Goal: Contribute content: Contribute content

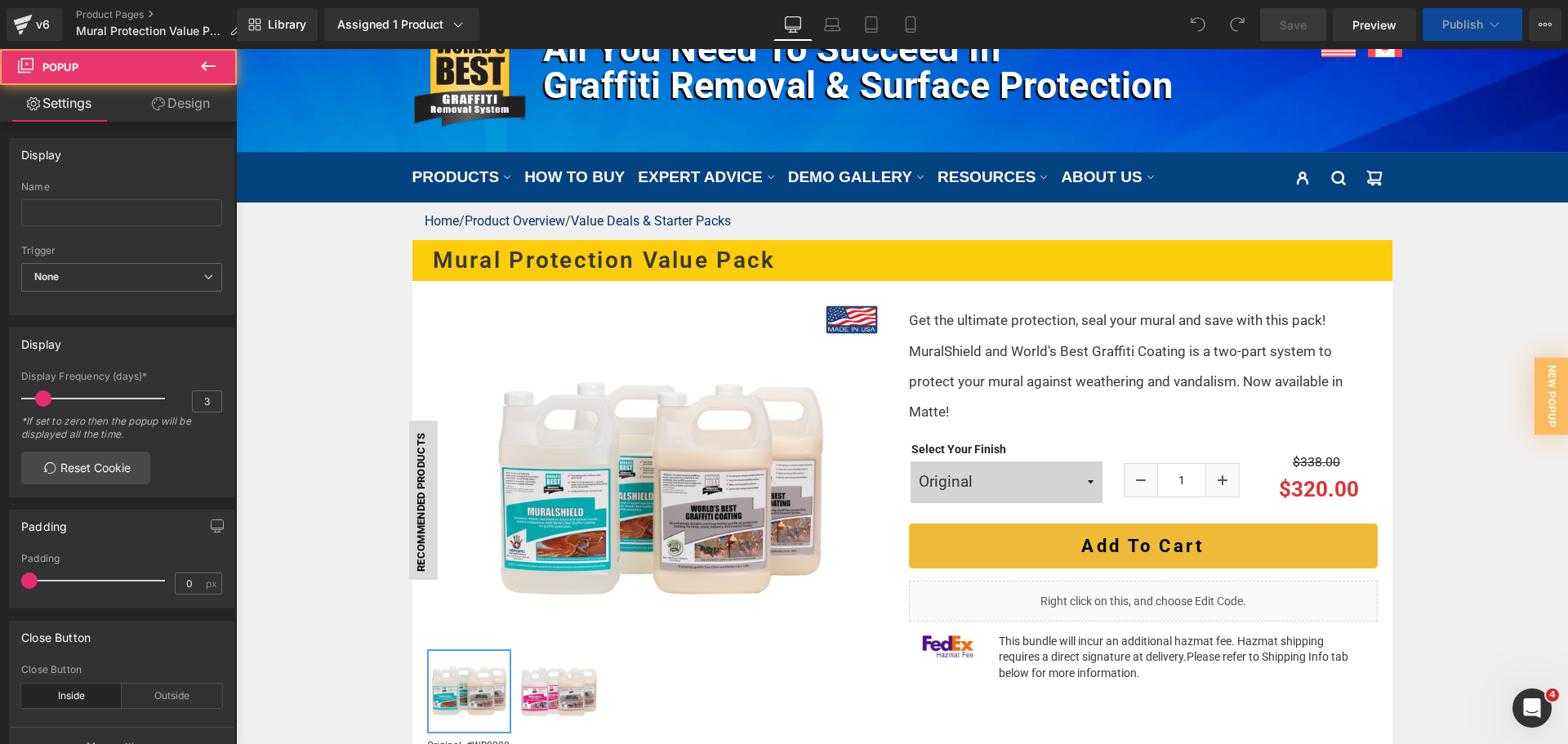
scroll to position [163, 0]
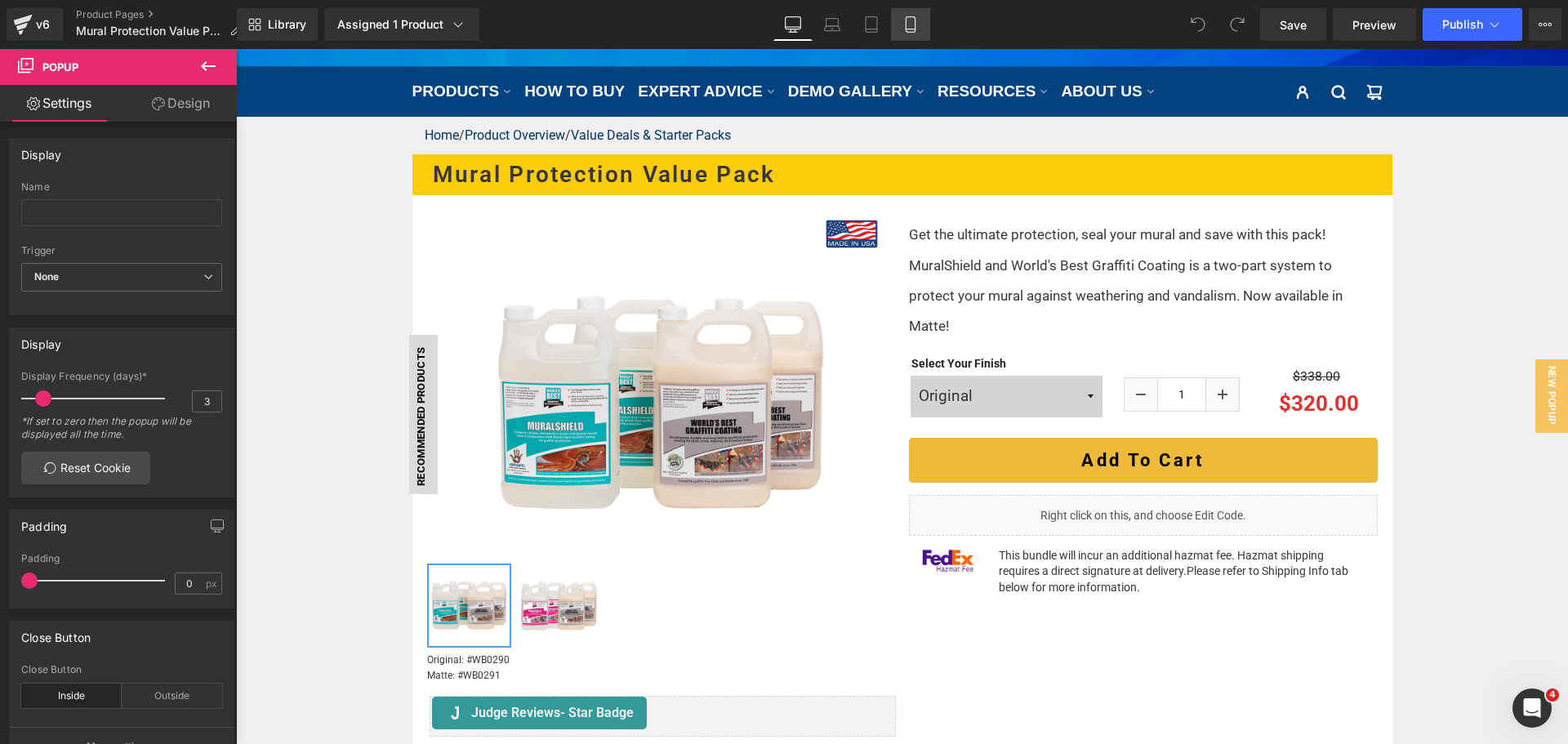
click at [914, 21] on icon at bounding box center [910, 24] width 16 height 16
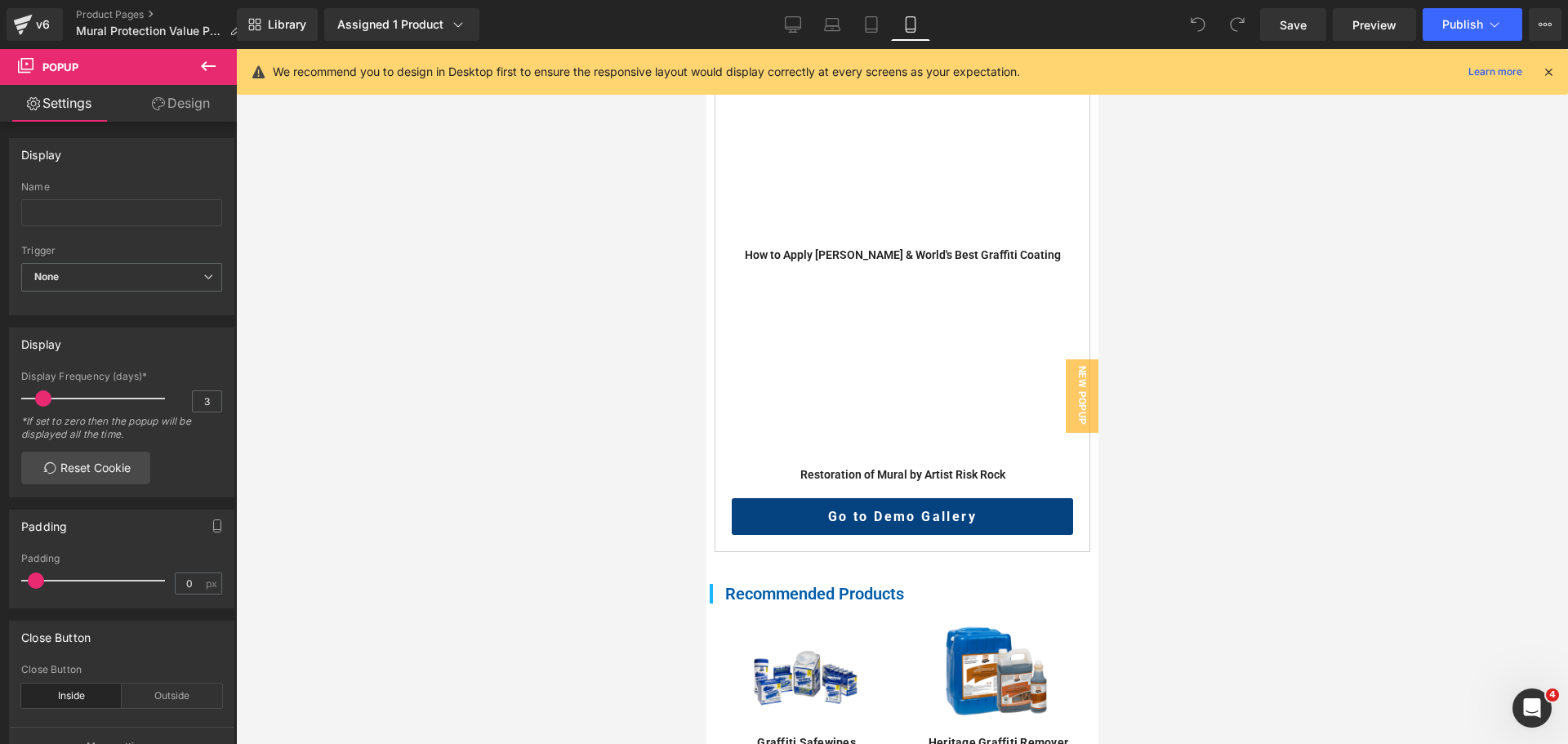
scroll to position [735, 0]
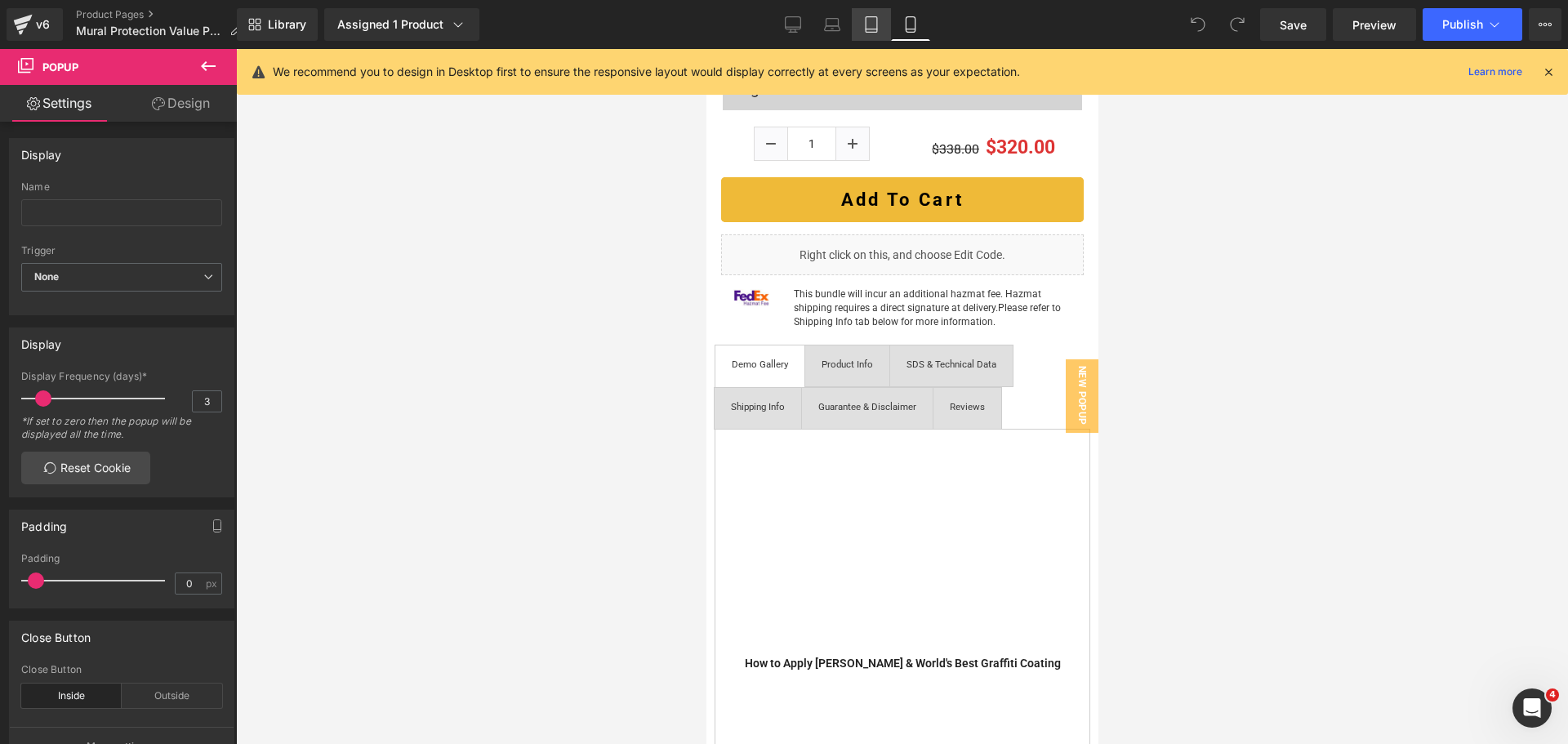
click at [869, 27] on icon at bounding box center [871, 24] width 16 height 16
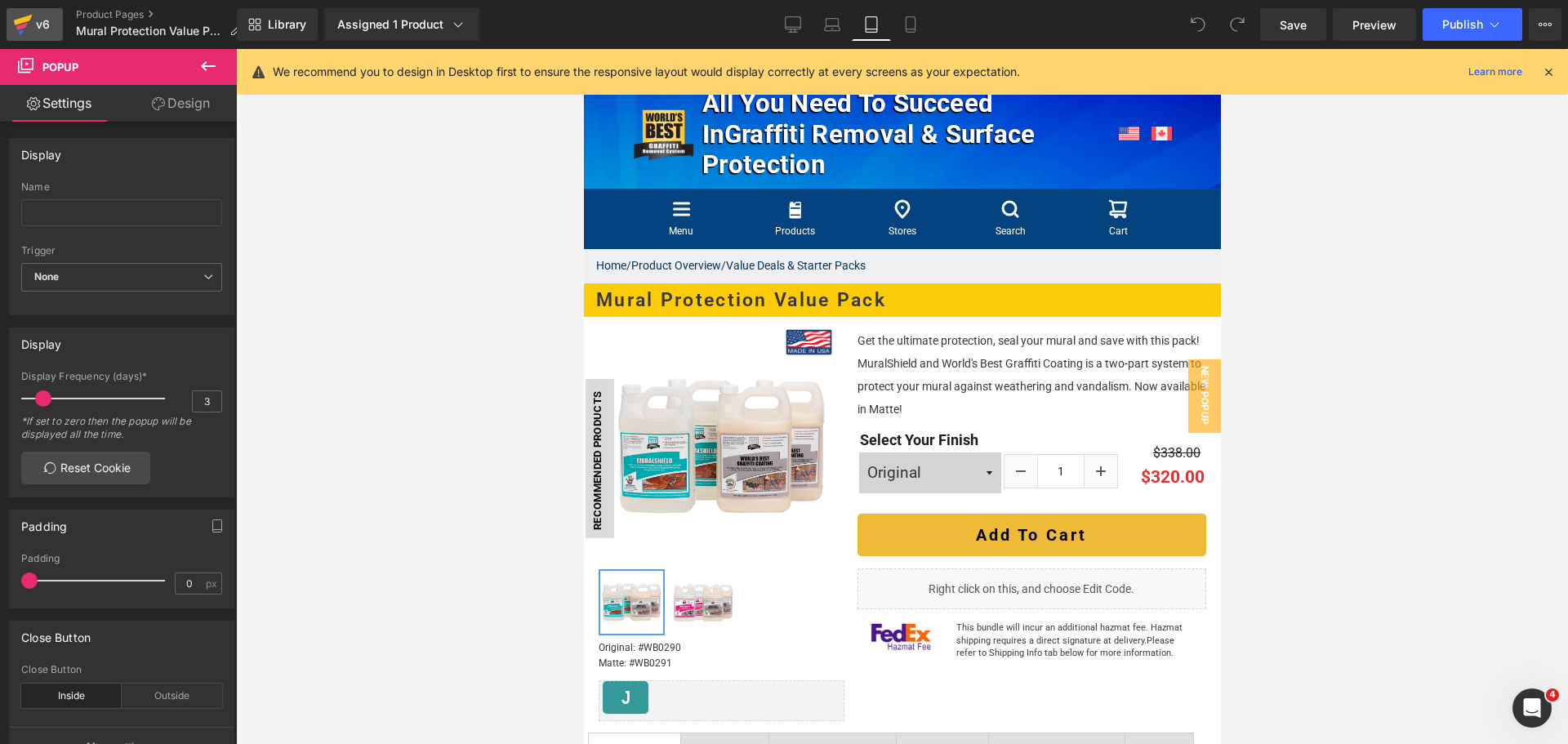
click at [19, 33] on icon at bounding box center [22, 24] width 20 height 41
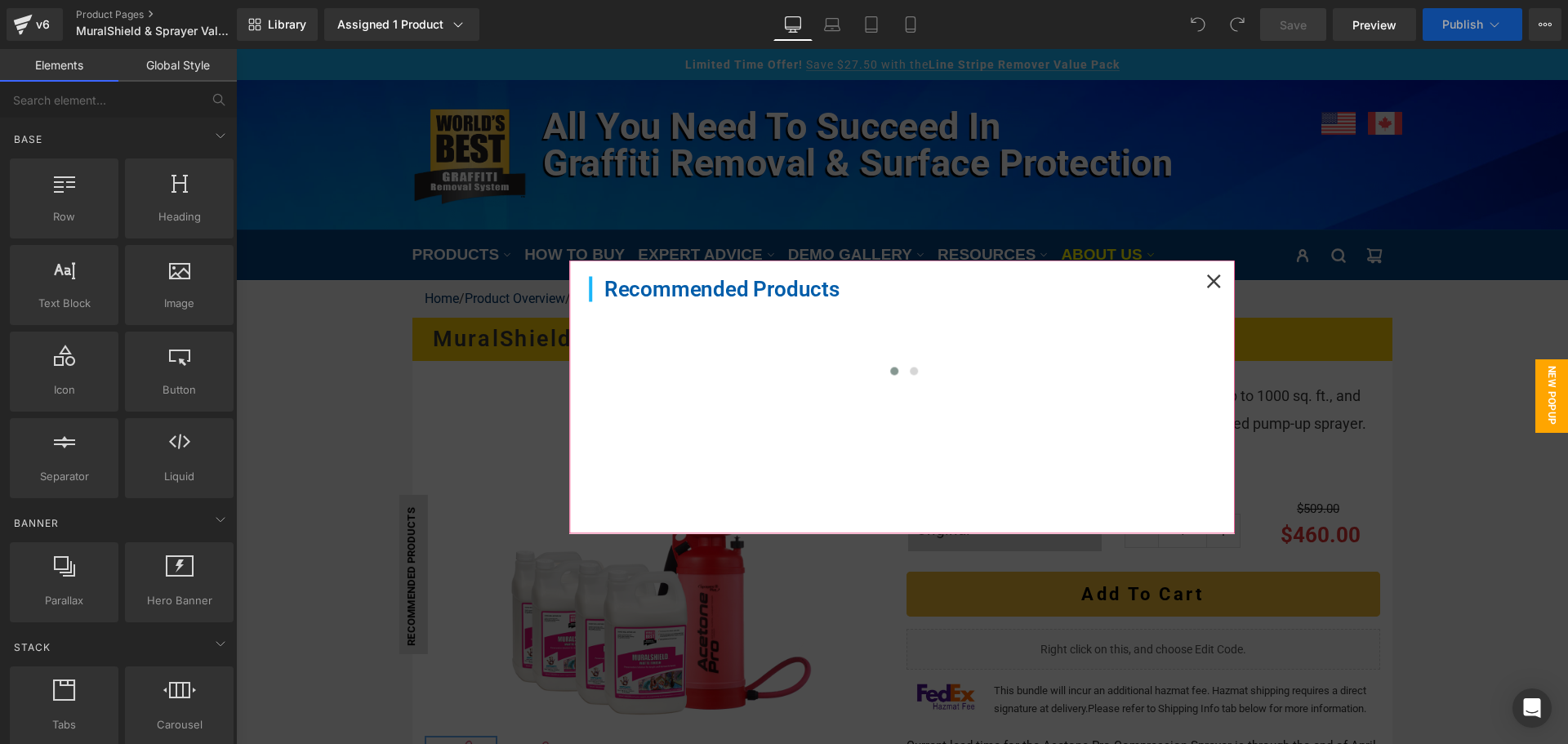
click at [1197, 279] on div at bounding box center [1214, 281] width 36 height 36
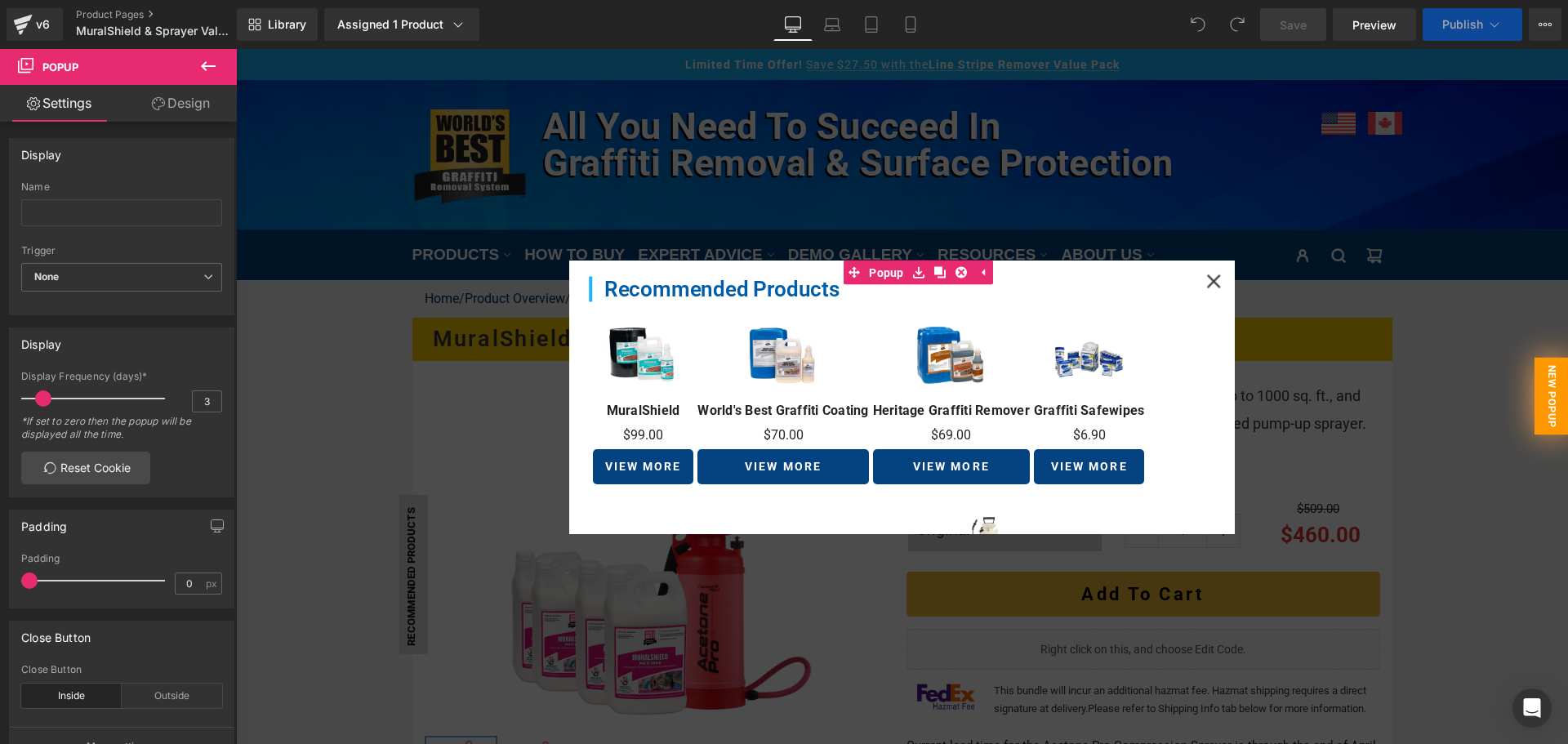
scroll to position [163, 0]
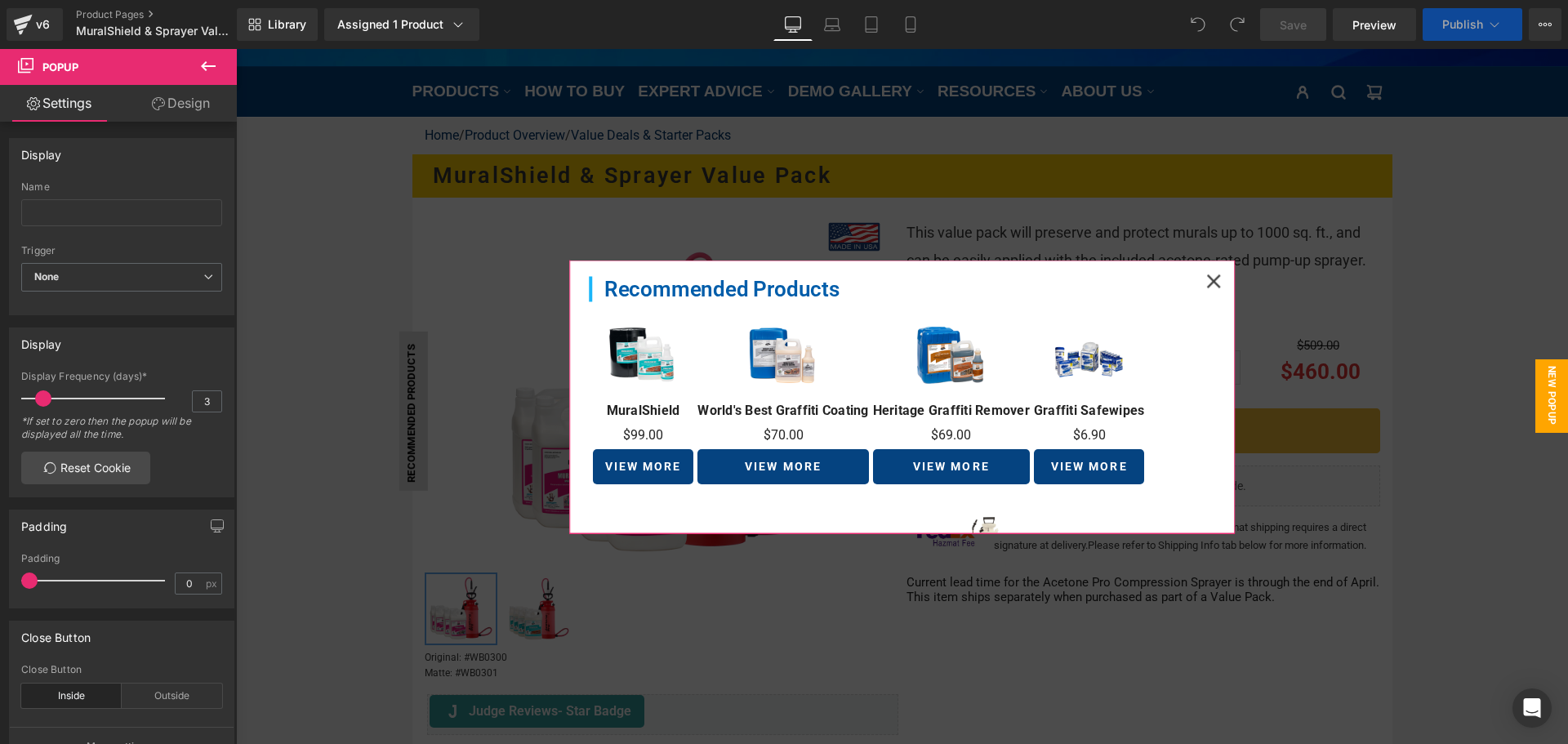
click at [1208, 275] on icon at bounding box center [1213, 281] width 15 height 15
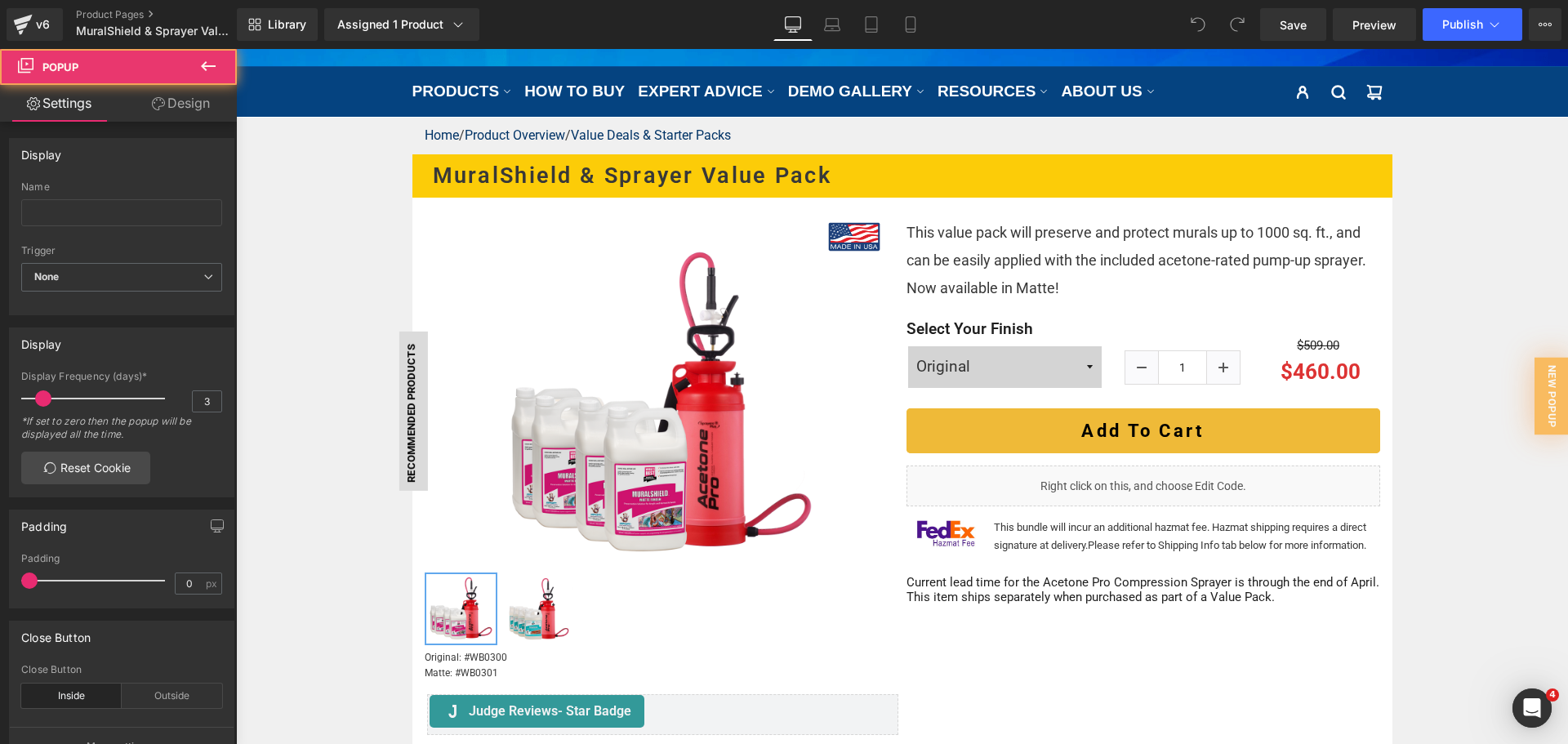
scroll to position [0, 0]
click at [914, 17] on icon at bounding box center [910, 25] width 9 height 16
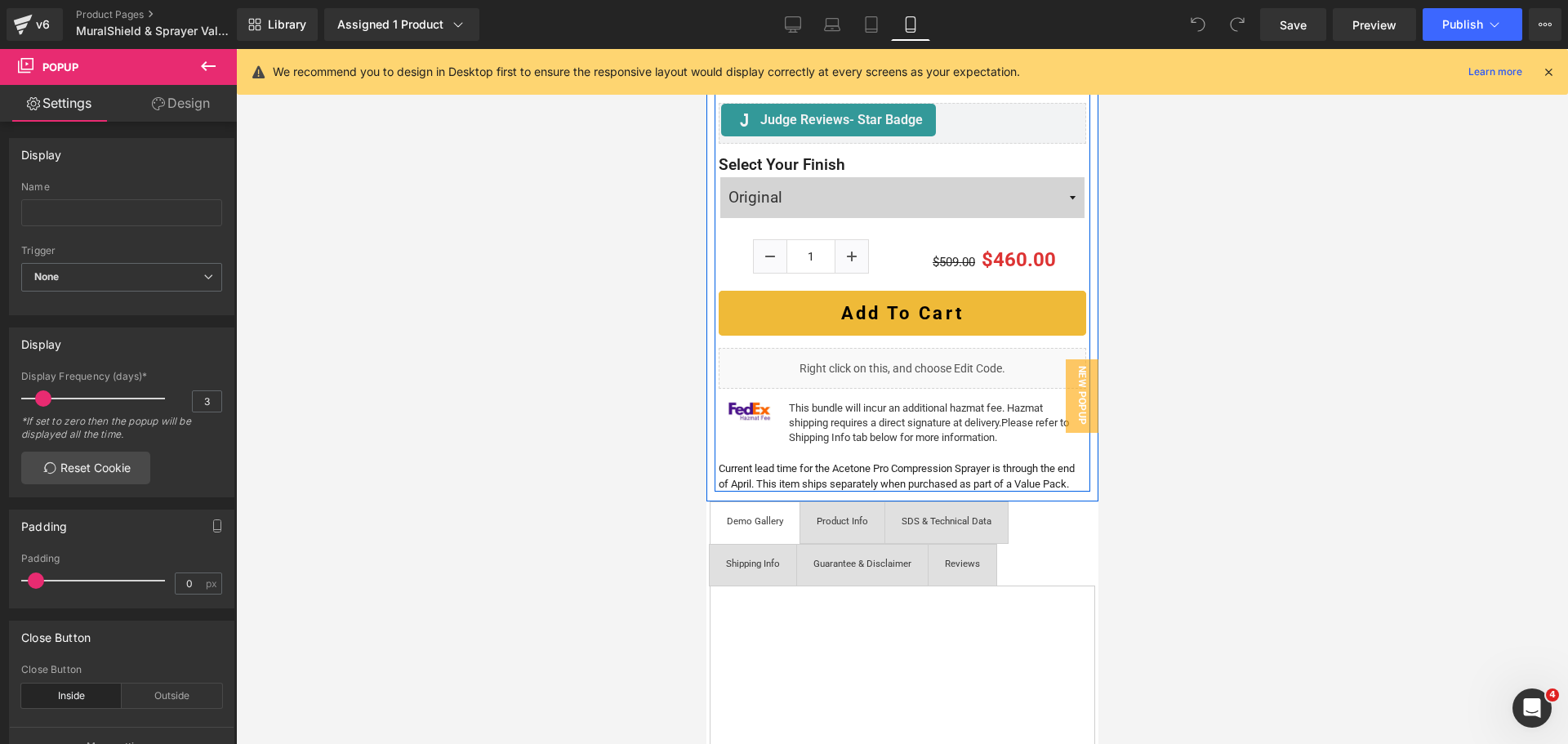
scroll to position [653, 0]
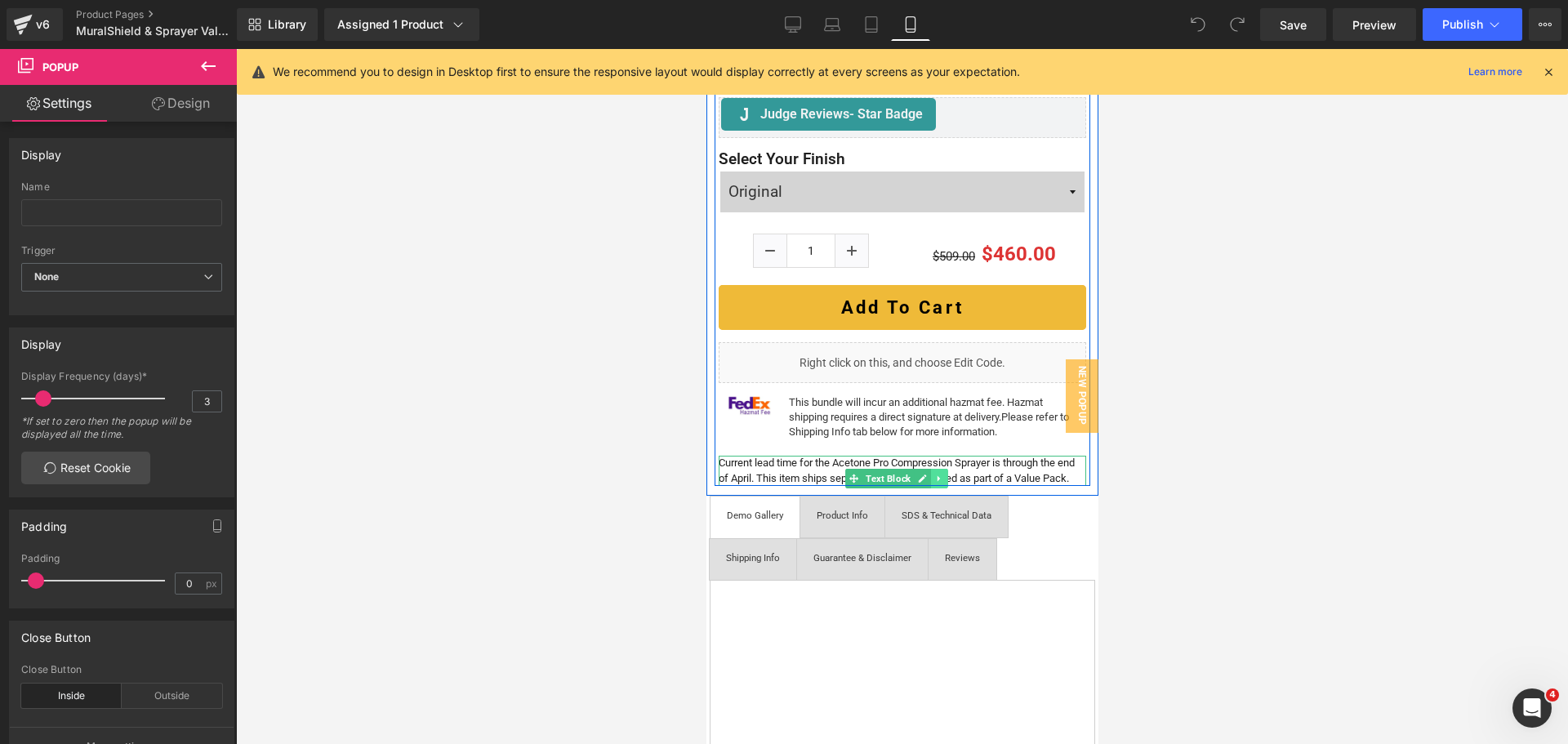
click at [936, 474] on icon at bounding box center [938, 478] width 9 height 9
click at [947, 474] on icon at bounding box center [946, 478] width 9 height 9
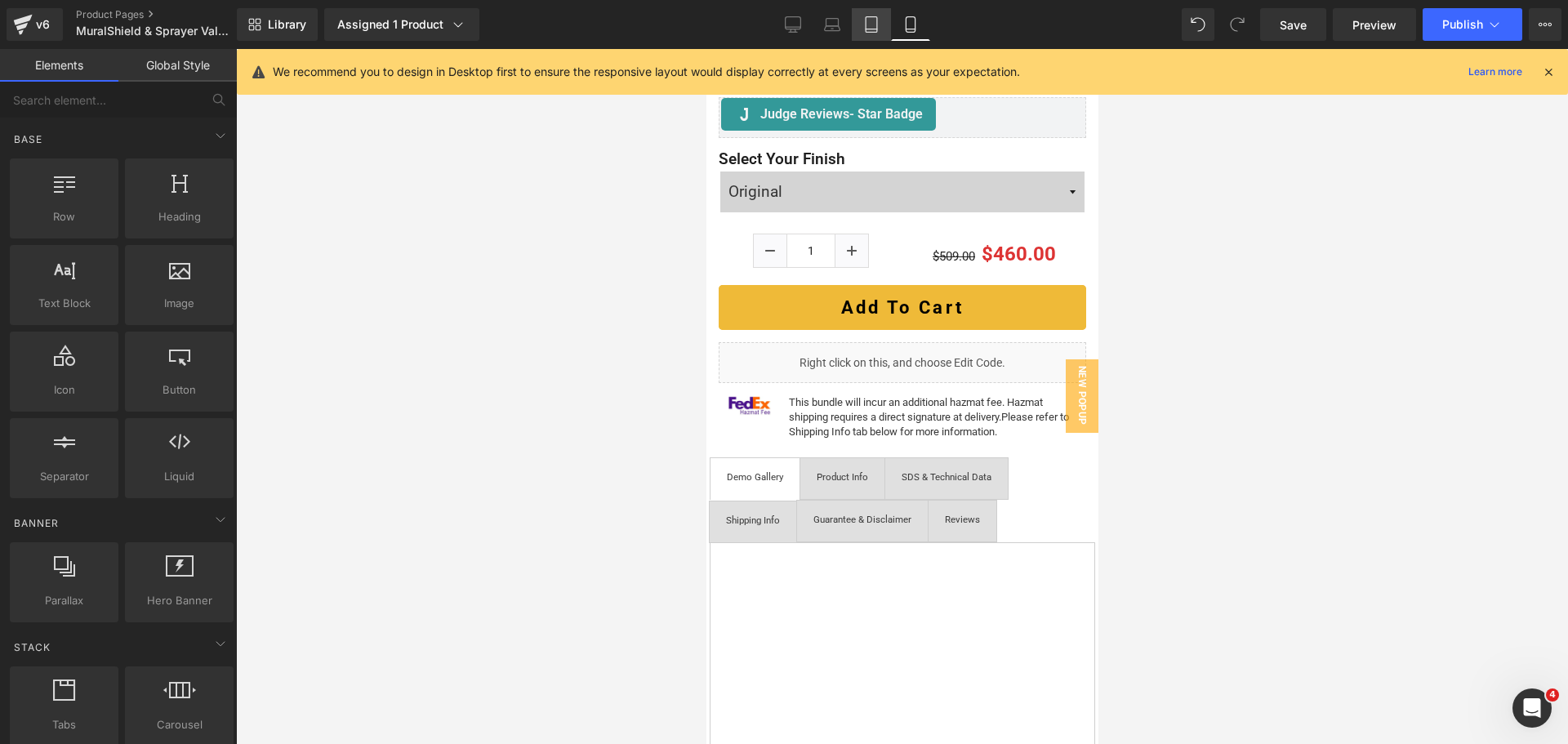
click at [877, 25] on icon at bounding box center [870, 25] width 11 height 16
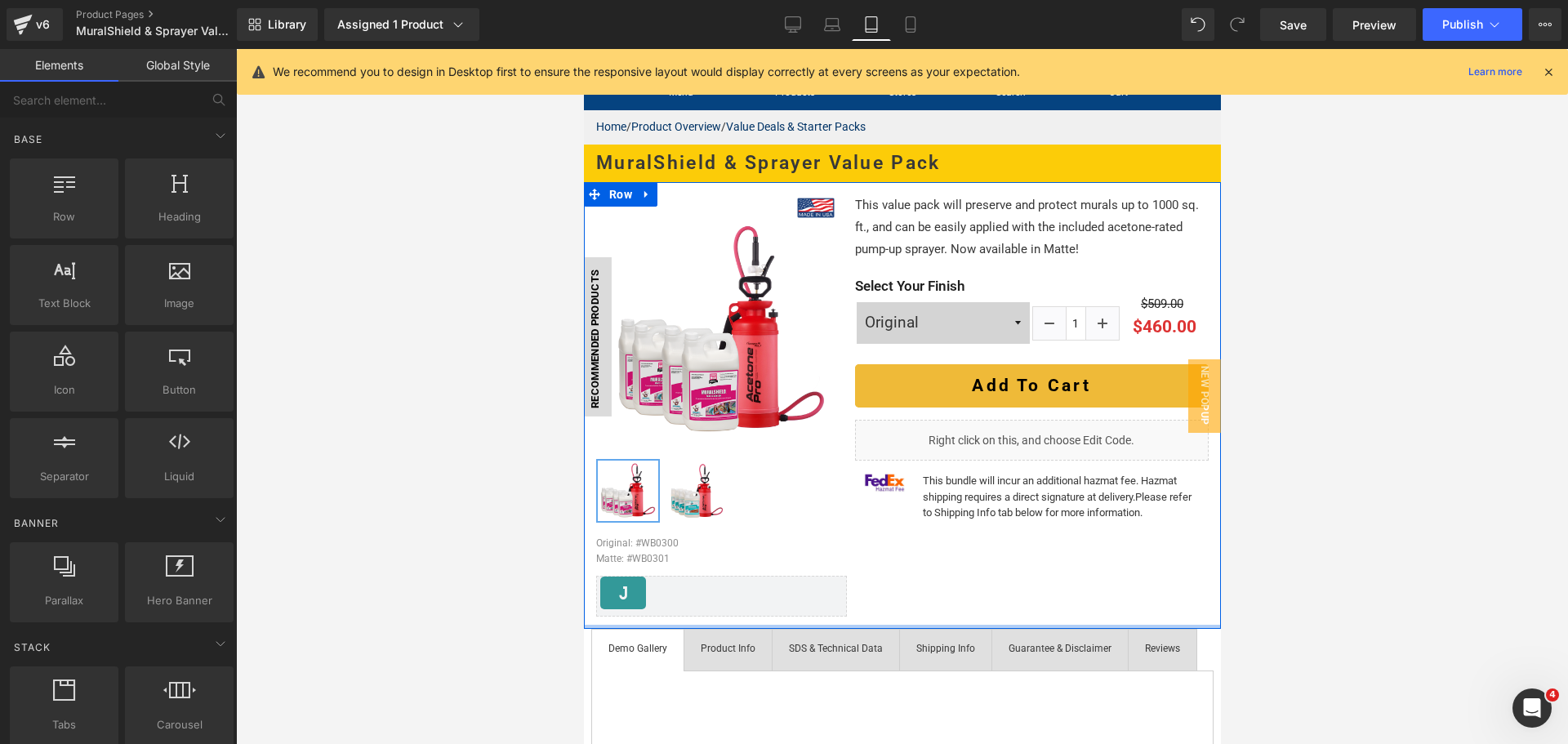
scroll to position [0, 0]
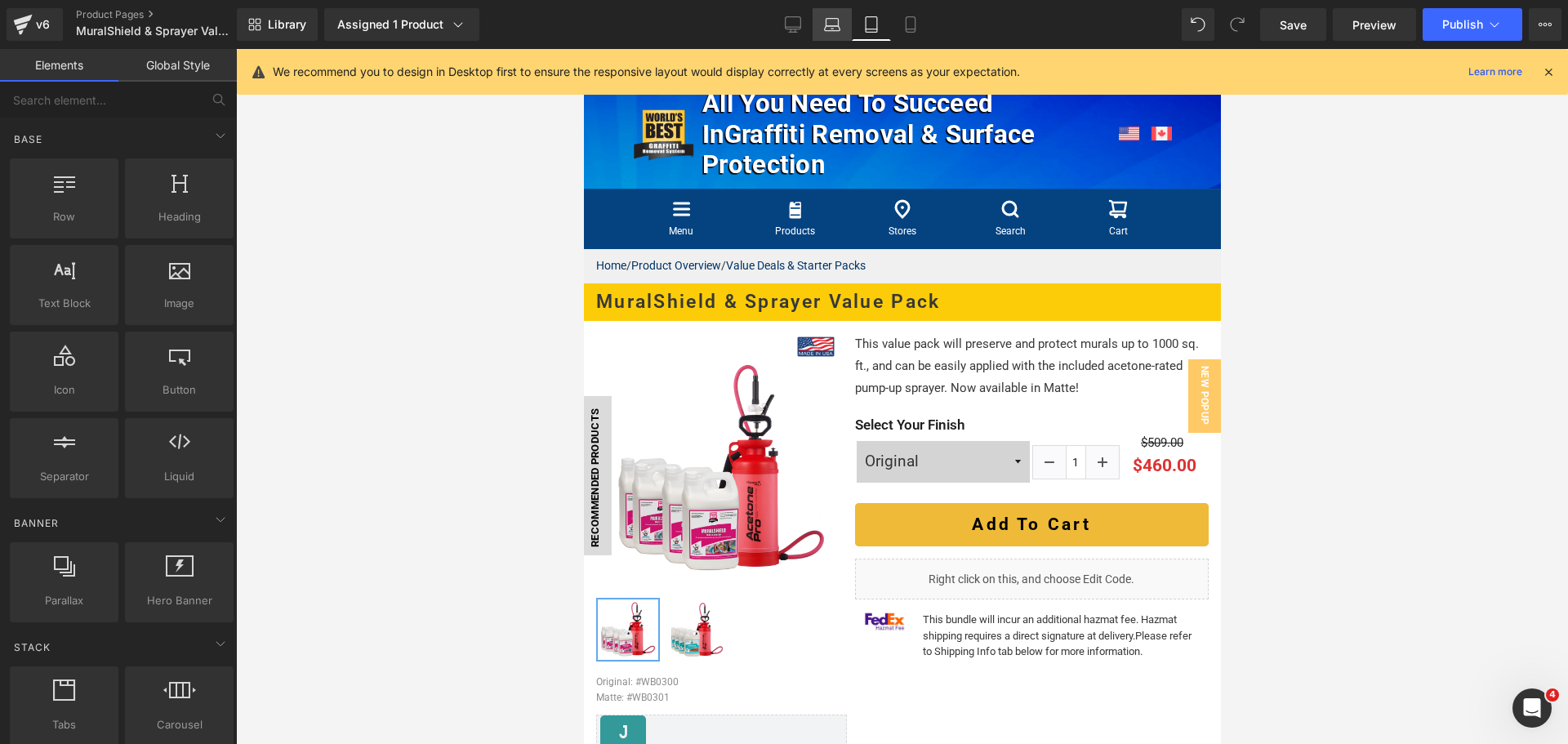
click at [820, 28] on link "Laptop" at bounding box center [831, 24] width 39 height 33
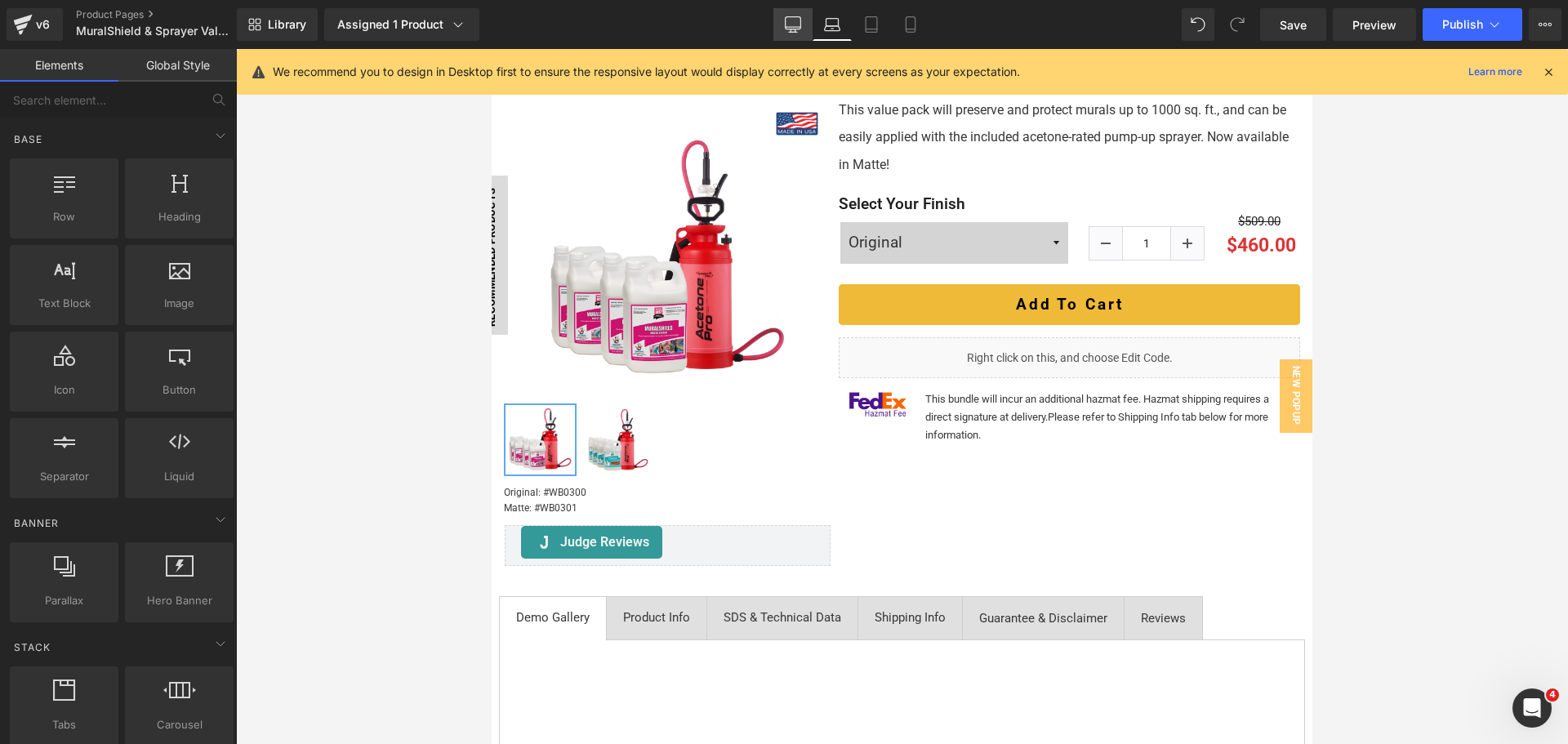
click at [780, 14] on link "Desktop" at bounding box center [793, 24] width 39 height 33
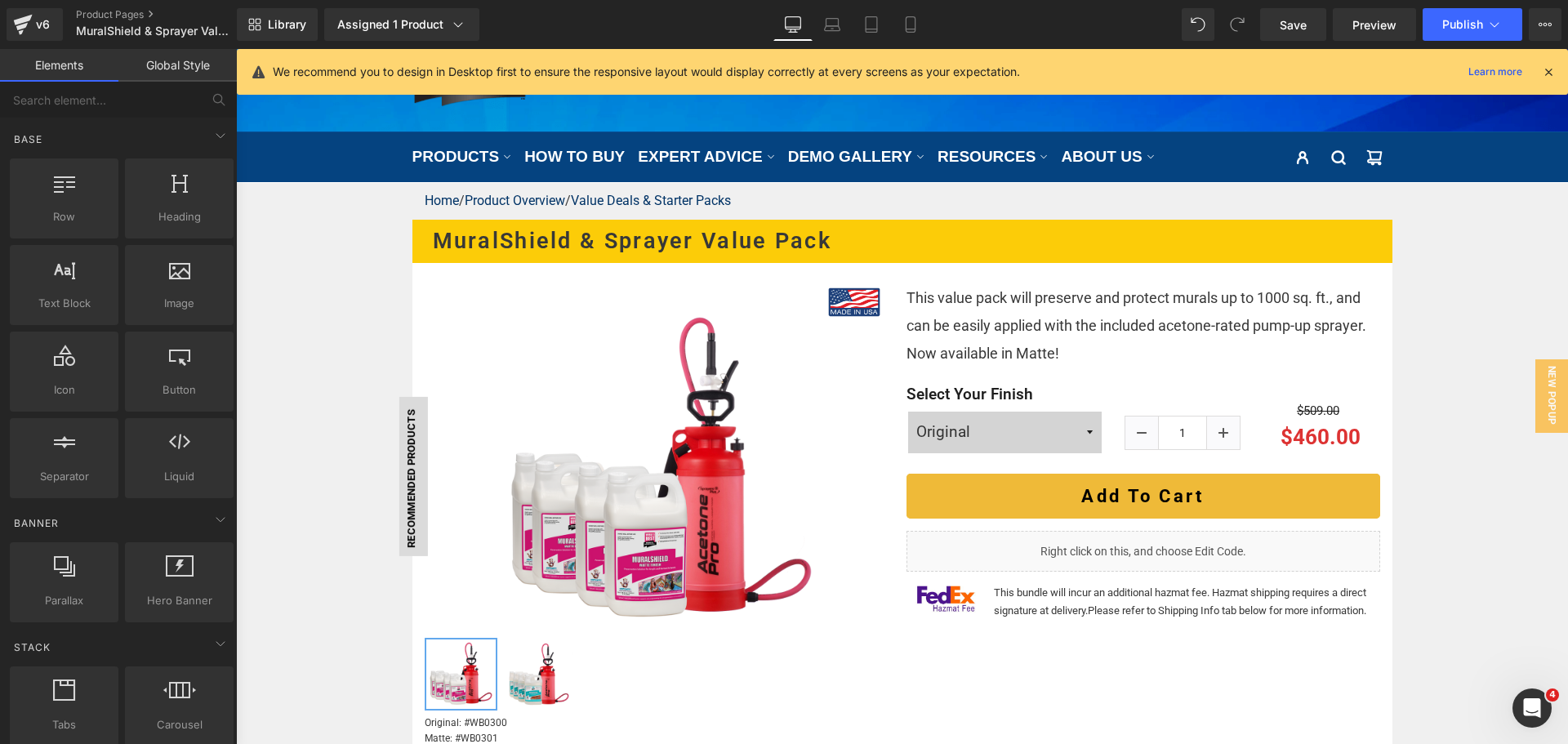
scroll to position [0, 0]
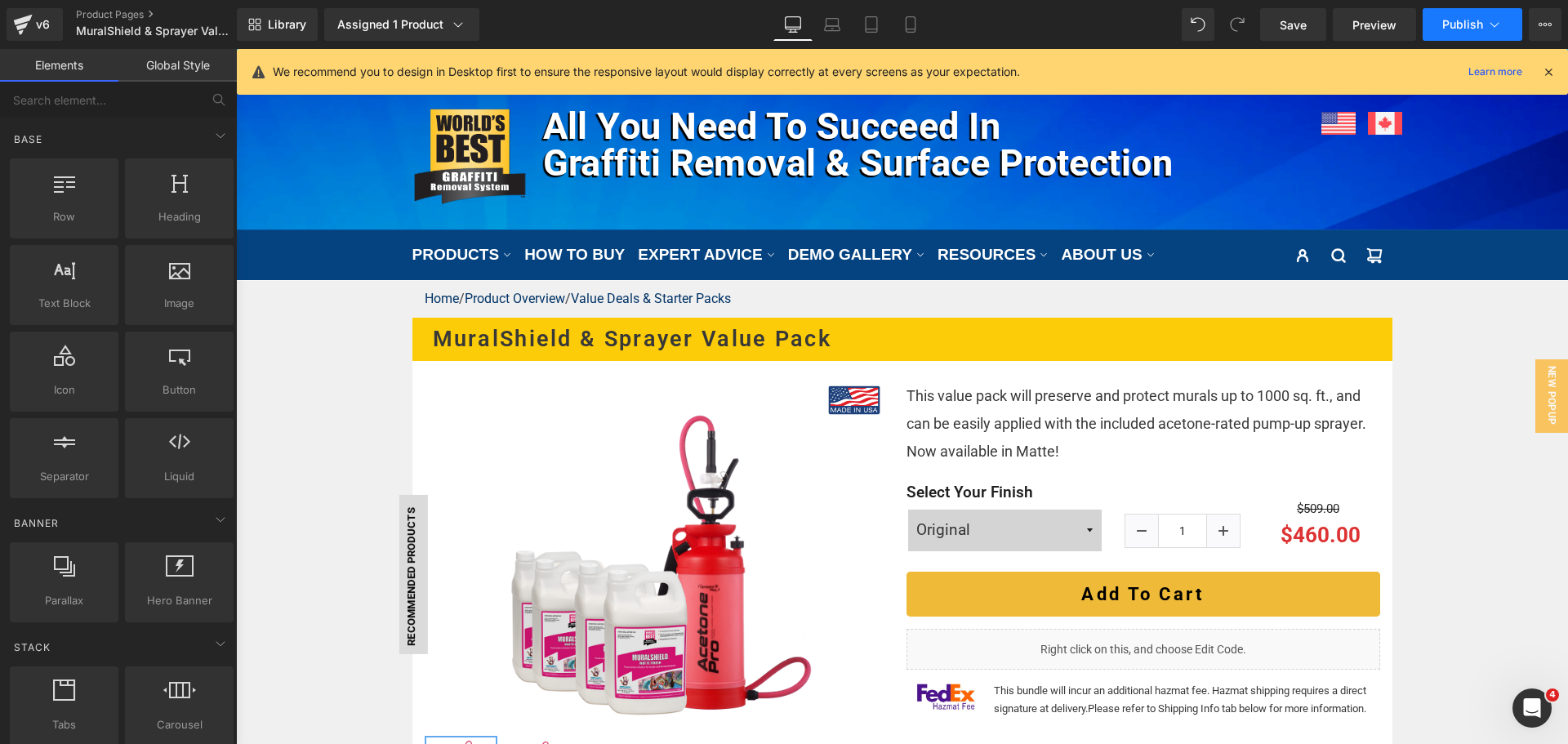
click at [1476, 18] on span "Publish" at bounding box center [1462, 24] width 41 height 13
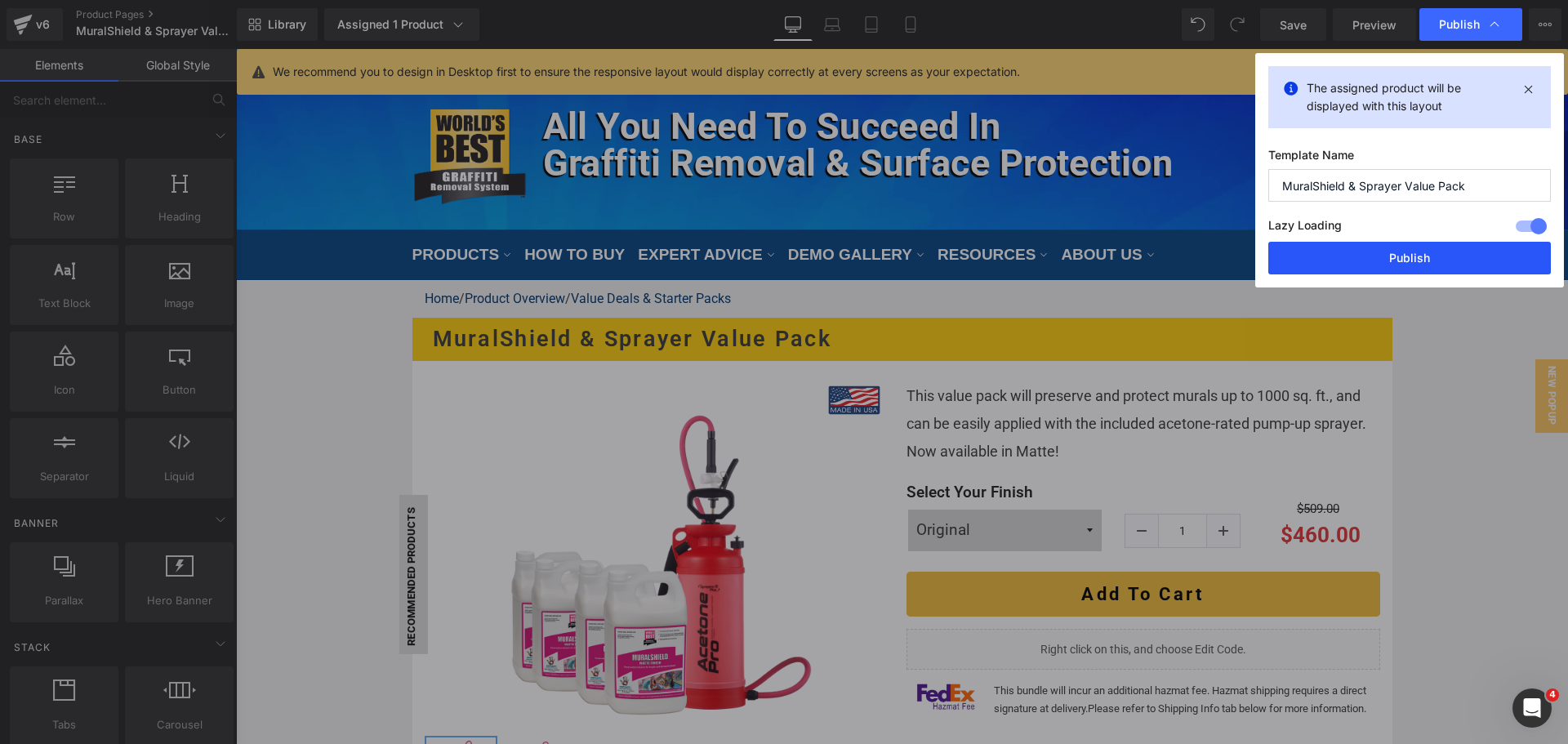
click at [1400, 271] on button "Publish" at bounding box center [1409, 258] width 282 height 33
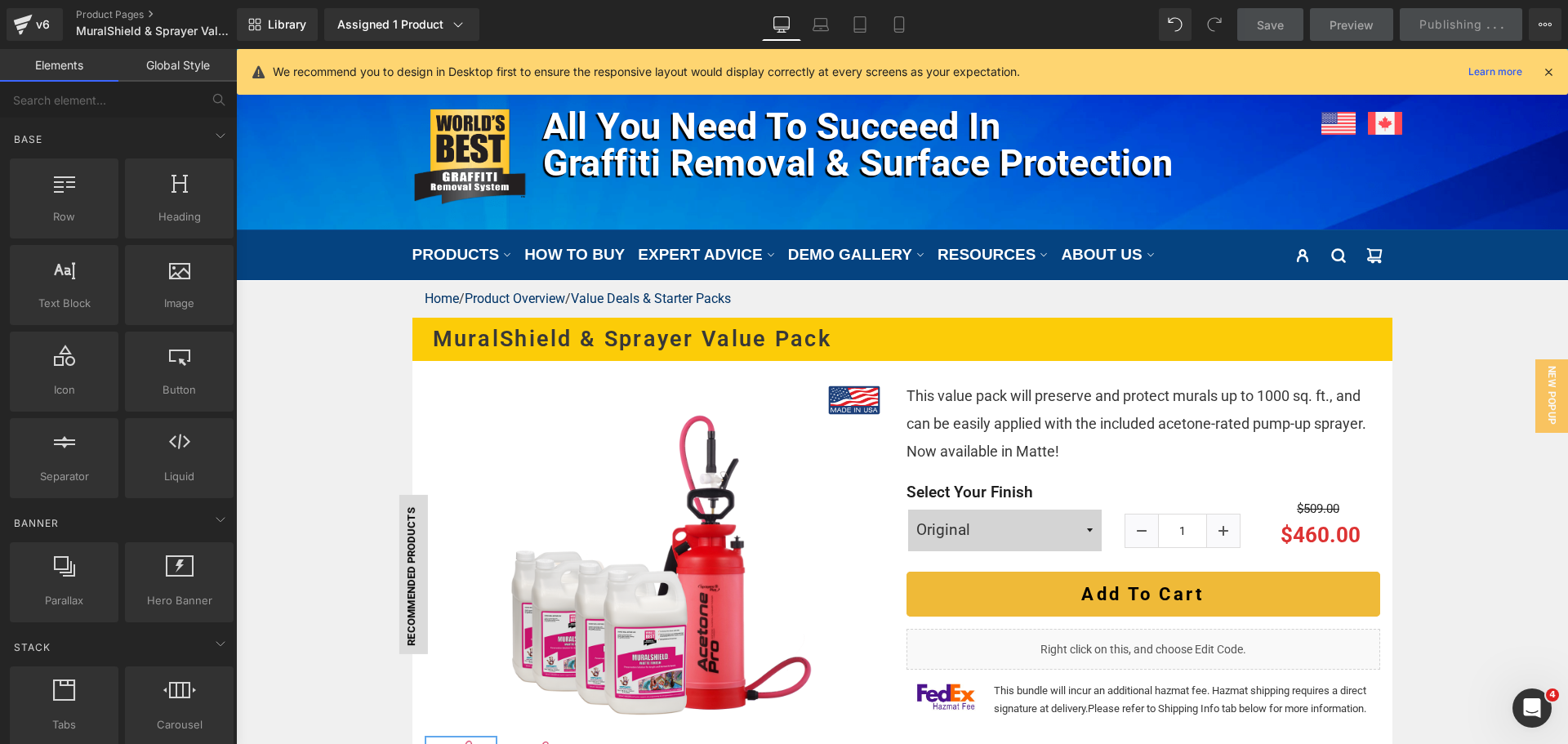
click at [623, 338] on h1 "MuralShield & sprayer Value Pack" at bounding box center [912, 339] width 959 height 35
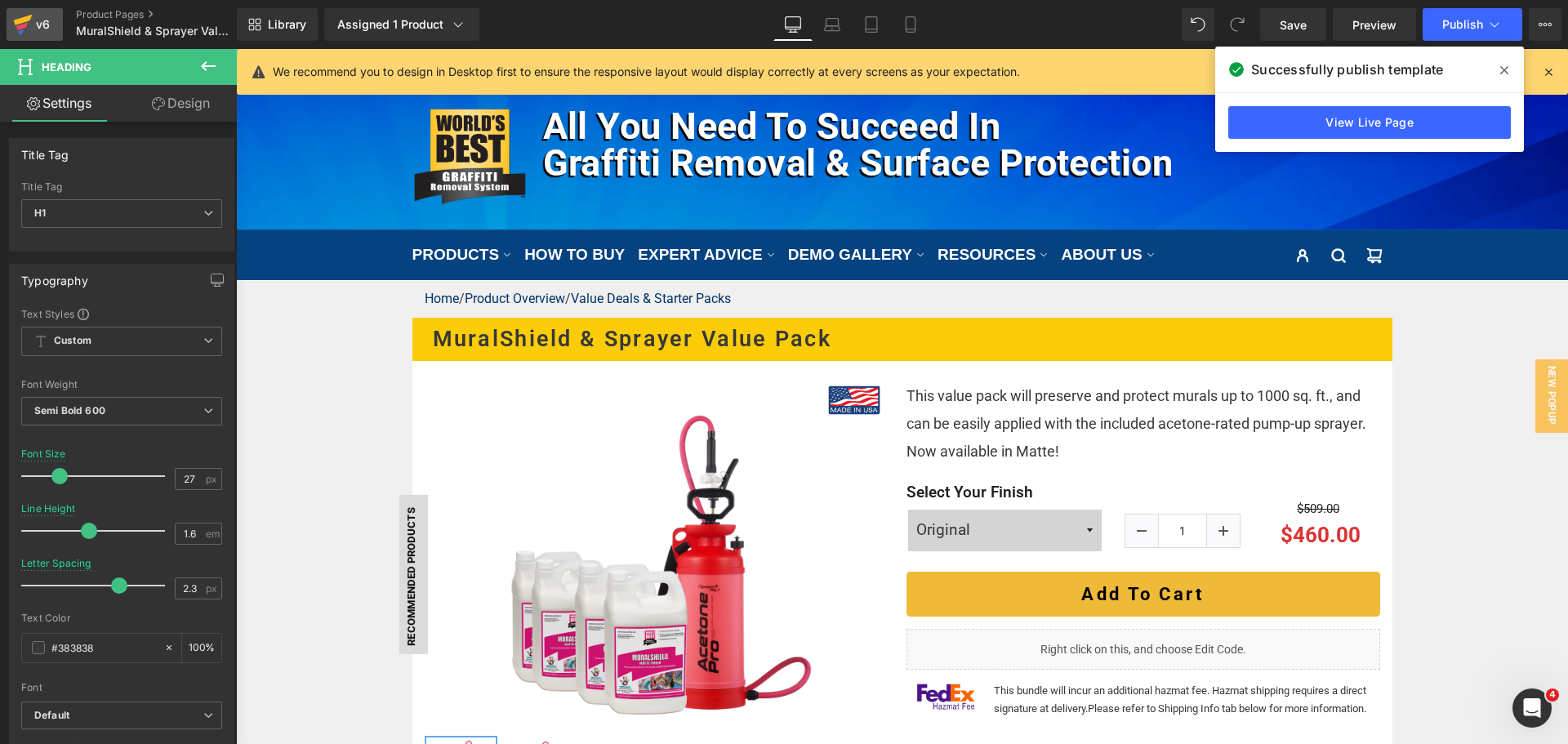
click at [32, 18] on icon at bounding box center [22, 24] width 20 height 41
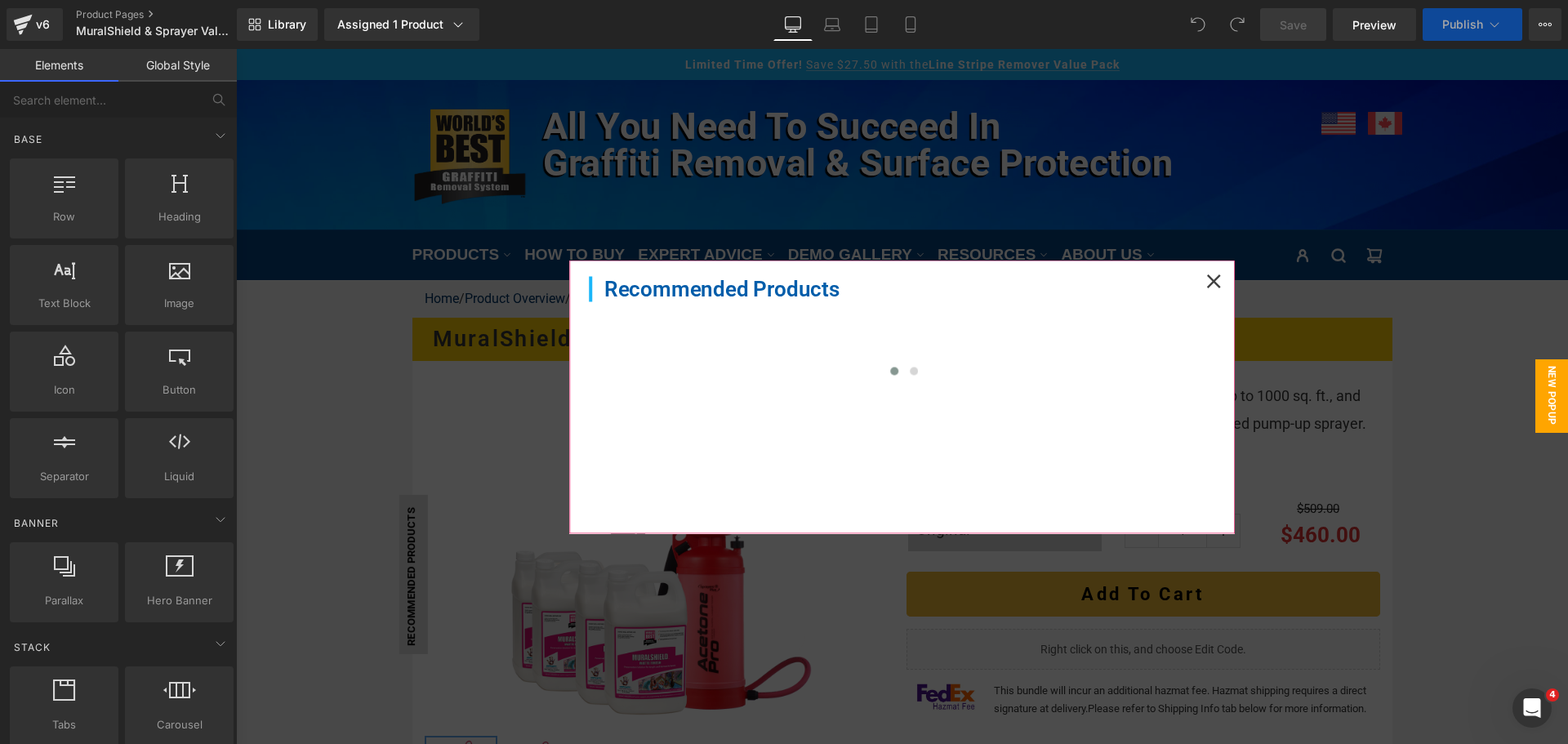
click at [1206, 281] on icon at bounding box center [1213, 281] width 15 height 15
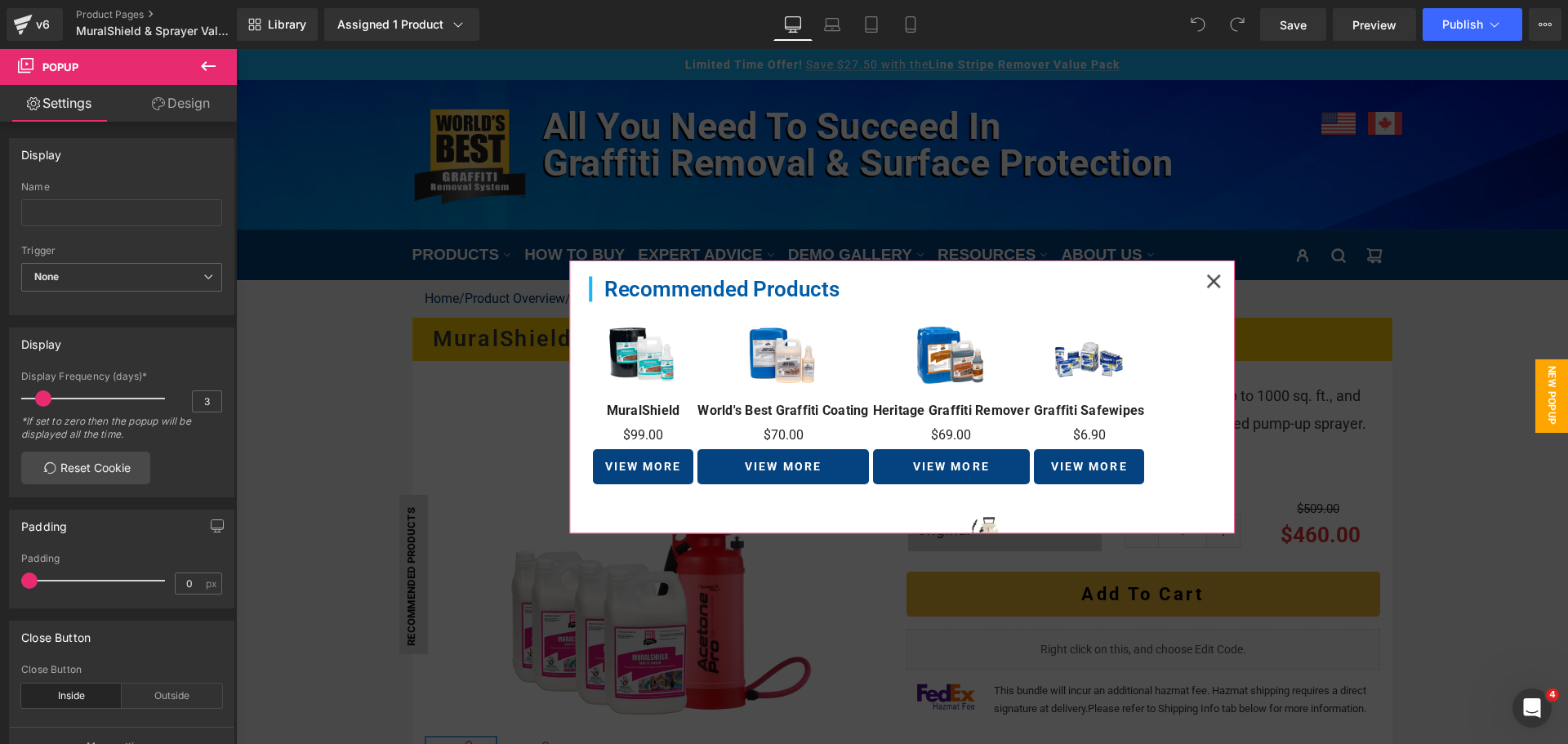
click at [1206, 277] on icon at bounding box center [1213, 281] width 15 height 15
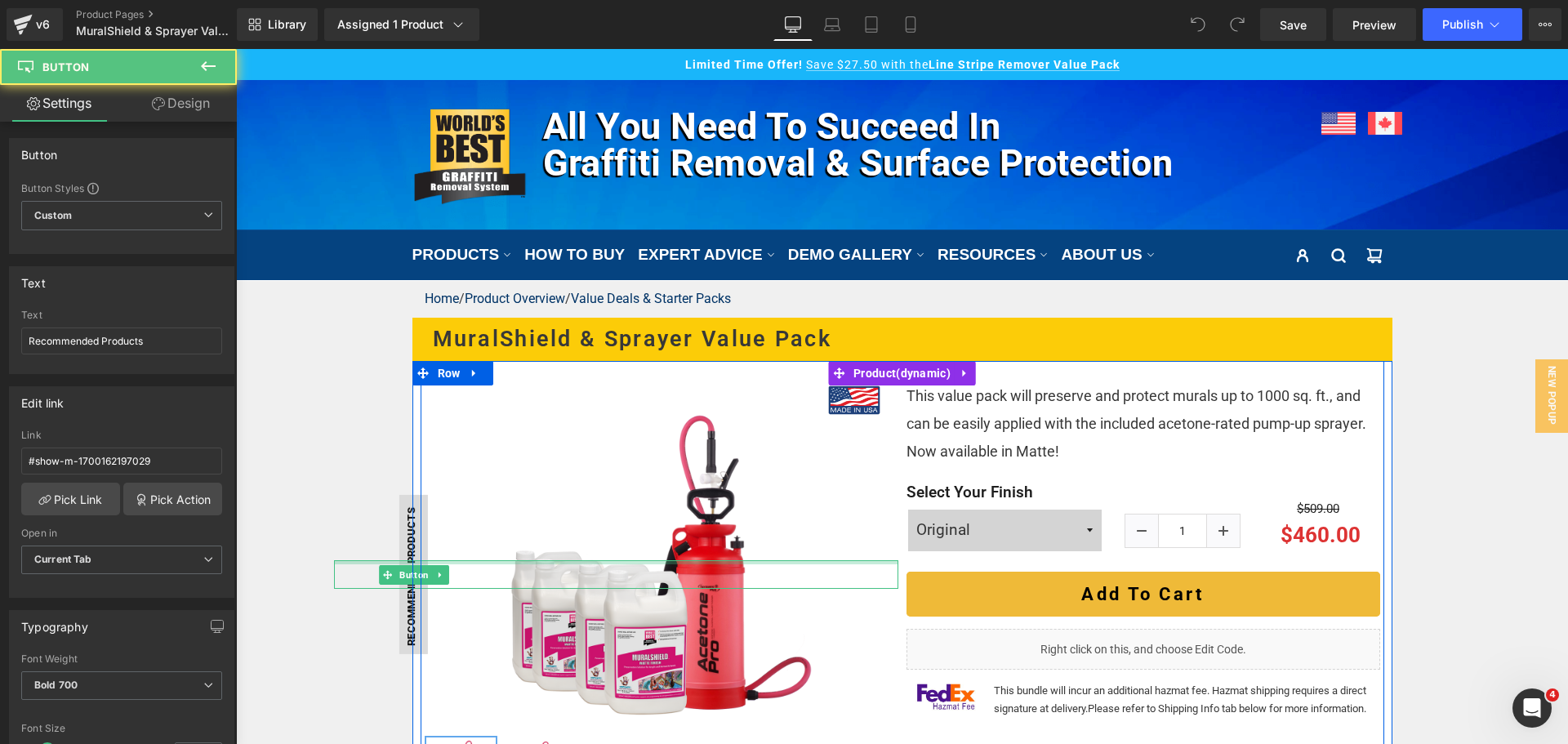
click at [389, 561] on div at bounding box center [616, 562] width 565 height 4
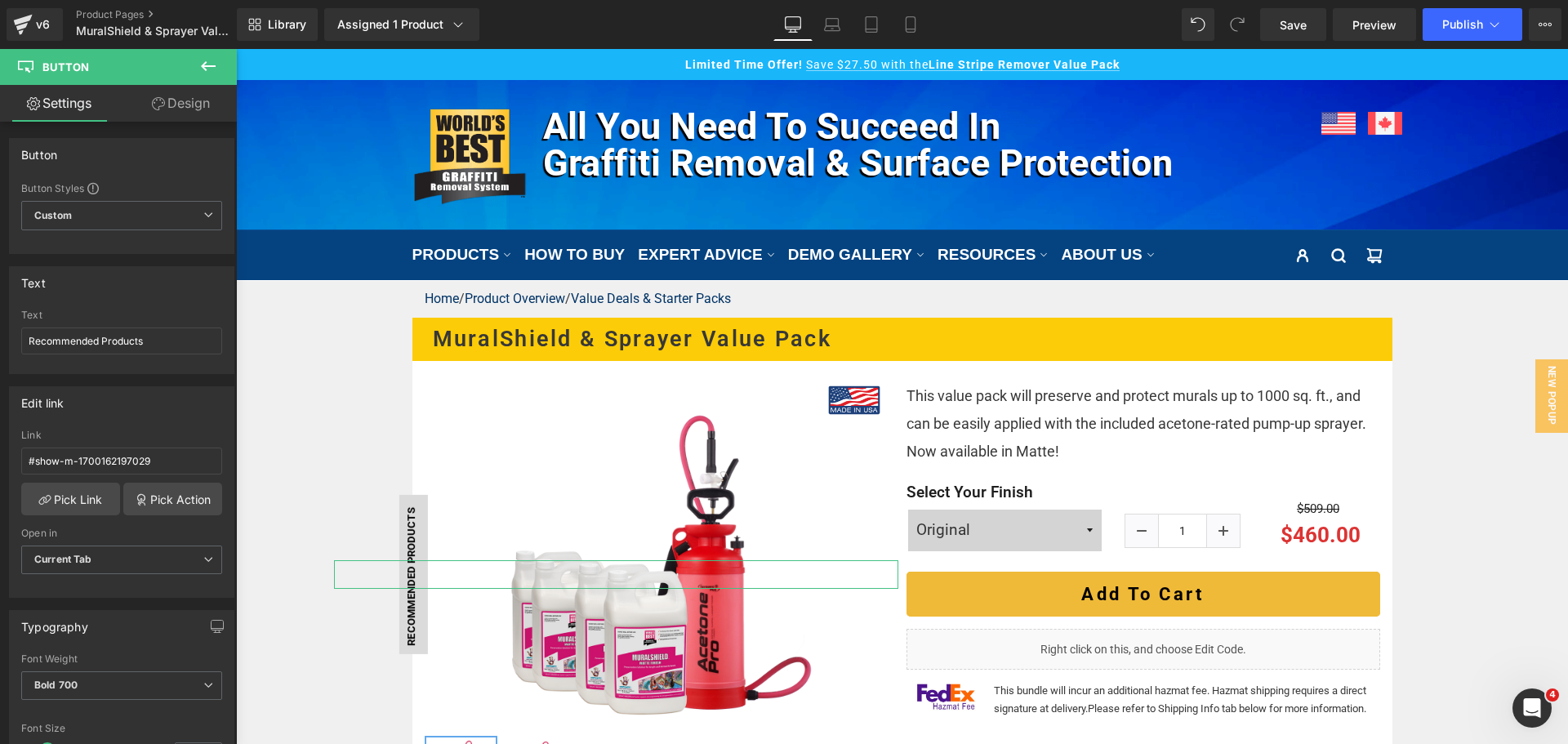
click at [175, 117] on link "Design" at bounding box center [180, 103] width 118 height 37
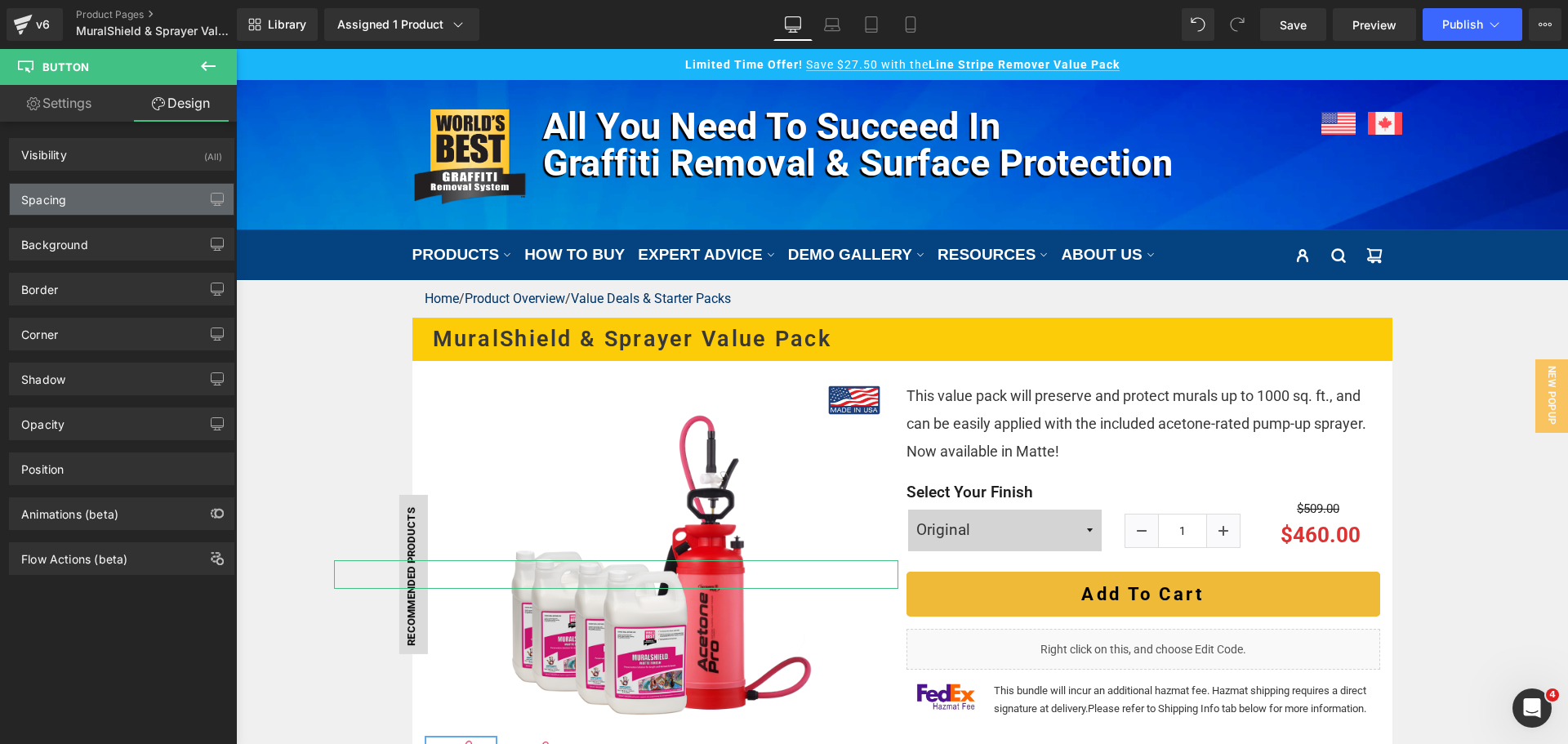
click at [146, 191] on div "Spacing" at bounding box center [121, 199] width 224 height 31
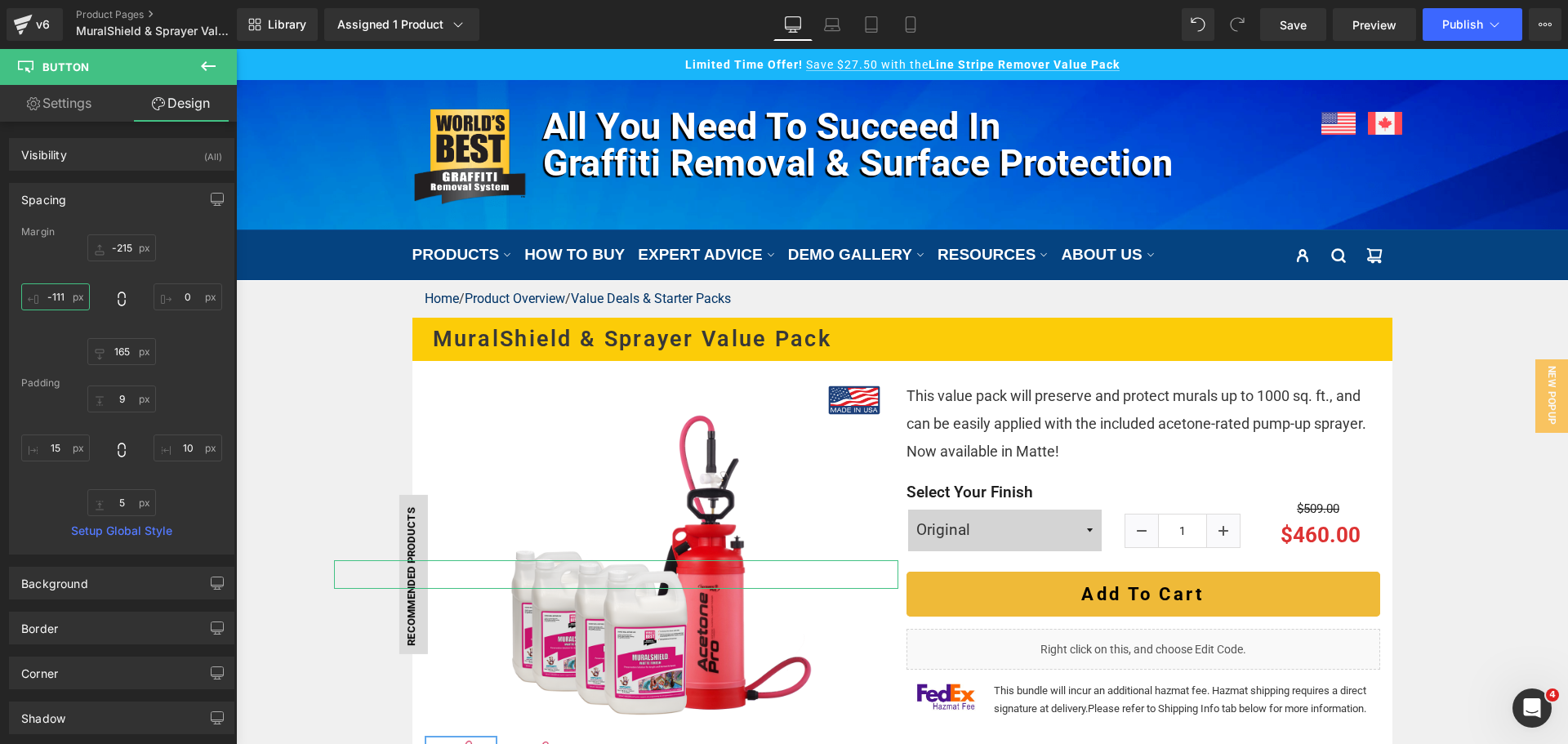
click at [55, 297] on input "-111" at bounding box center [55, 296] width 68 height 27
click at [827, 27] on icon at bounding box center [831, 24] width 16 height 16
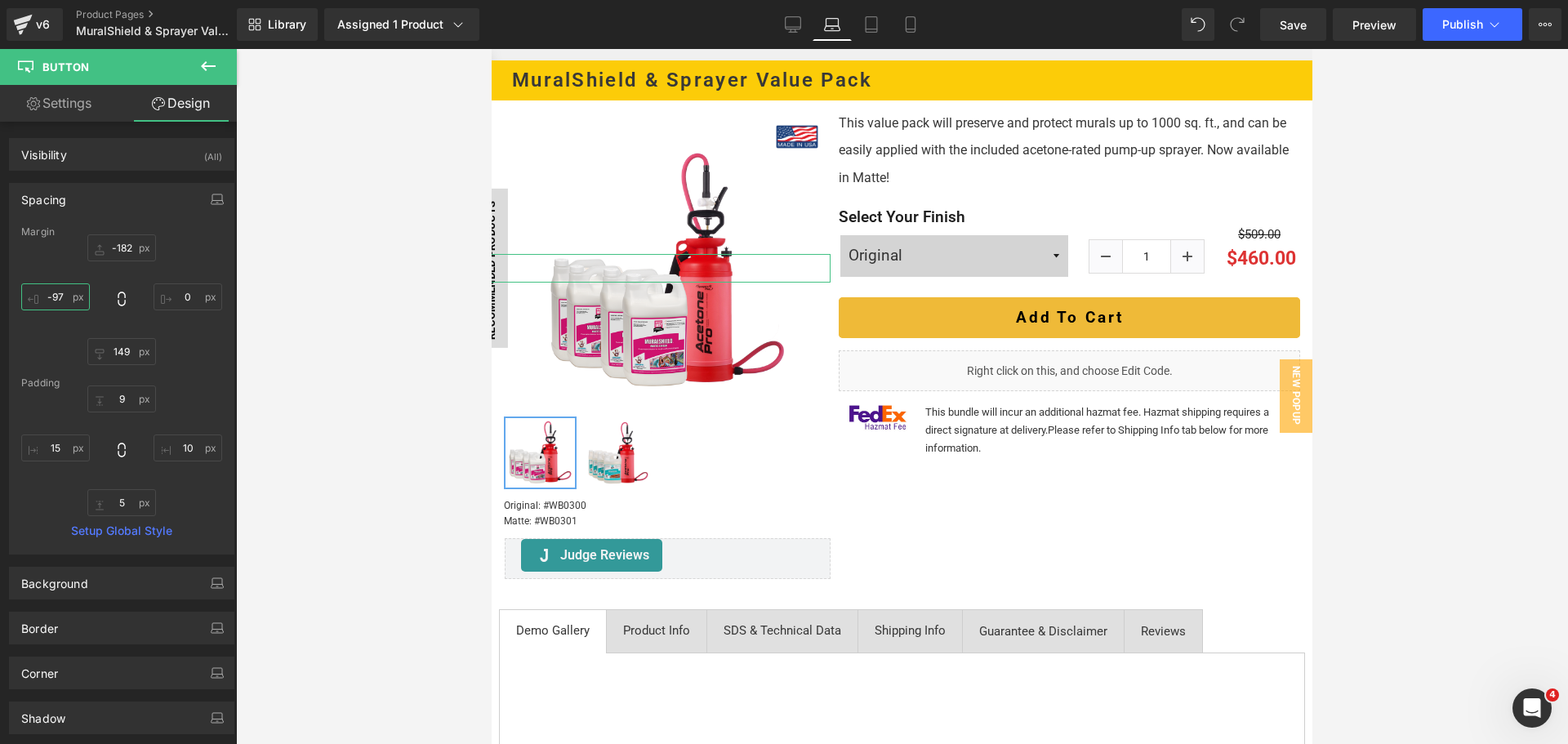
click at [66, 300] on input "-97" at bounding box center [55, 296] width 68 height 27
click at [66, 300] on input "-109" at bounding box center [55, 296] width 68 height 27
click at [868, 23] on icon at bounding box center [871, 24] width 16 height 16
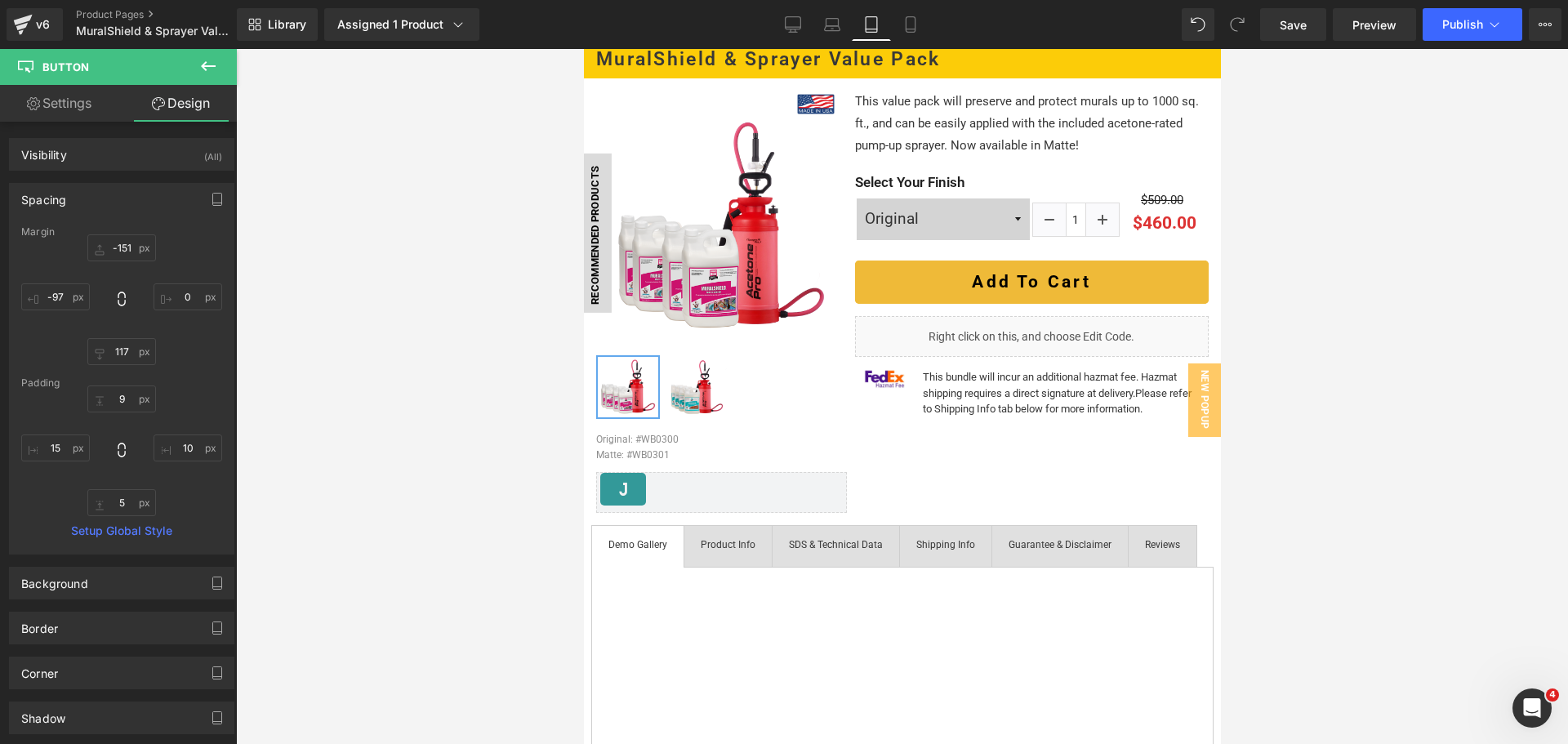
scroll to position [169, 0]
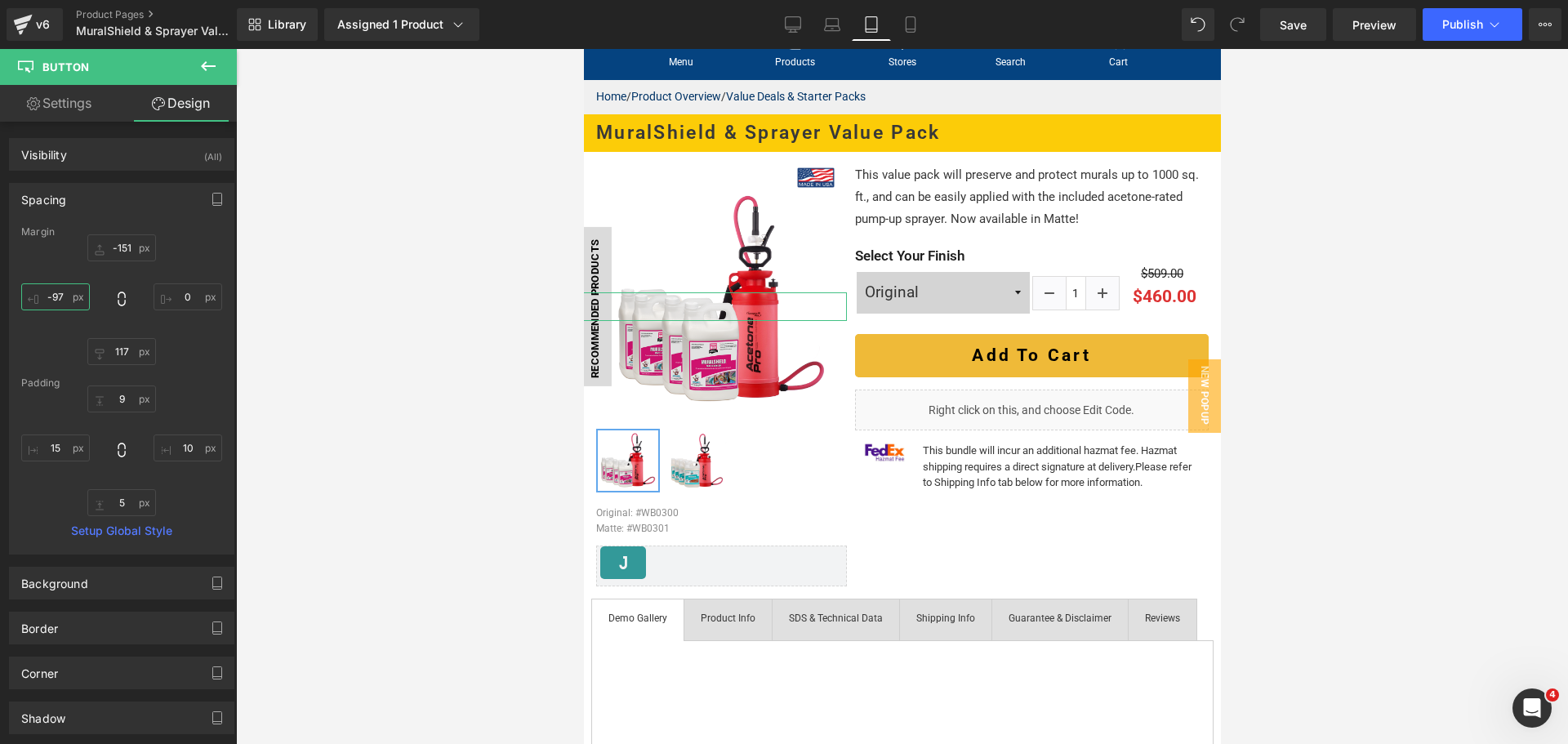
click at [77, 302] on input "-97" at bounding box center [55, 296] width 68 height 27
click at [58, 300] on input "-97" at bounding box center [55, 296] width 68 height 27
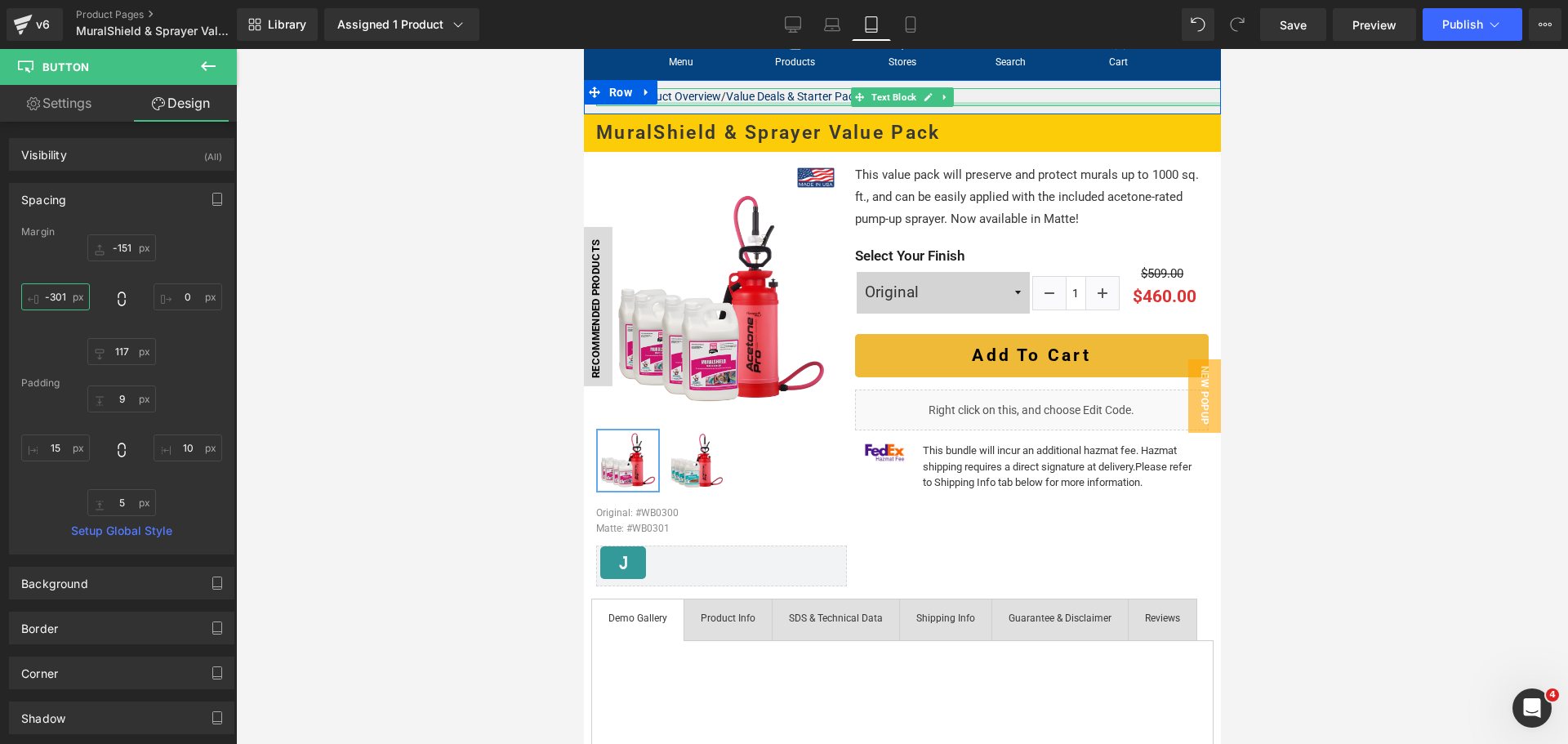
type input "-300"
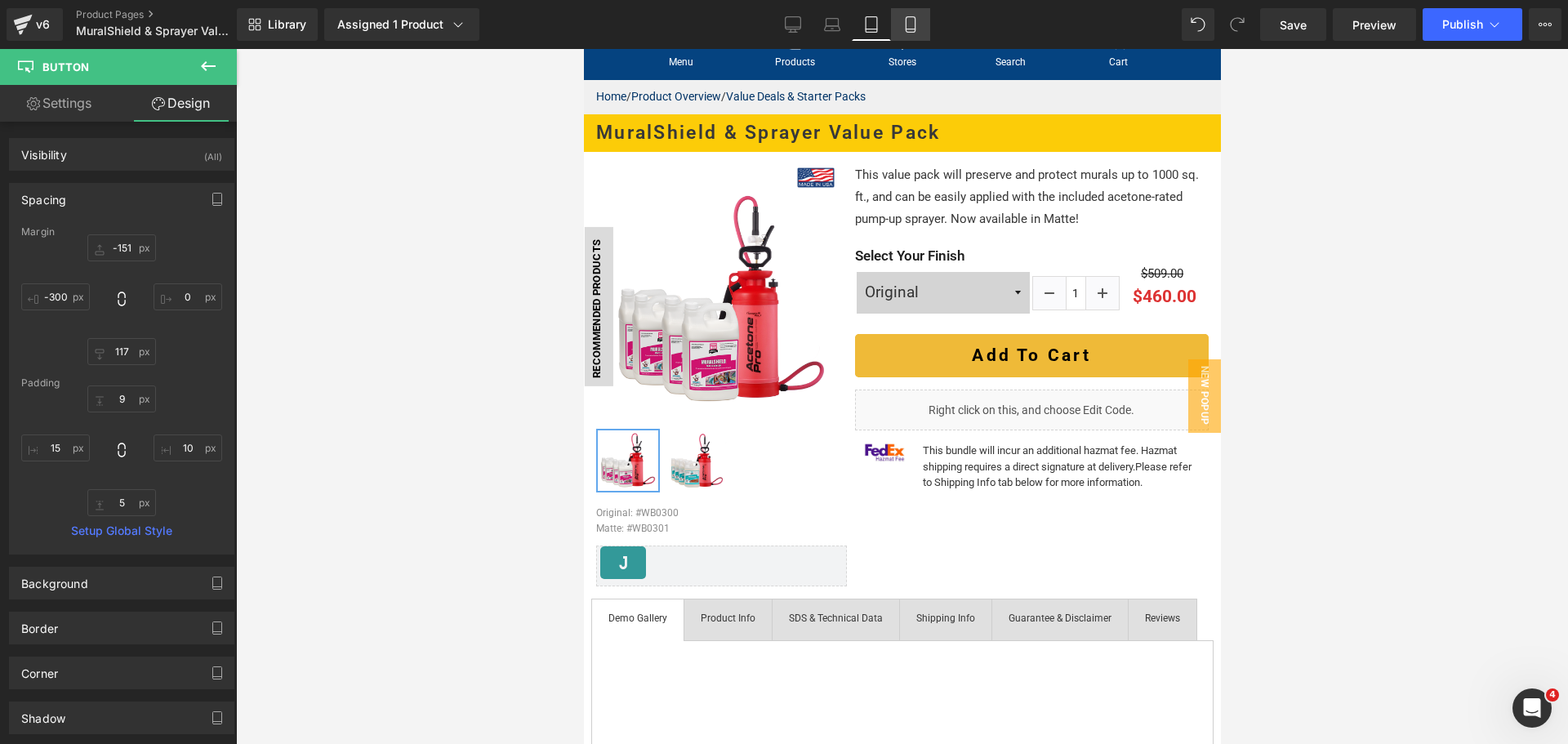
click at [919, 23] on icon at bounding box center [910, 24] width 16 height 16
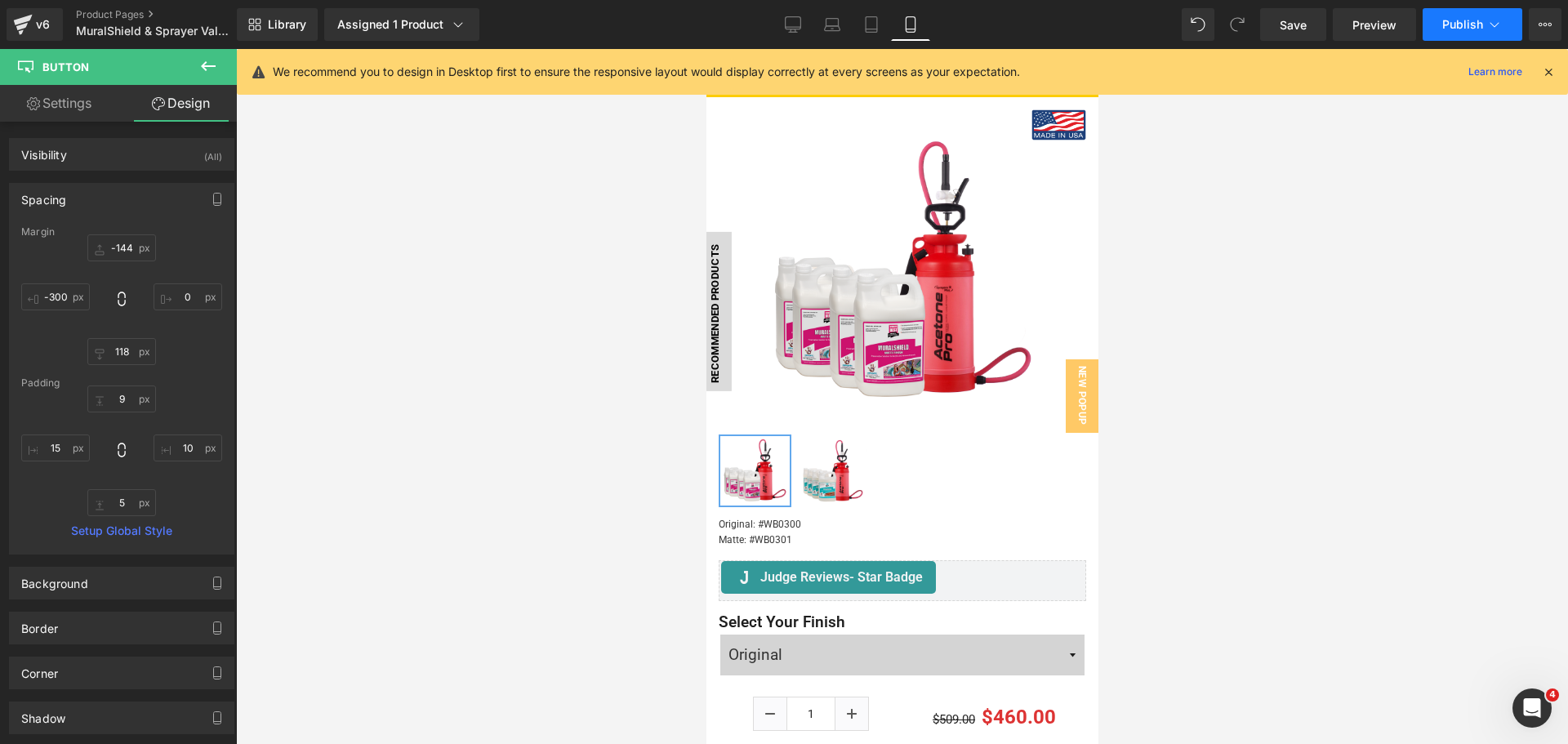
click at [1445, 26] on span "Publish" at bounding box center [1462, 24] width 41 height 13
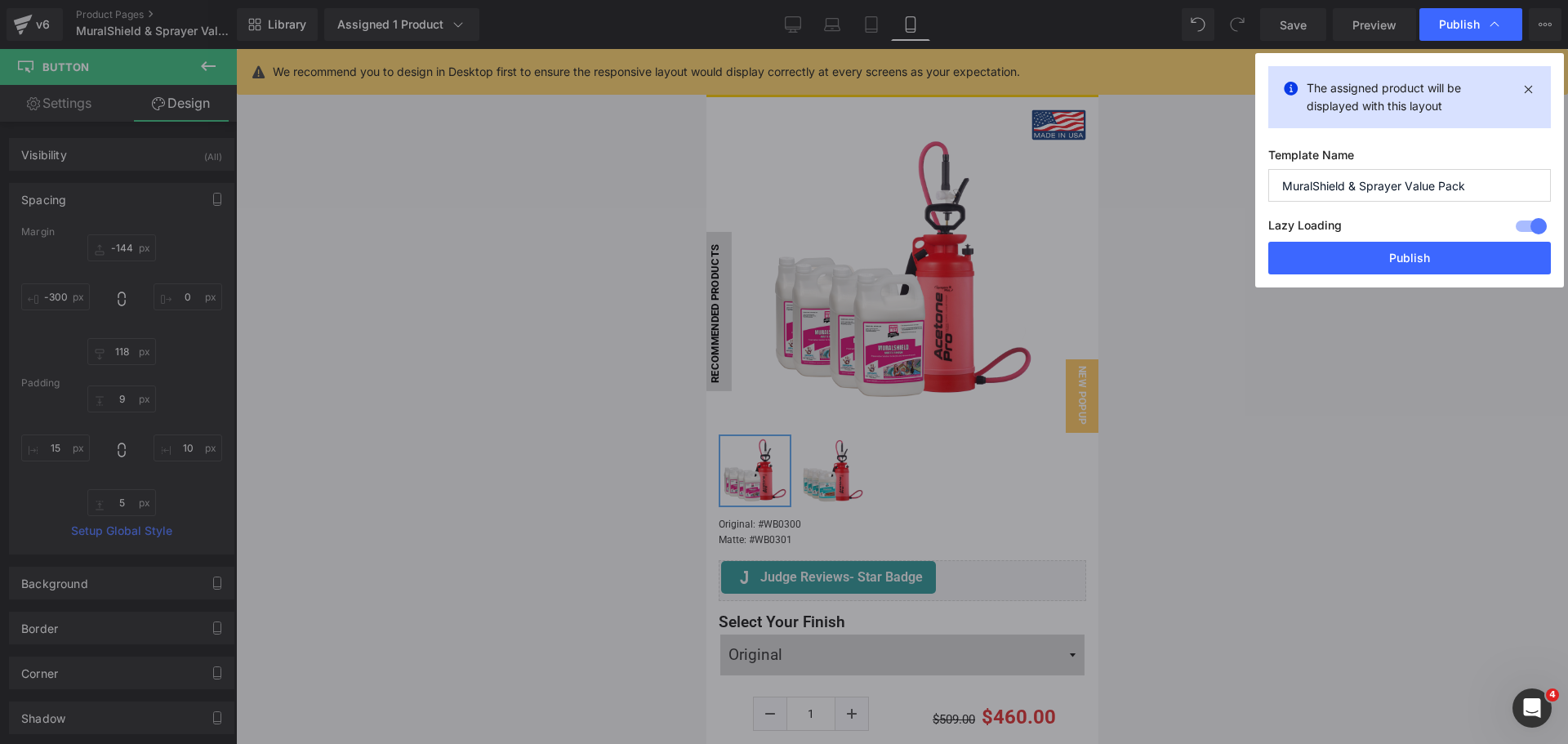
click at [1393, 250] on button "Publish" at bounding box center [1409, 258] width 282 height 33
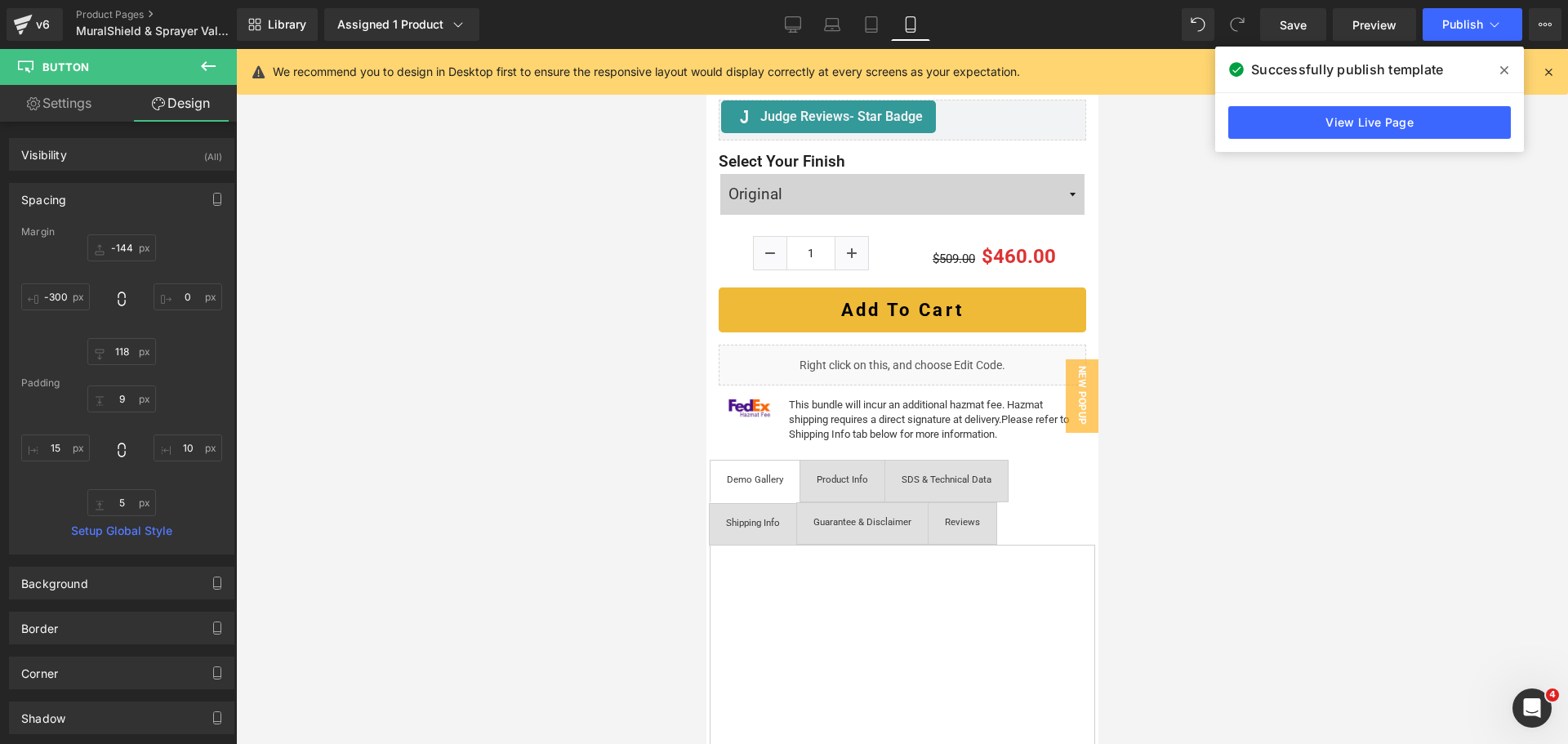
scroll to position [680, 0]
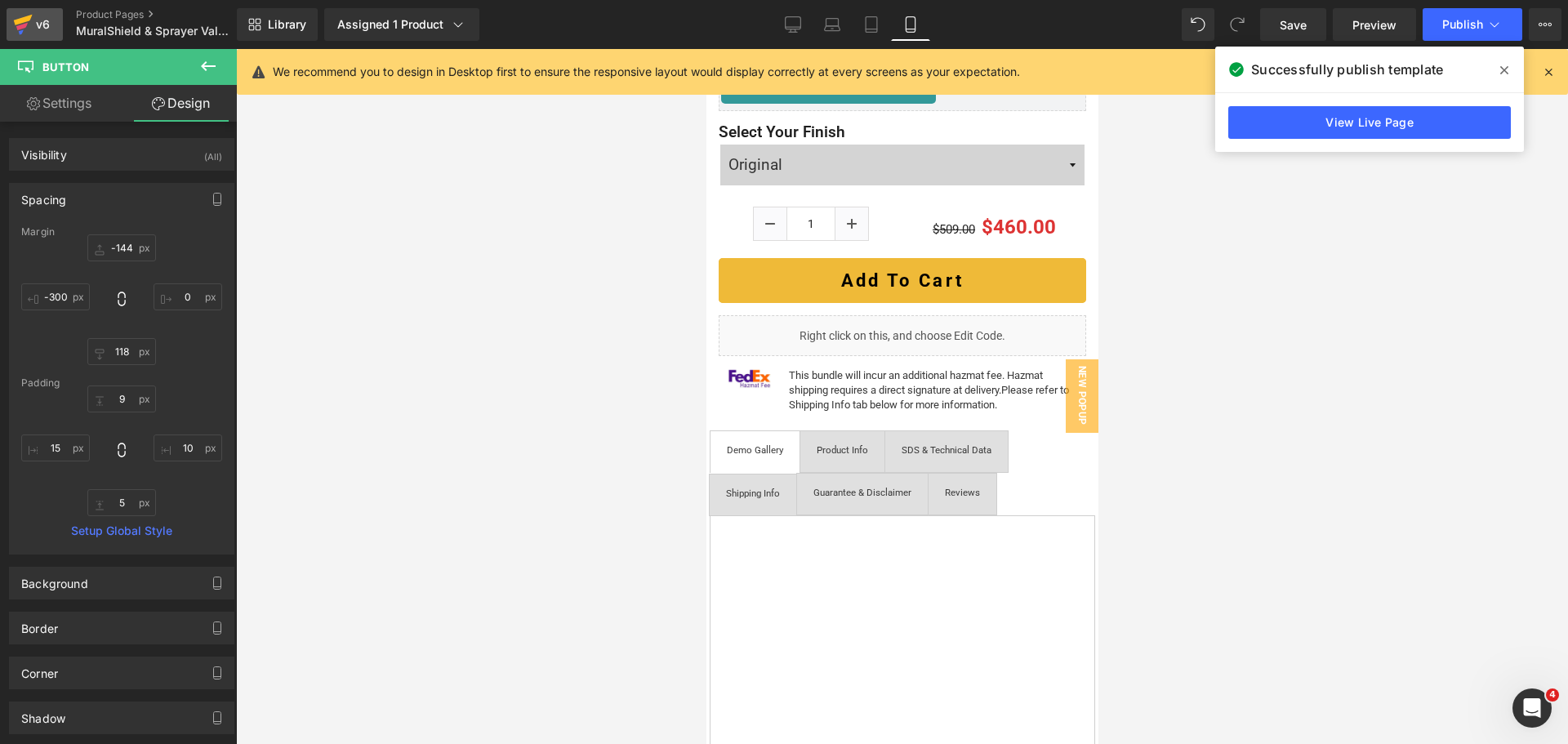
click at [45, 9] on link "v6" at bounding box center [35, 24] width 56 height 33
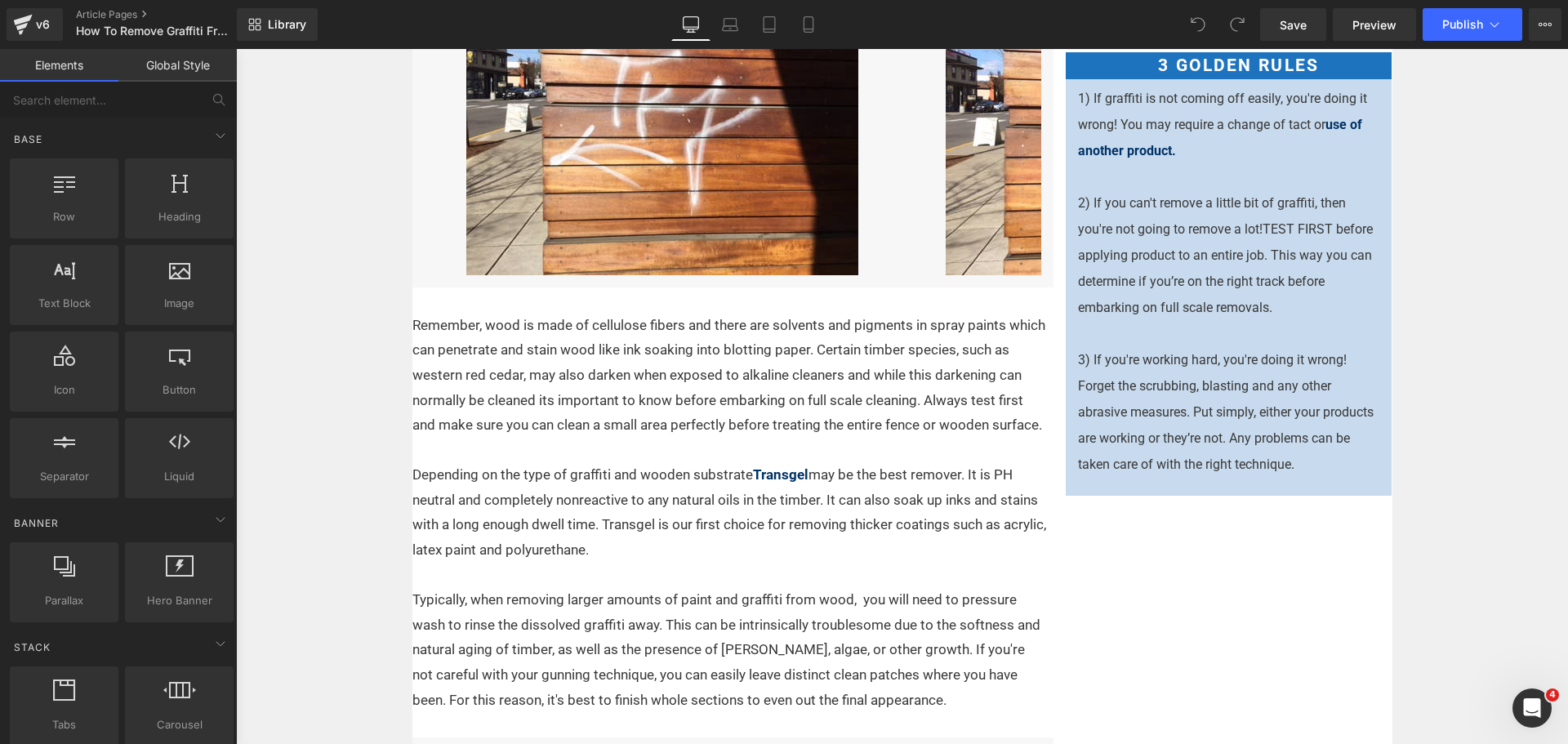
scroll to position [1388, 0]
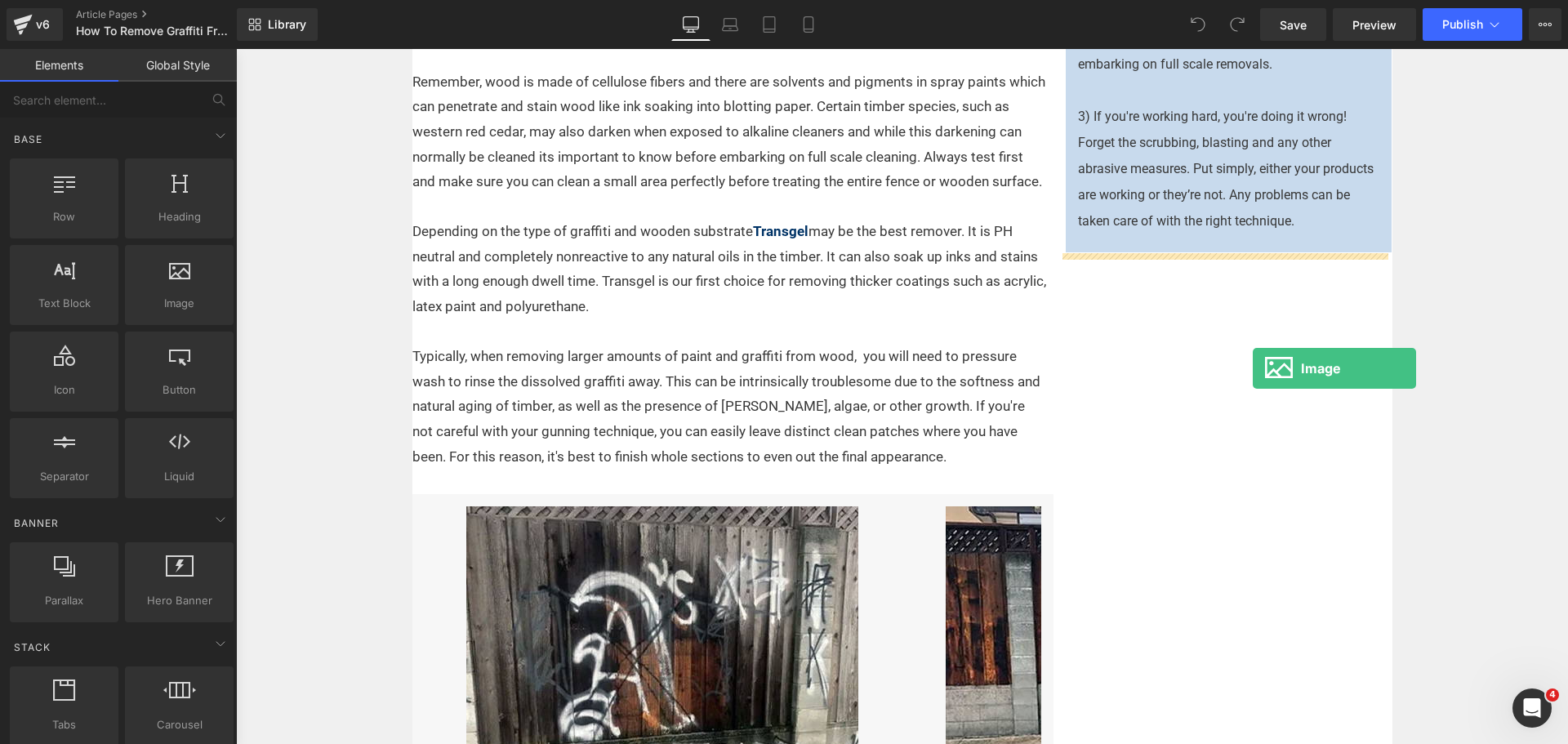
drag, startPoint x: 448, startPoint y: 345, endPoint x: 1247, endPoint y: 369, distance: 799.4
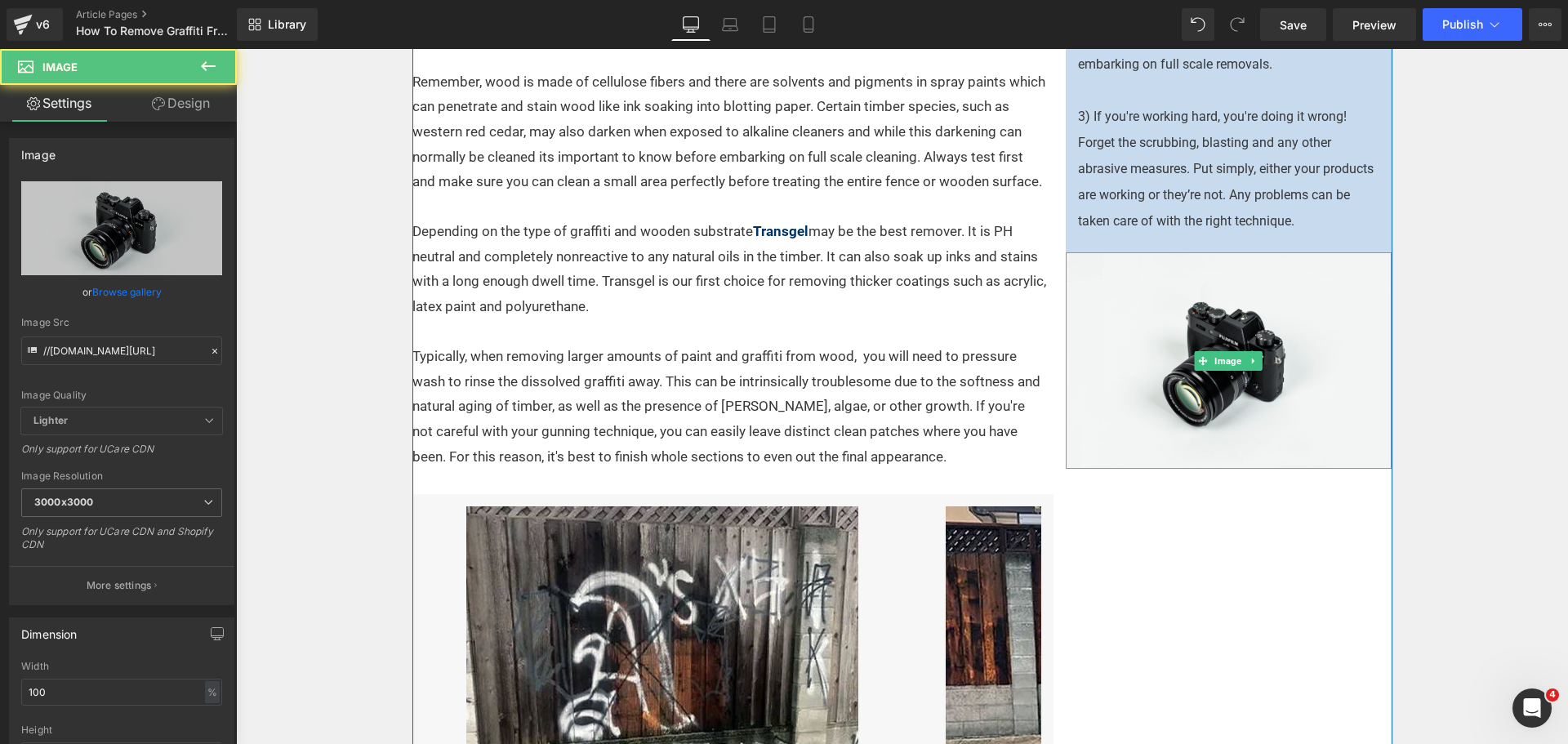
scroll to position [1286, 0]
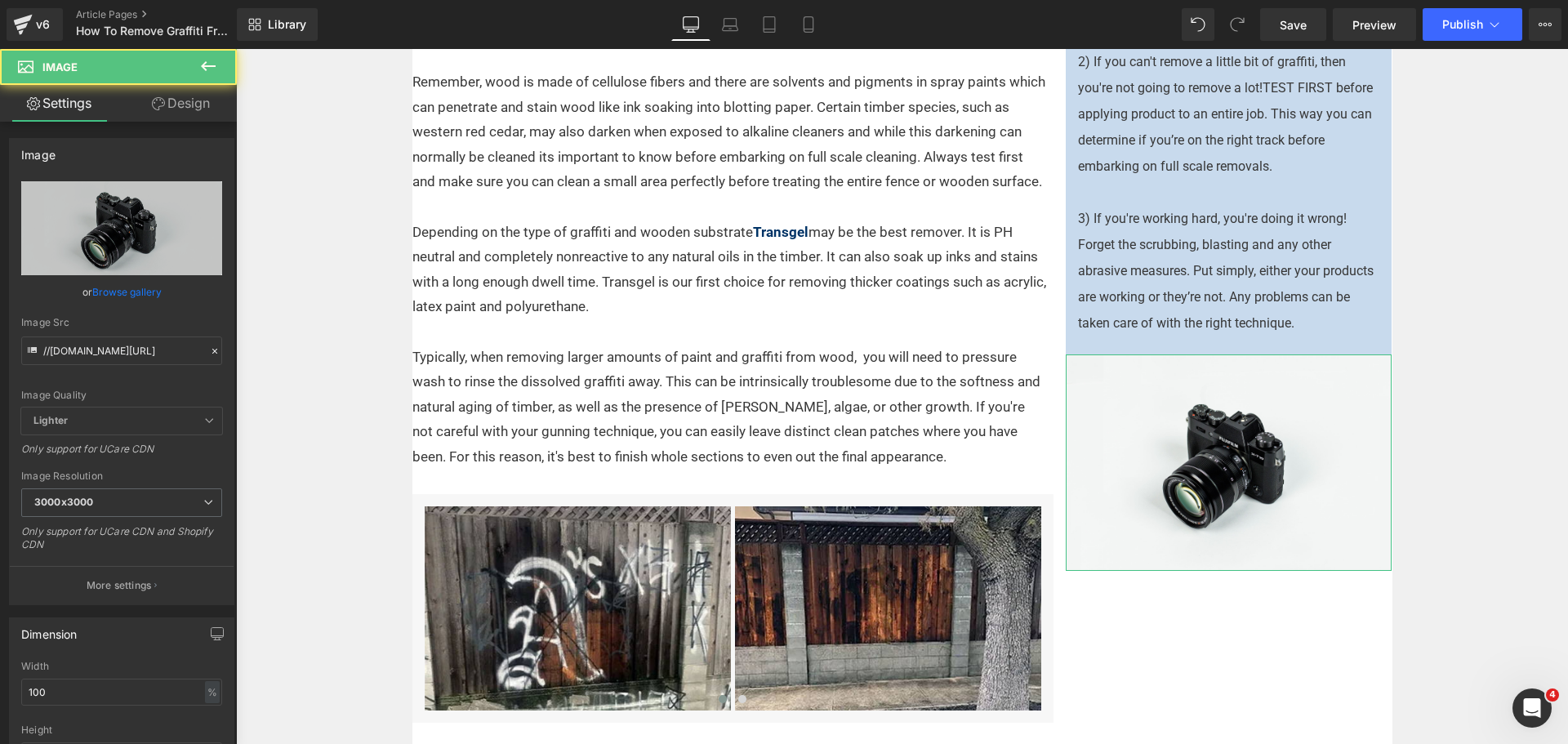
click at [193, 99] on link "Design" at bounding box center [180, 103] width 118 height 37
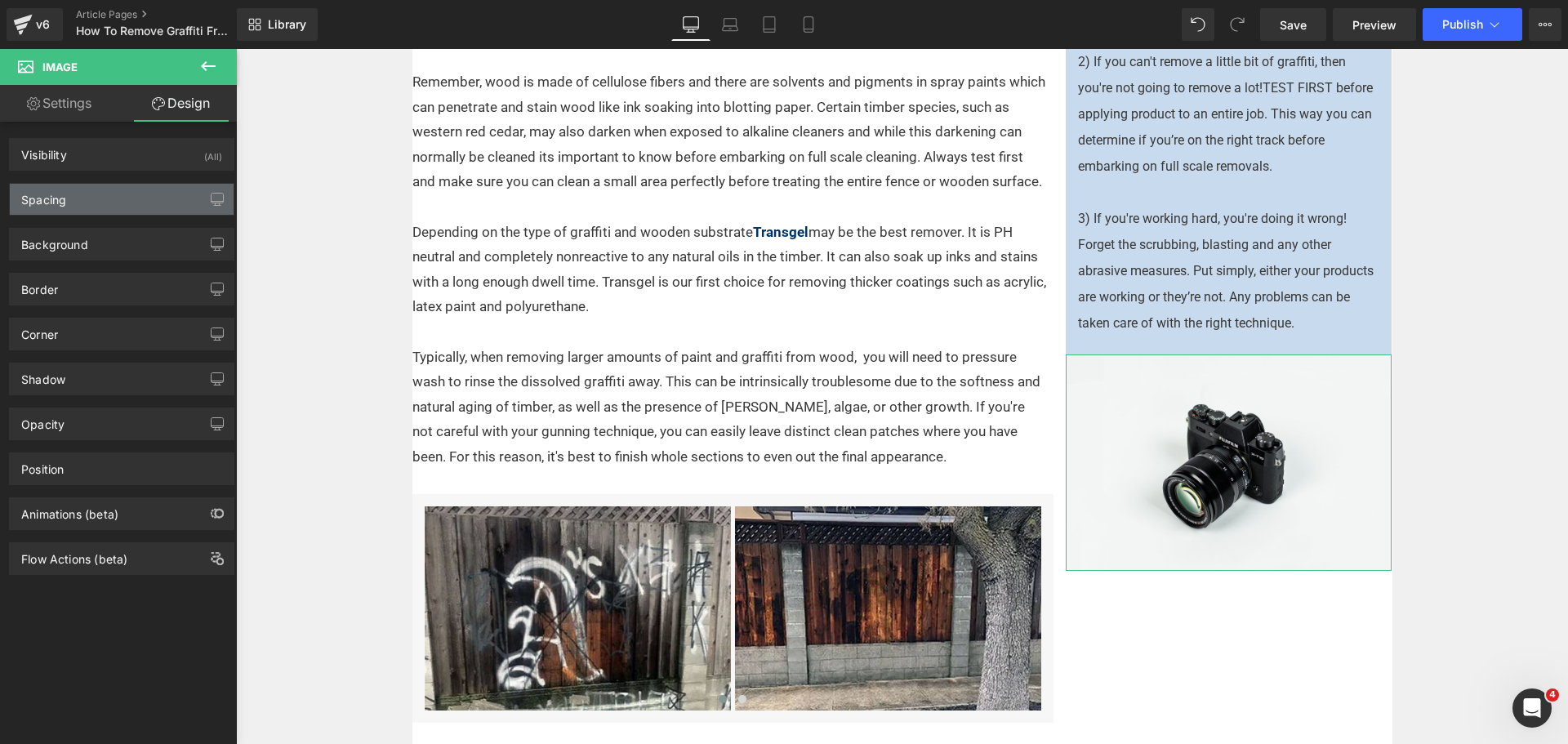
click at [73, 192] on div "Spacing" at bounding box center [121, 199] width 224 height 31
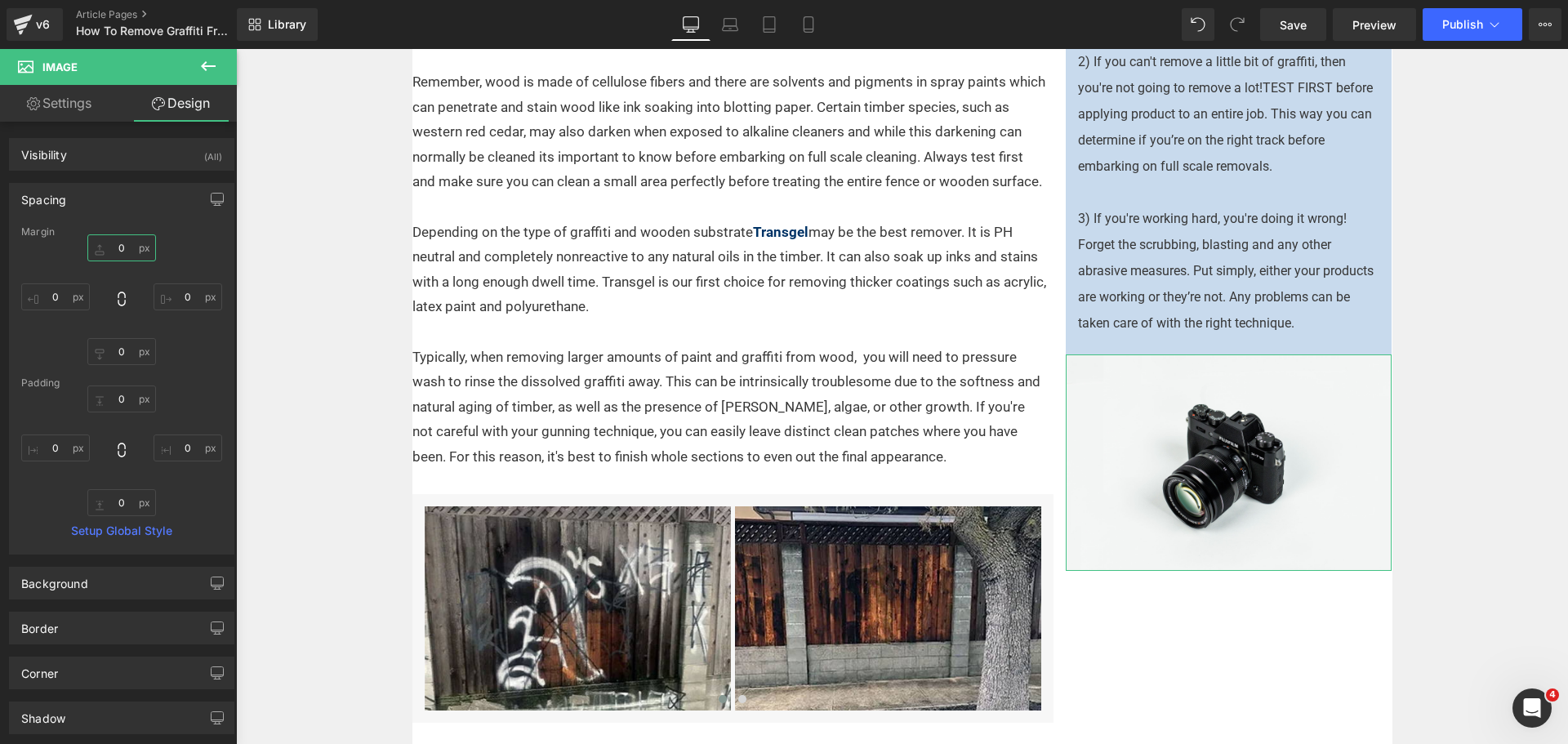
click at [113, 249] on input "0" at bounding box center [121, 247] width 68 height 27
type input "15"
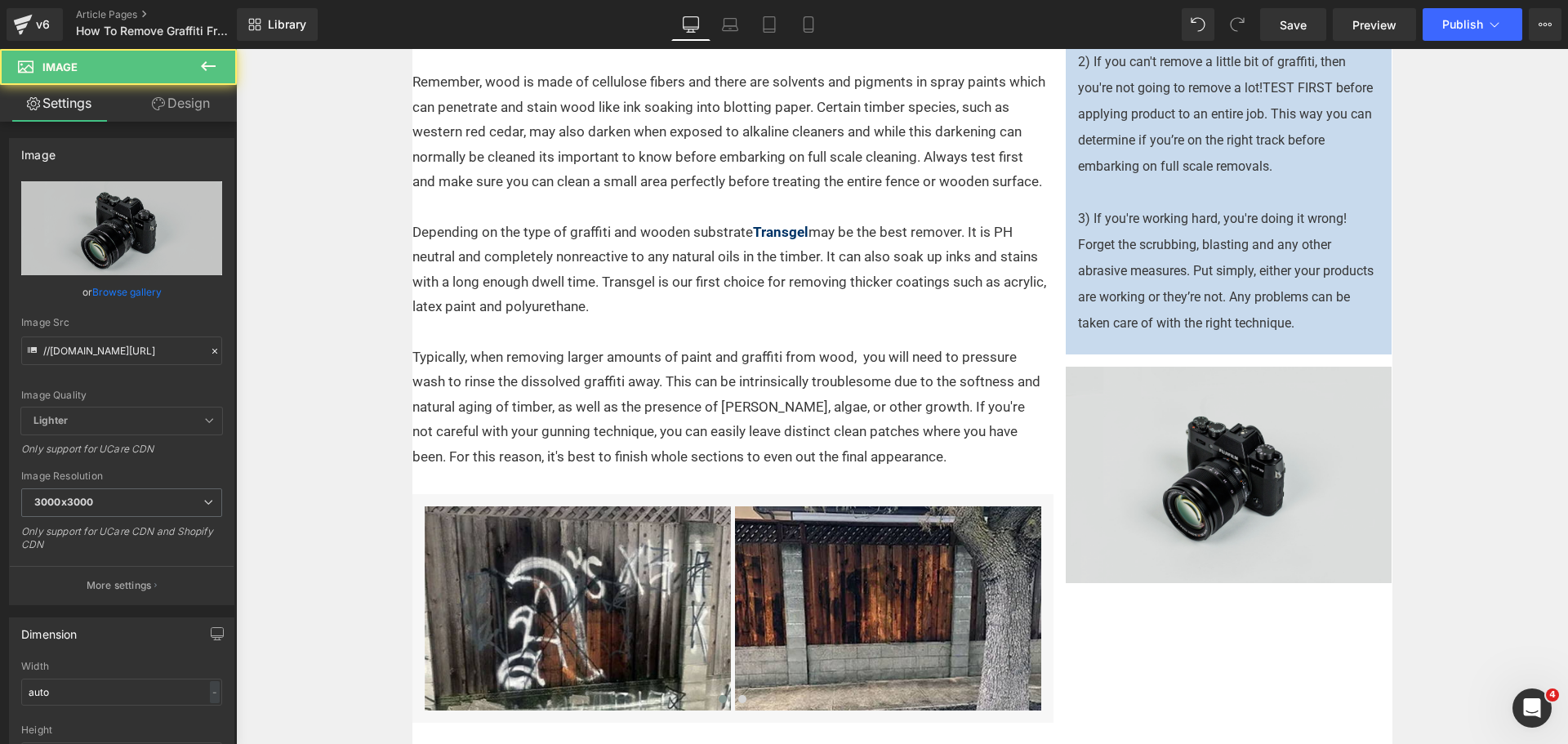
click at [1122, 514] on img at bounding box center [1229, 475] width 326 height 217
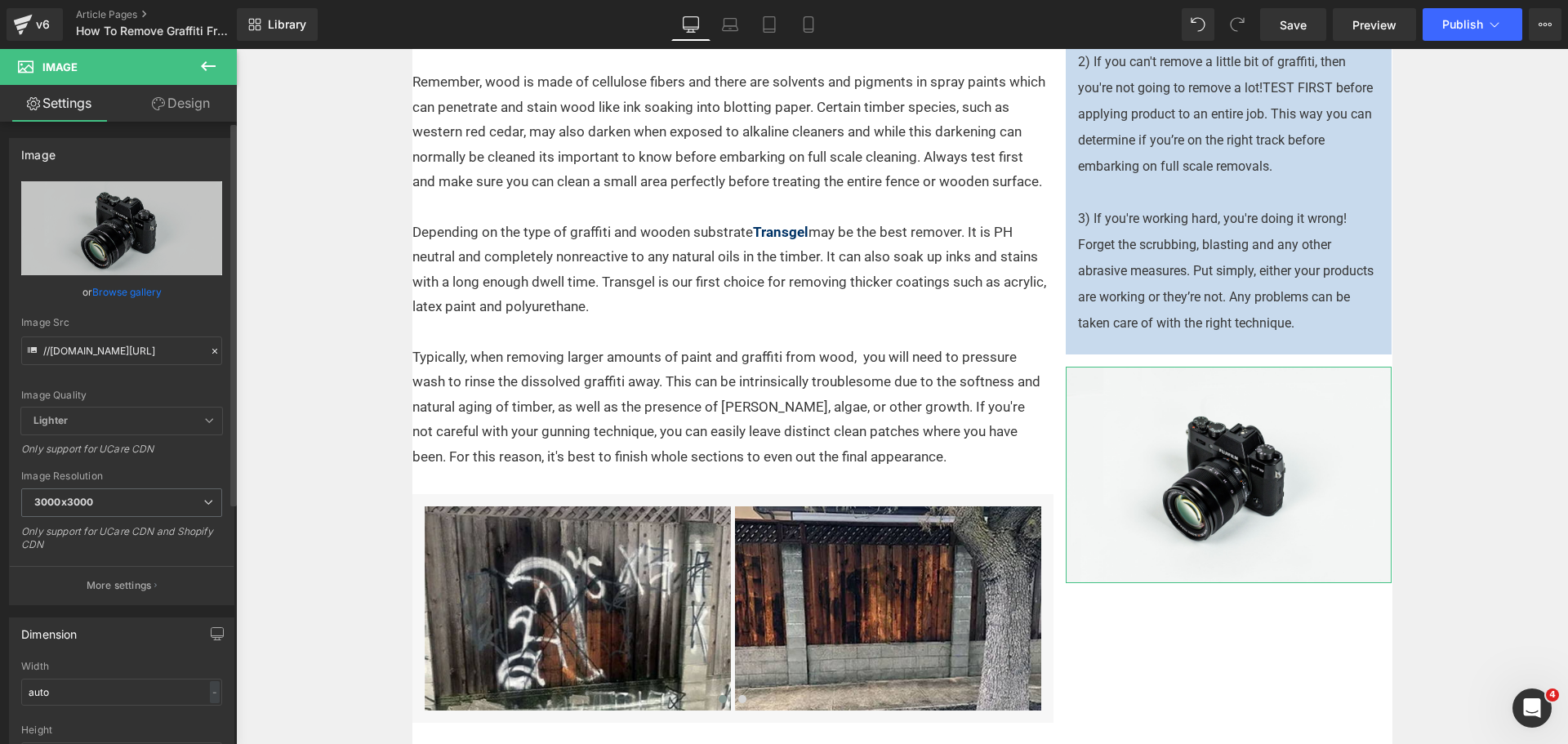
click at [113, 292] on link "Browse gallery" at bounding box center [127, 292] width 69 height 28
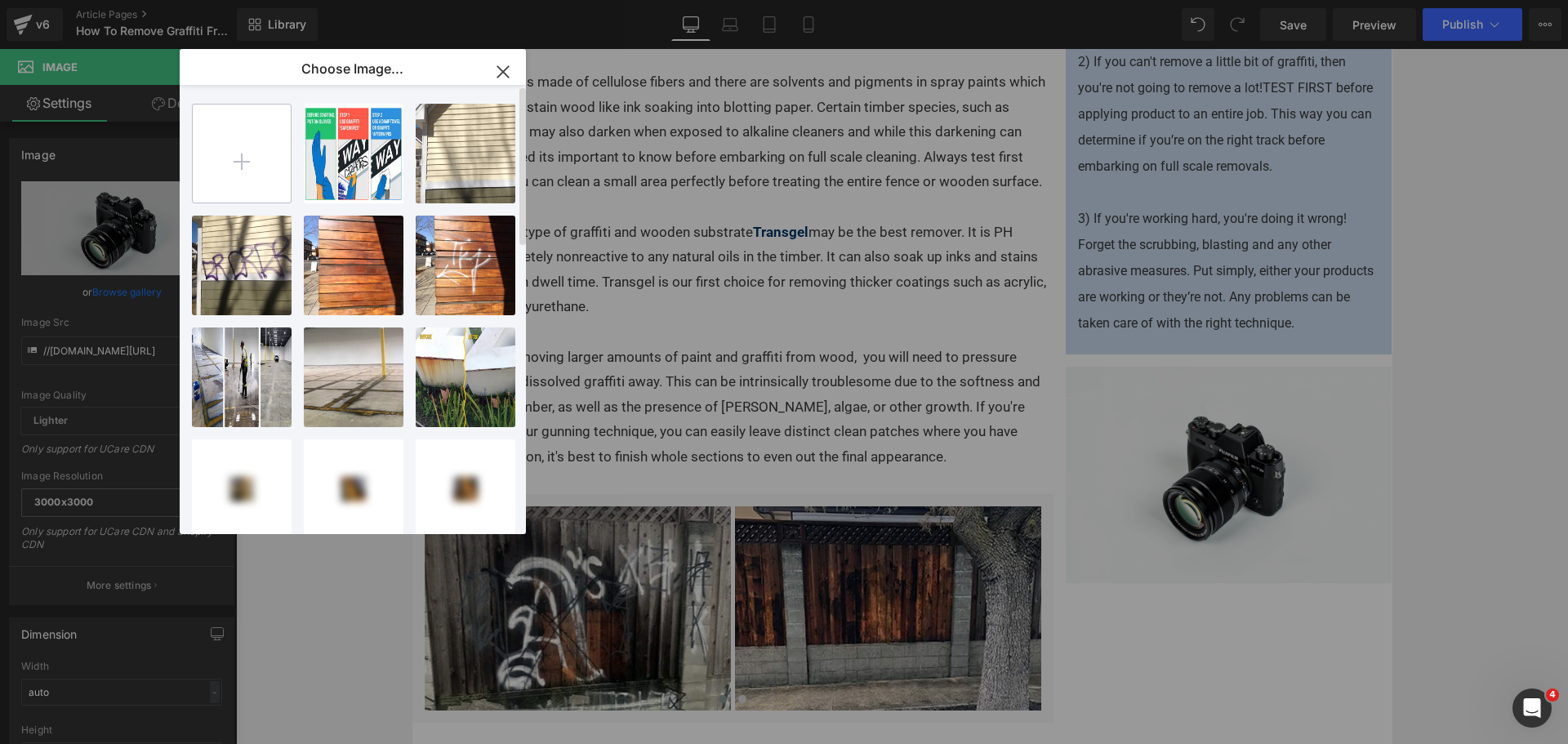
click at [0, 0] on input "file" at bounding box center [0, 0] width 0 height 0
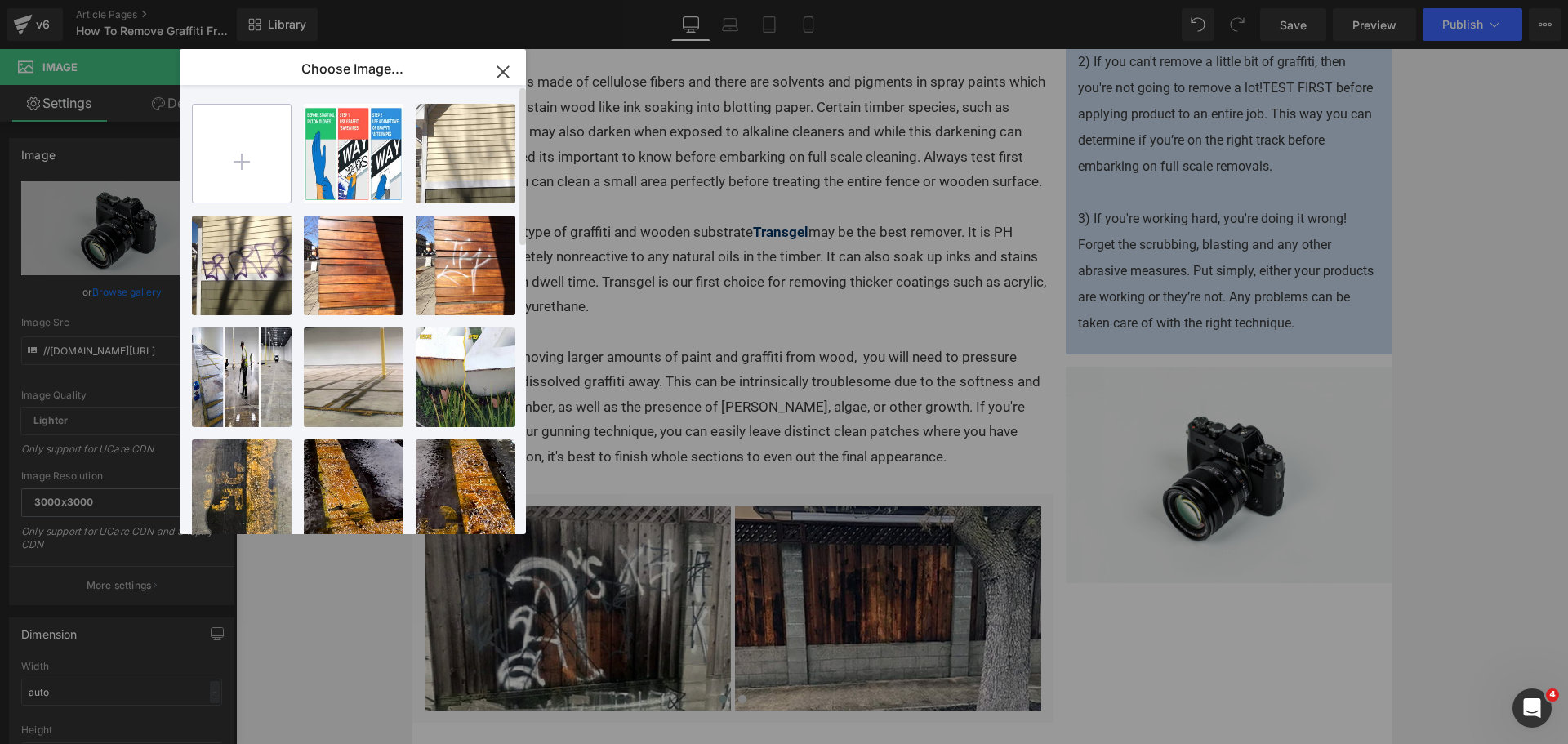
type input "C:\fakepath\graffiti-from-trees-Instagram-Post.jpg"
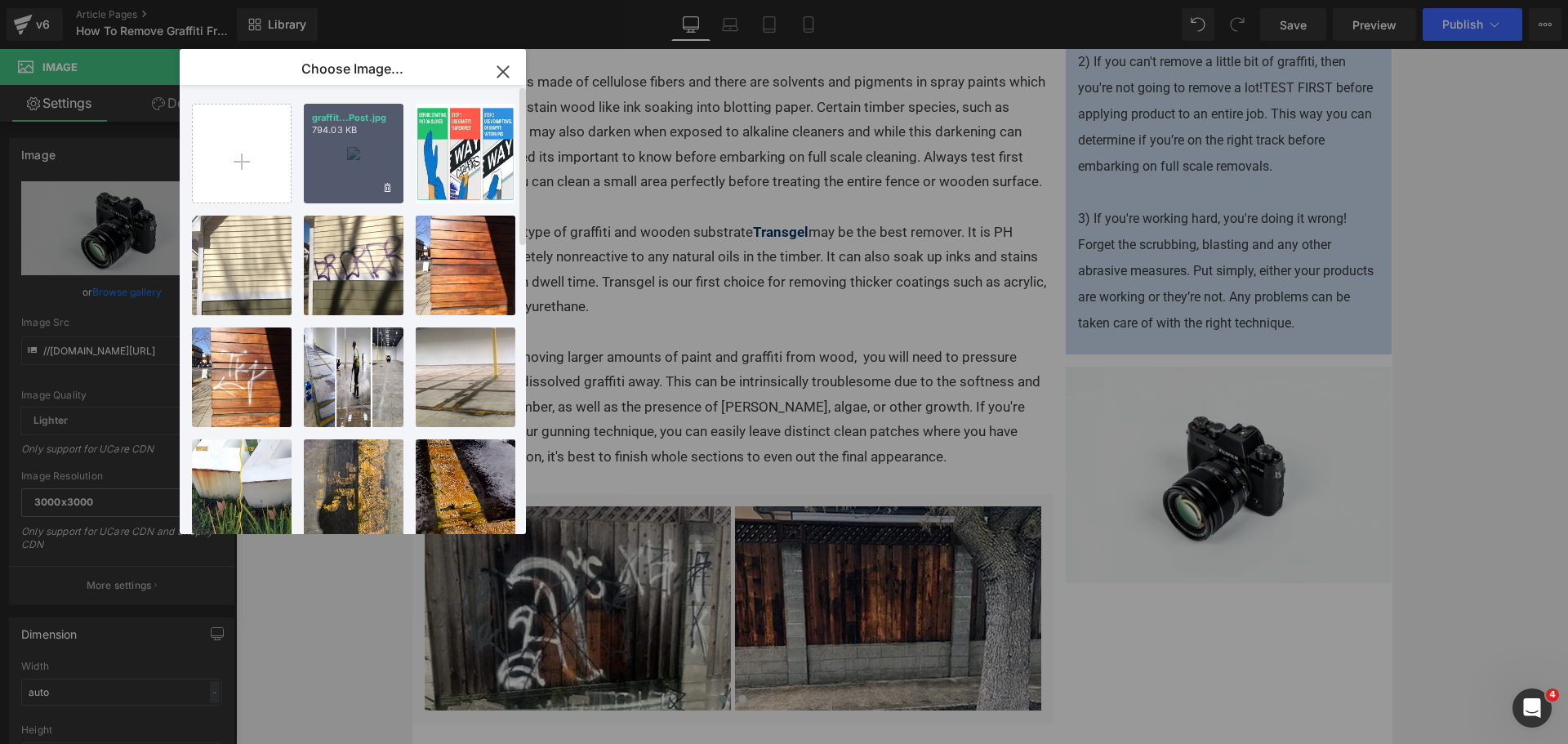
click at [0, 0] on div "graffit...Post.jpg 794.03 KB" at bounding box center [0, 0] width 0 height 0
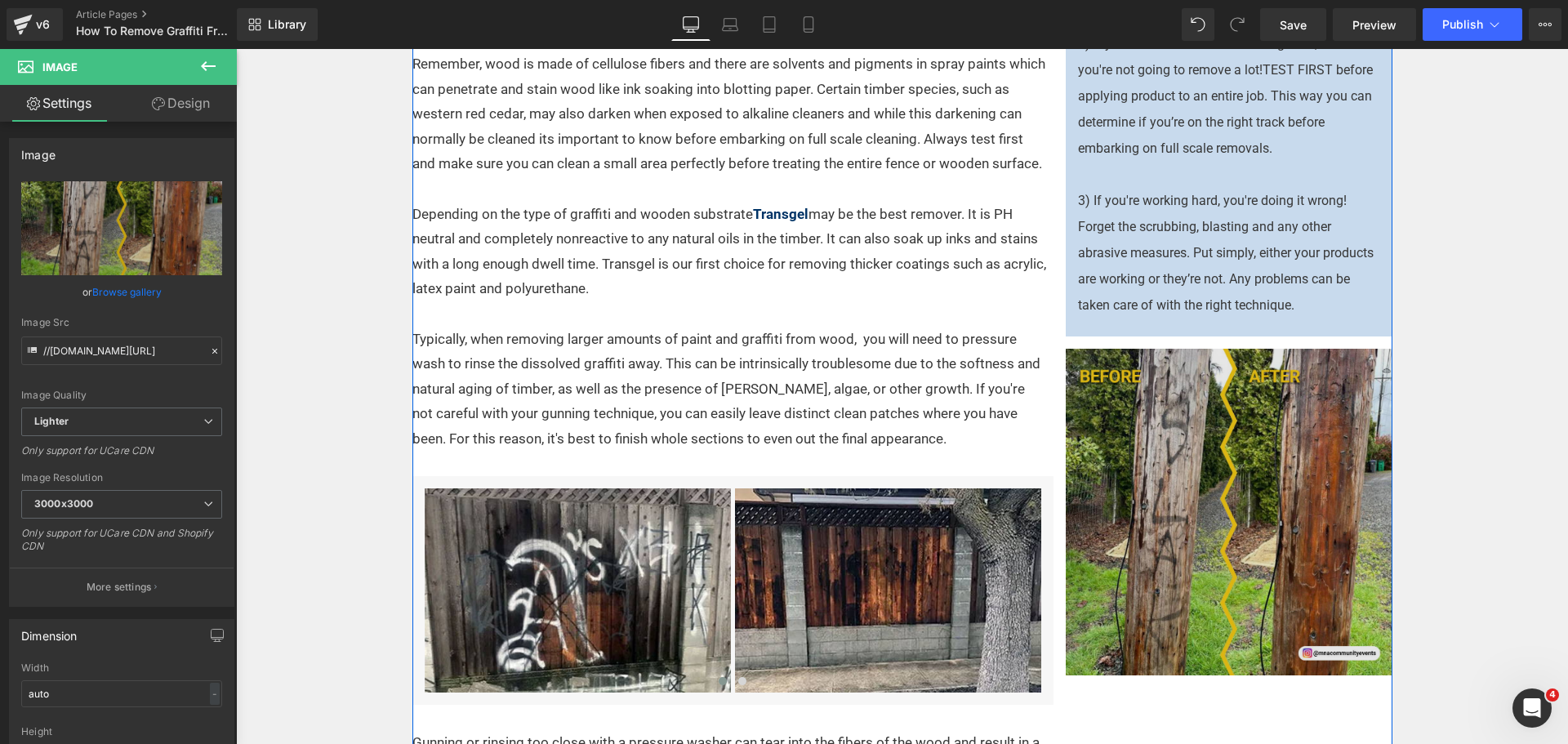
scroll to position [1367, 0]
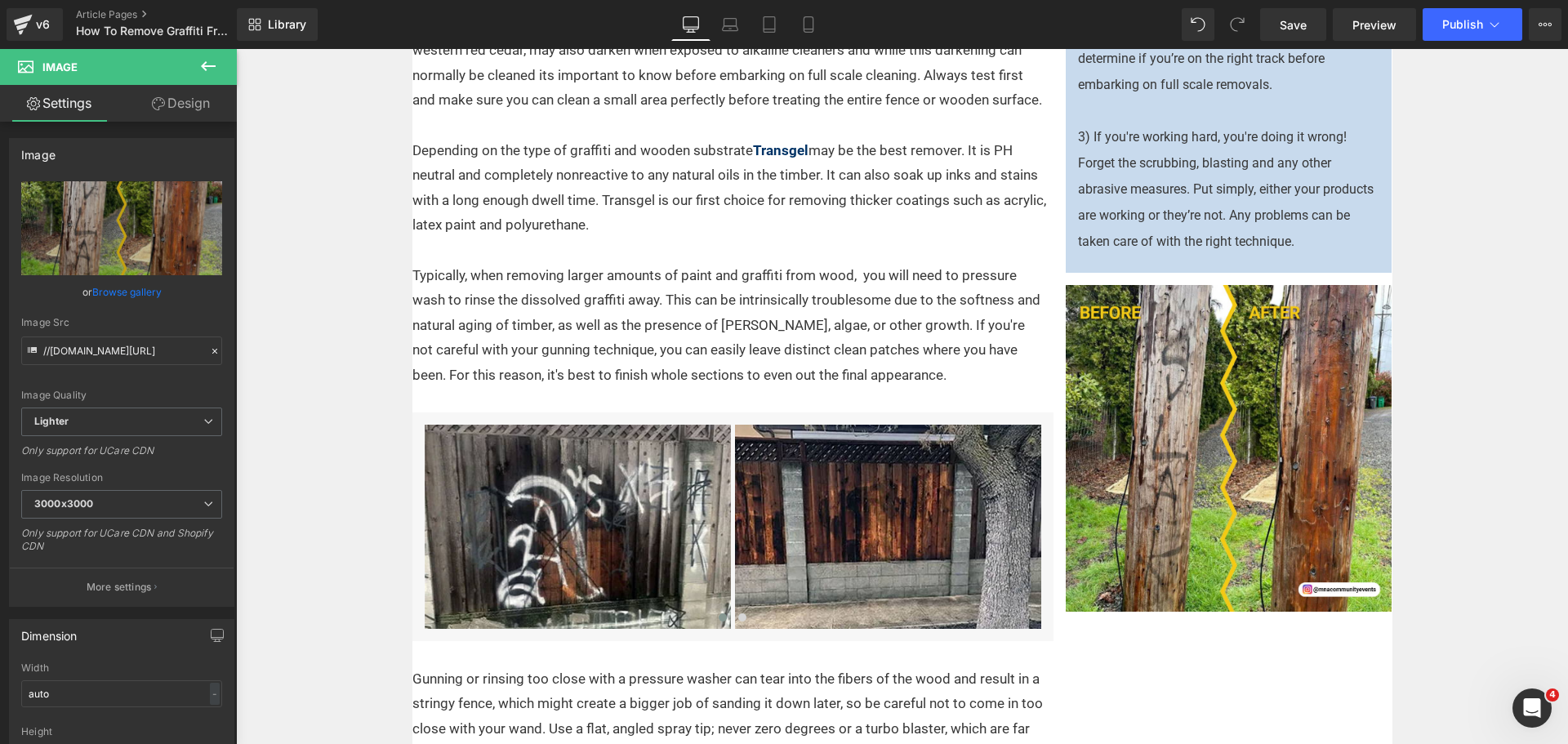
click at [187, 64] on button at bounding box center [208, 67] width 57 height 36
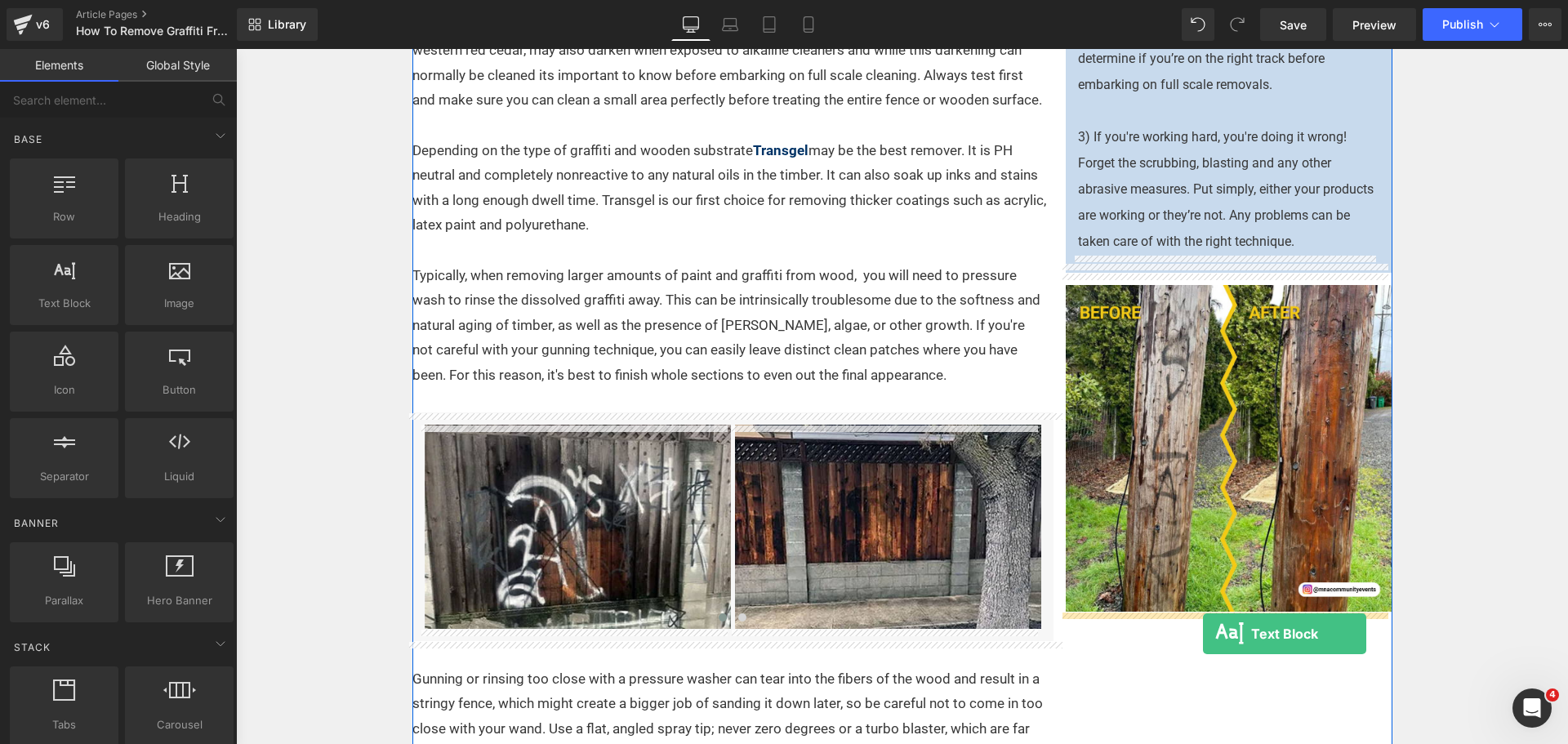
drag, startPoint x: 313, startPoint y: 332, endPoint x: 1203, endPoint y: 633, distance: 939.5
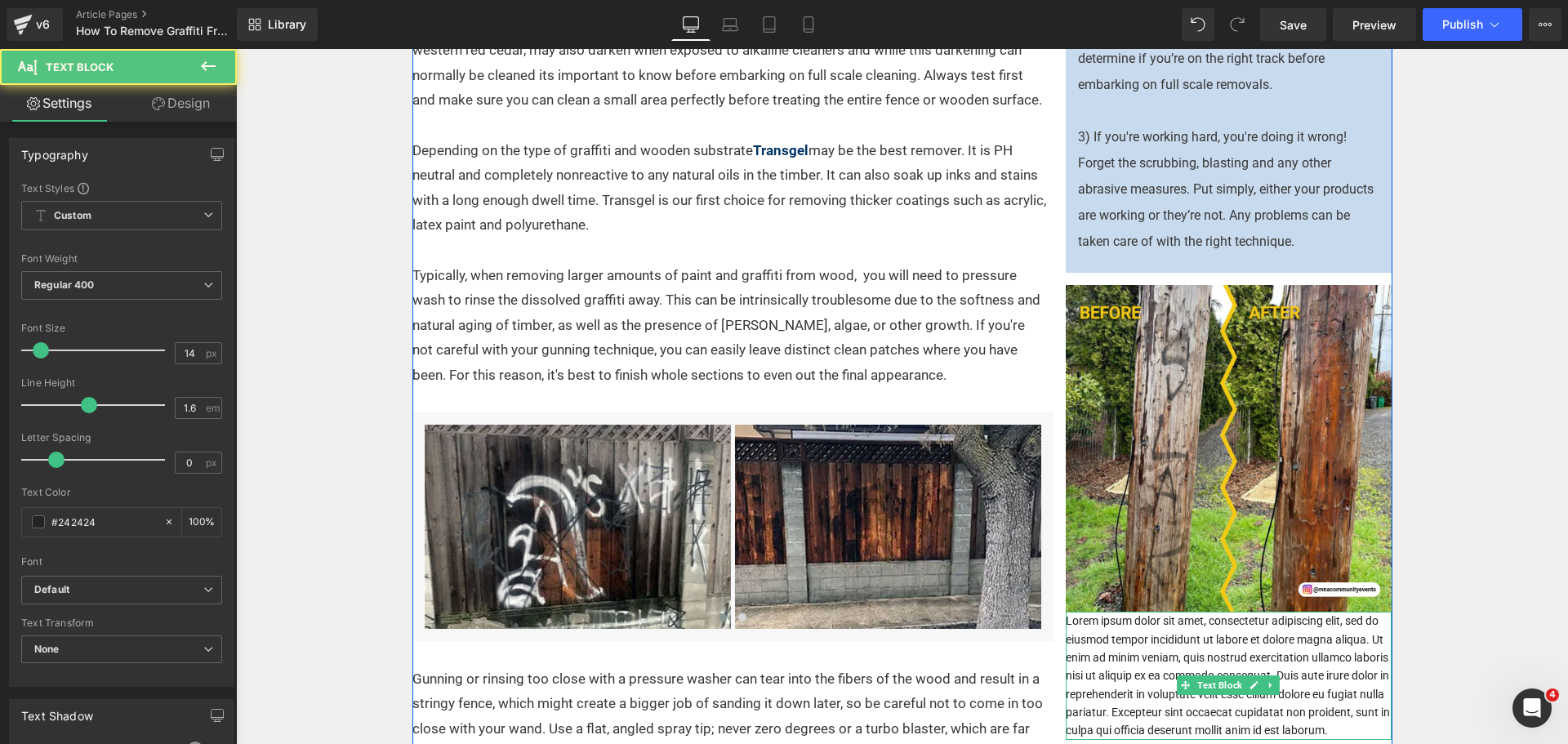
click at [1173, 650] on p "Lorem ipsum dolor sit amet, consectetur adipiscing elit, sed do eiusmod tempor …" at bounding box center [1229, 675] width 326 height 128
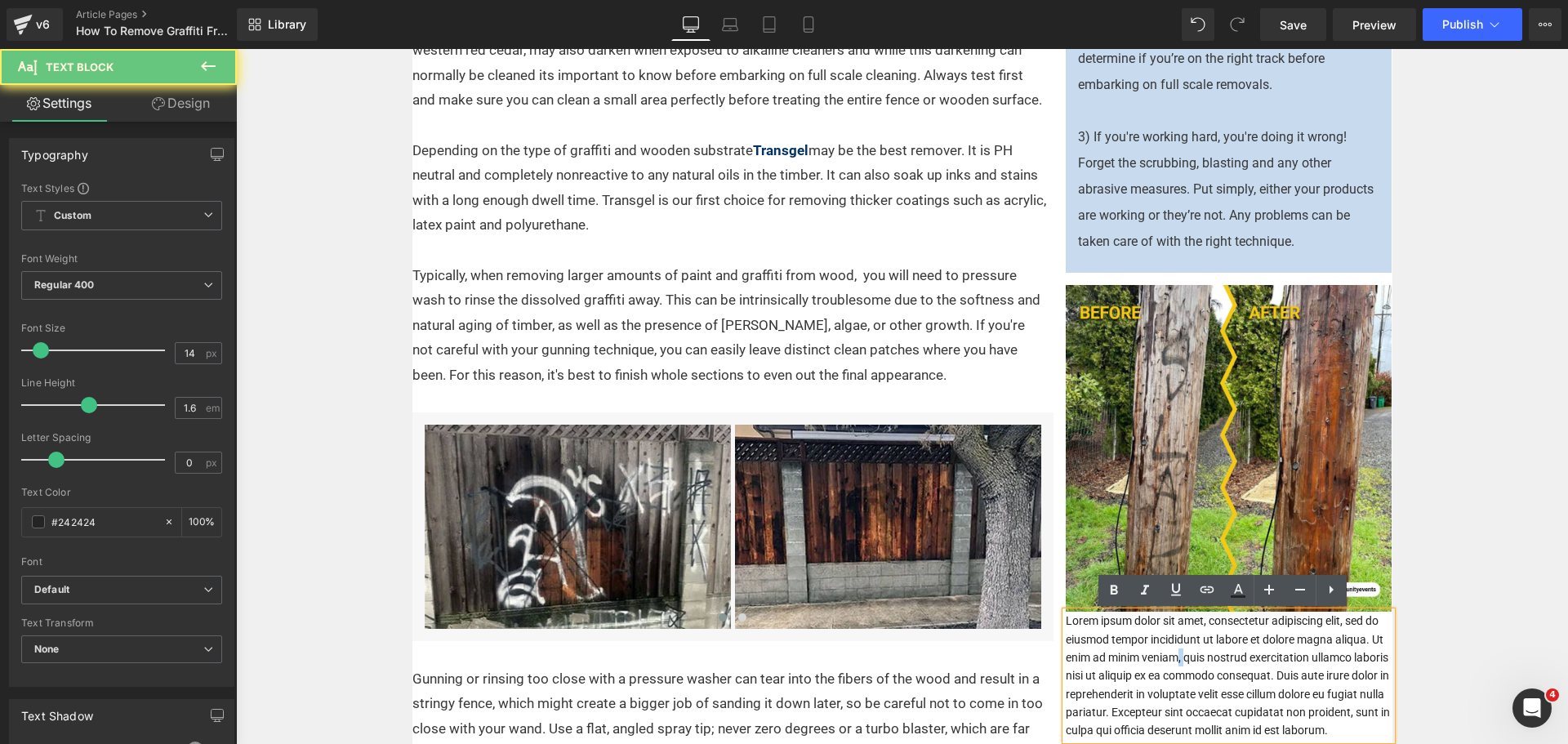
click at [1173, 650] on p "Lorem ipsum dolor sit amet, consectetur adipiscing elit, sed do eiusmod tempor …" at bounding box center [1229, 675] width 326 height 128
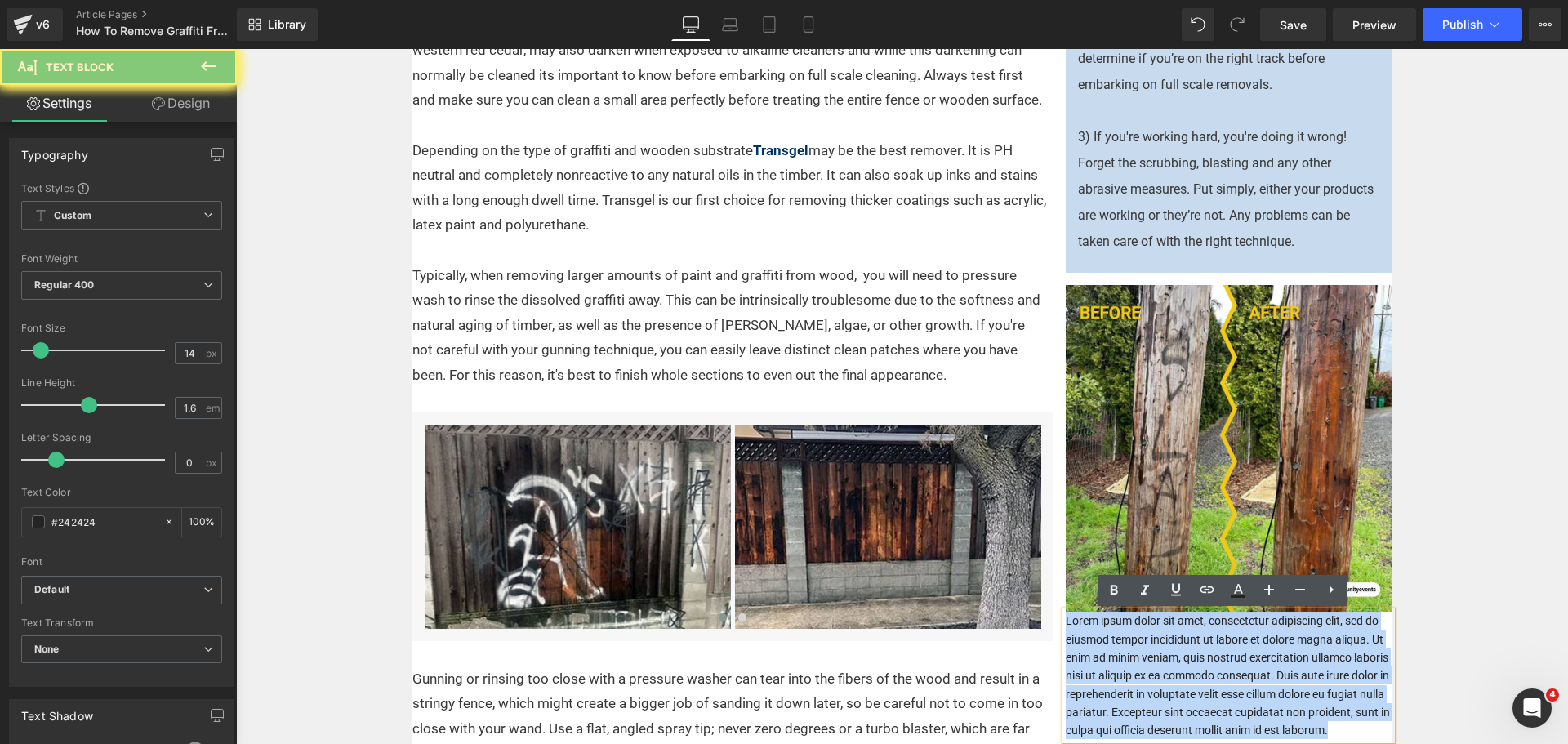
click at [1173, 650] on p "Lorem ipsum dolor sit amet, consectetur adipiscing elit, sed do eiusmod tempor …" at bounding box center [1229, 675] width 326 height 128
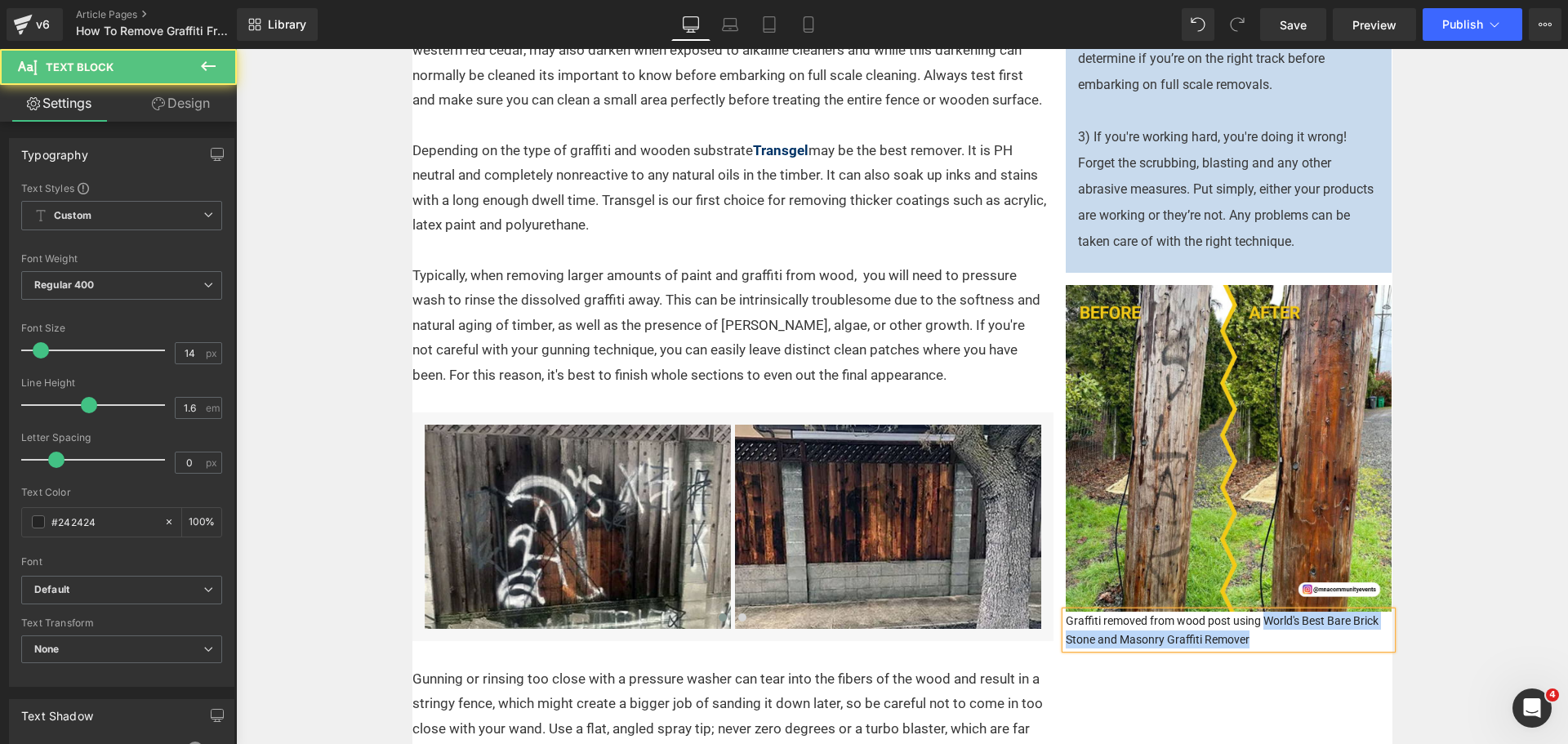
drag, startPoint x: 1258, startPoint y: 623, endPoint x: 1274, endPoint y: 639, distance: 22.6
click at [1276, 639] on p "Graffiti removed from wood post using World's Best Bare Brick Stone and Masonry…" at bounding box center [1229, 629] width 326 height 37
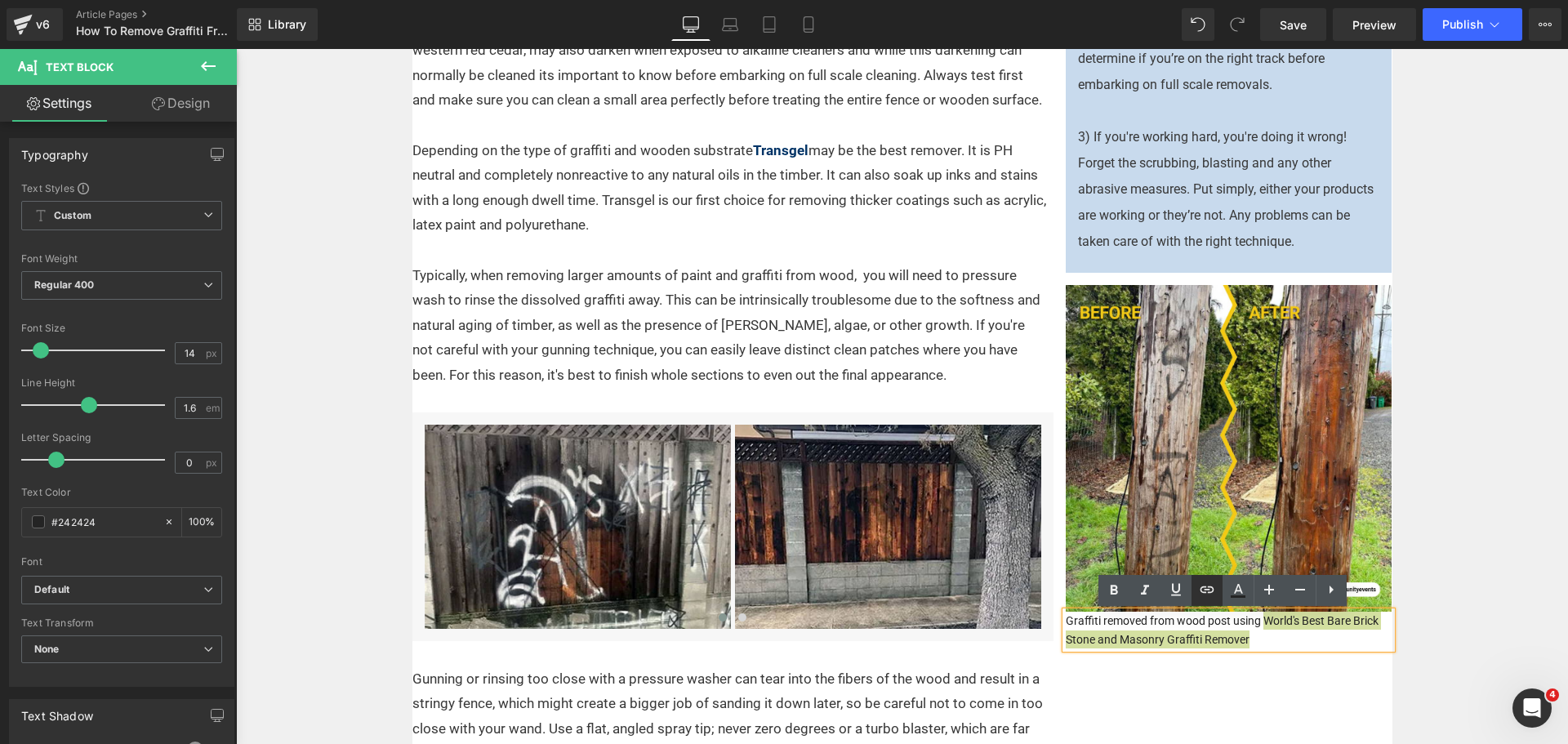
click at [1204, 596] on icon at bounding box center [1206, 589] width 20 height 20
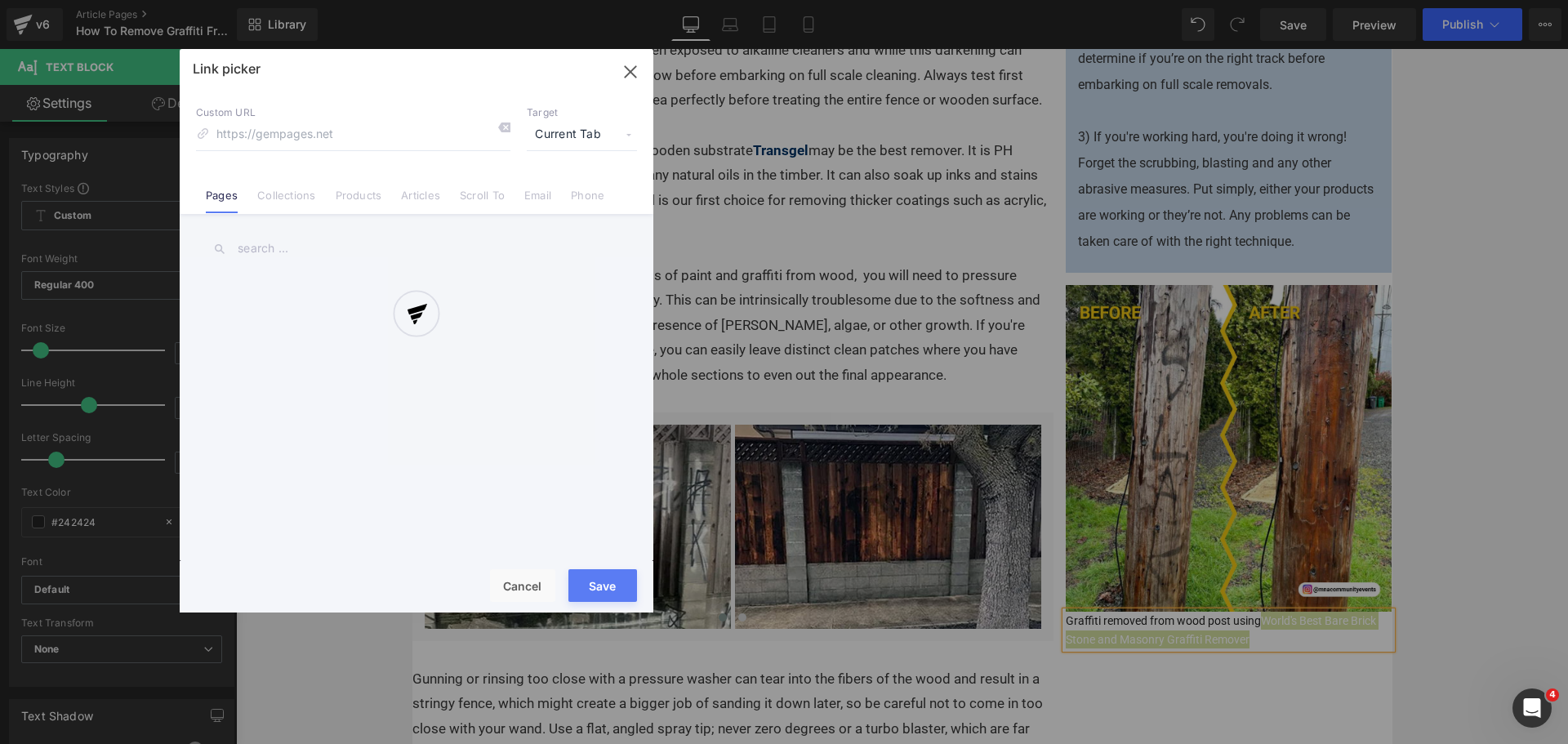
click at [369, 202] on link "Products" at bounding box center [359, 200] width 47 height 24
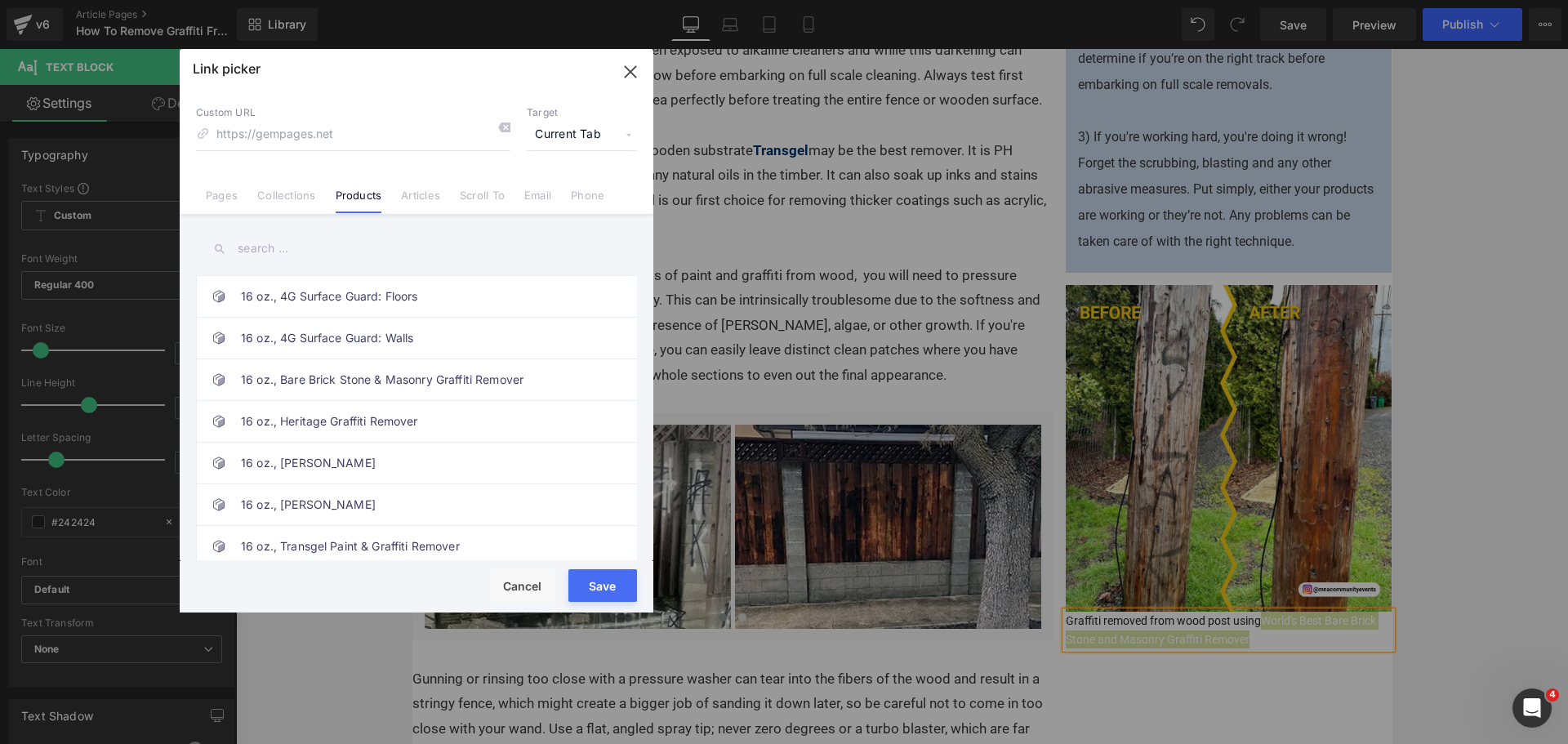
click at [287, 243] on input "text" at bounding box center [416, 249] width 441 height 37
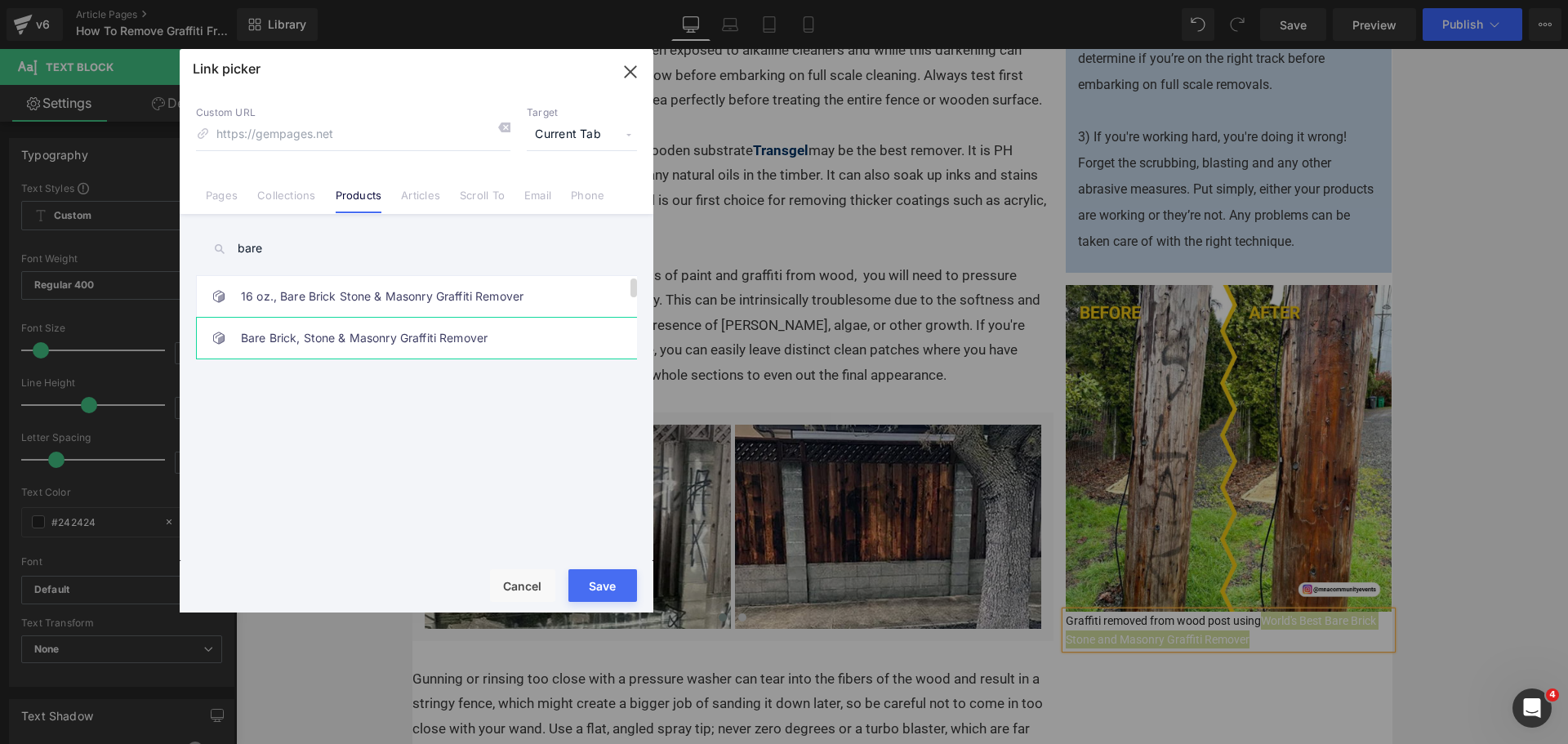
type input "bare"
click at [329, 317] on li "Bare Brick, Stone & Masonry Graffiti Remover" at bounding box center [420, 337] width 447 height 41
click at [605, 585] on button "Save" at bounding box center [602, 585] width 68 height 33
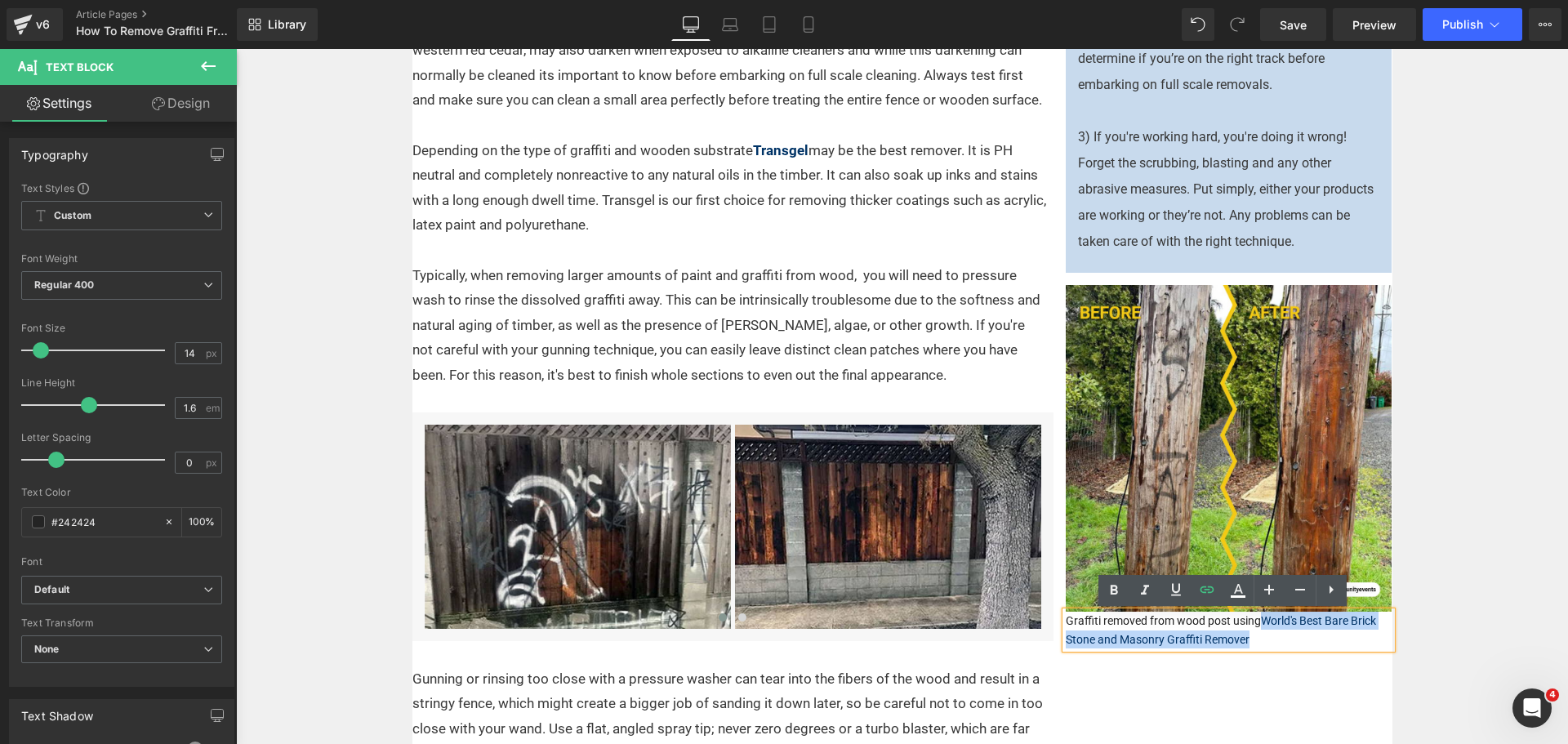
click at [1307, 648] on div "Graffiti removed from wood post using World's Best Bare Brick Stone and Masonry…" at bounding box center [1229, 629] width 326 height 37
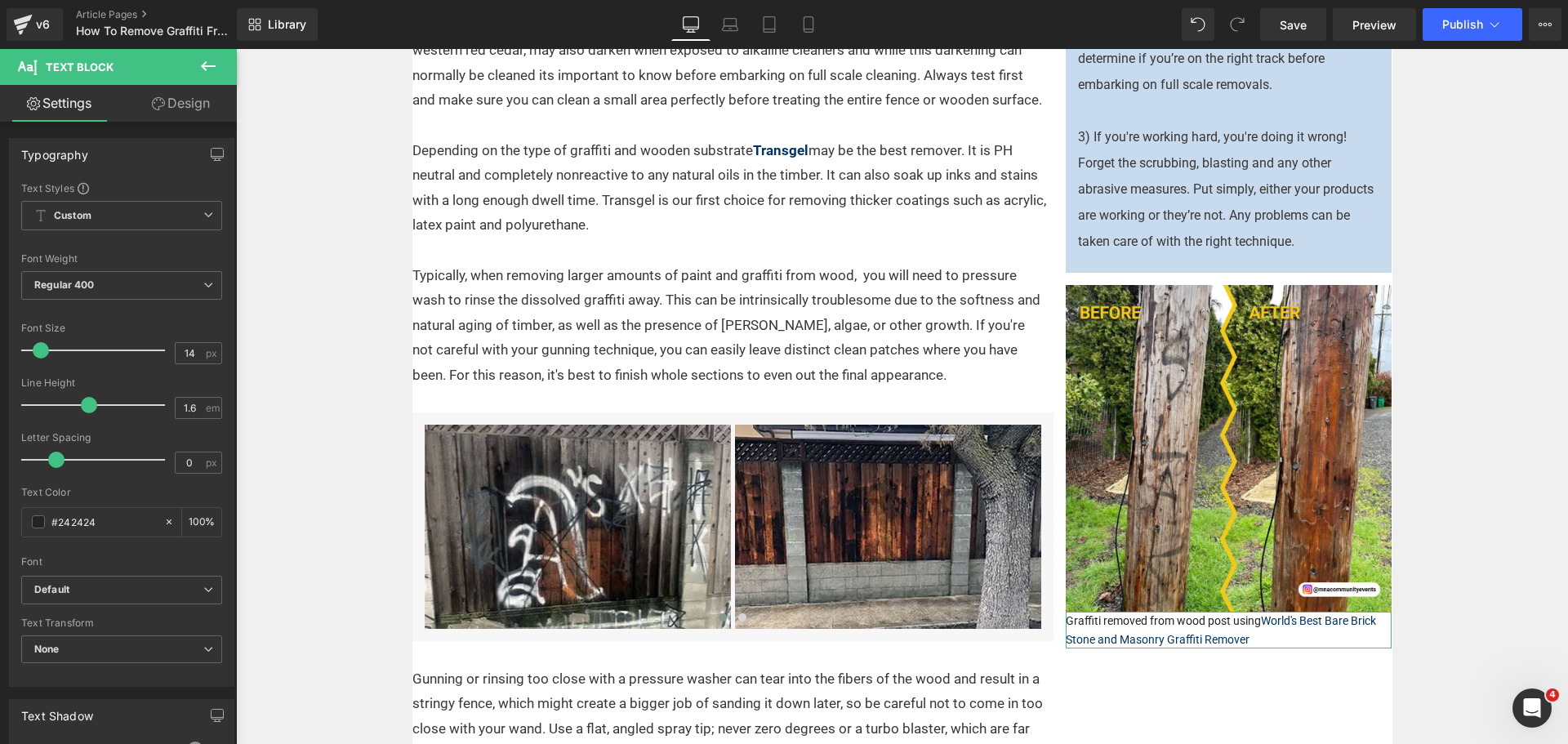
click at [183, 115] on link "Design" at bounding box center [180, 103] width 118 height 37
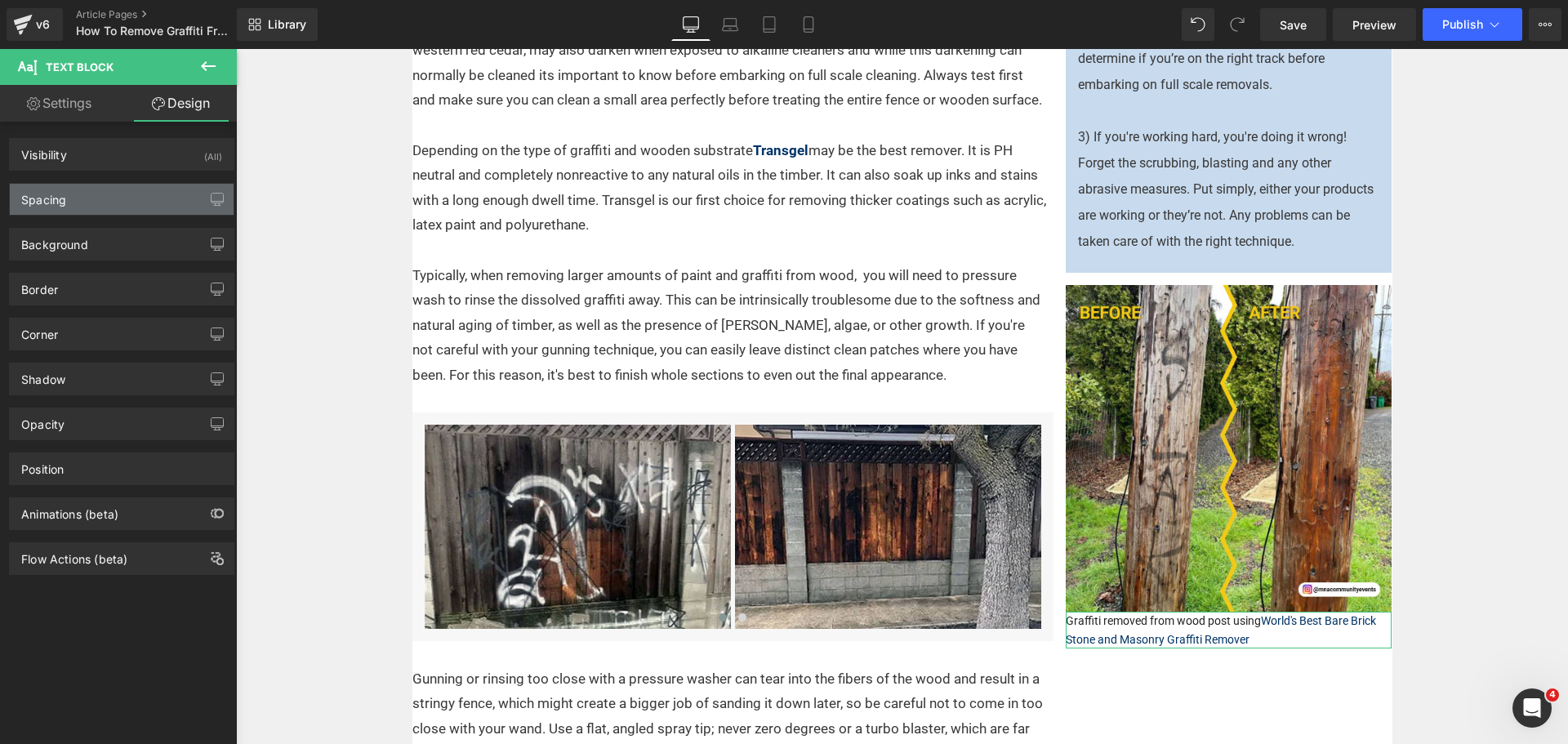
click at [85, 199] on div "Spacing" at bounding box center [121, 199] width 224 height 31
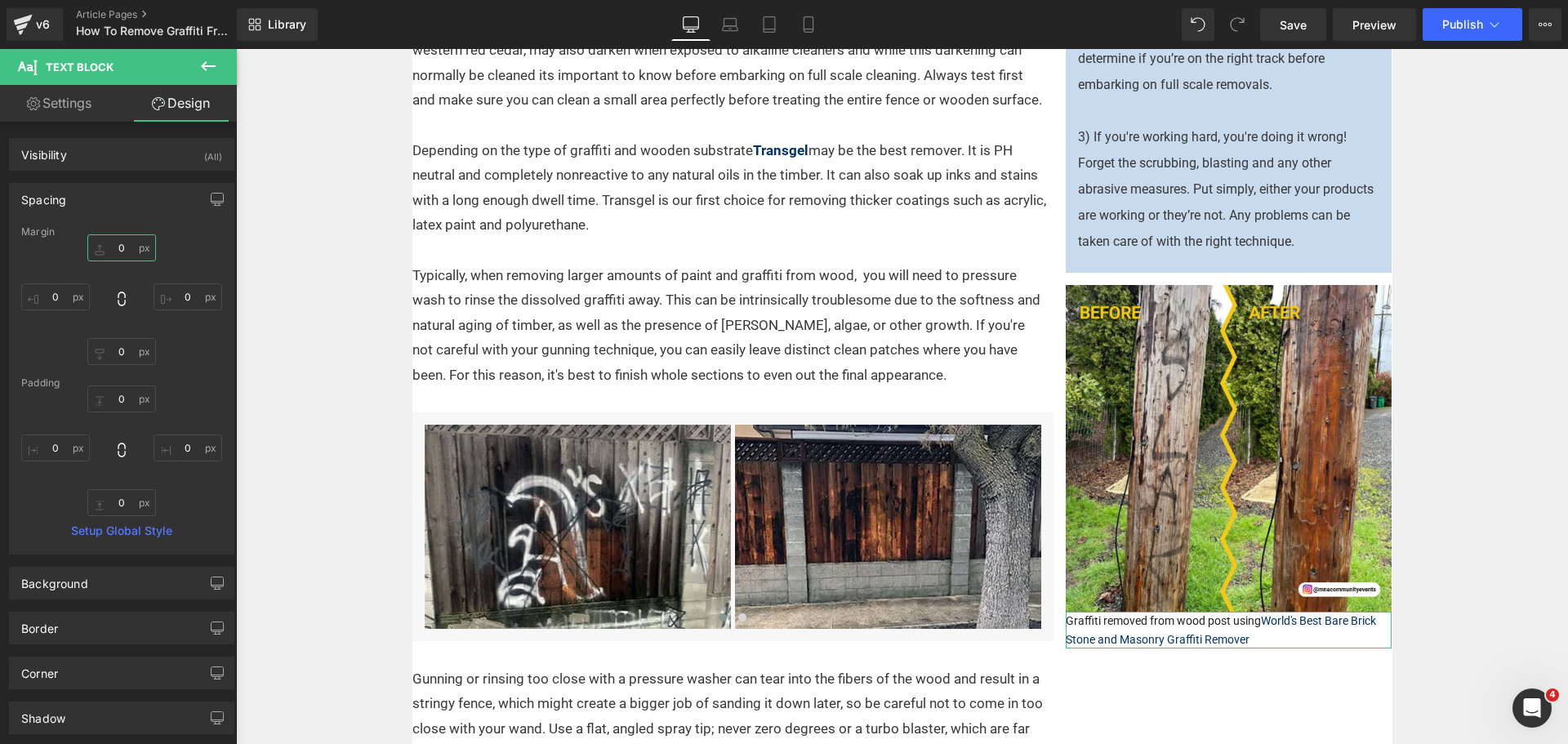
click at [123, 245] on input "0" at bounding box center [121, 247] width 68 height 27
type input "15"
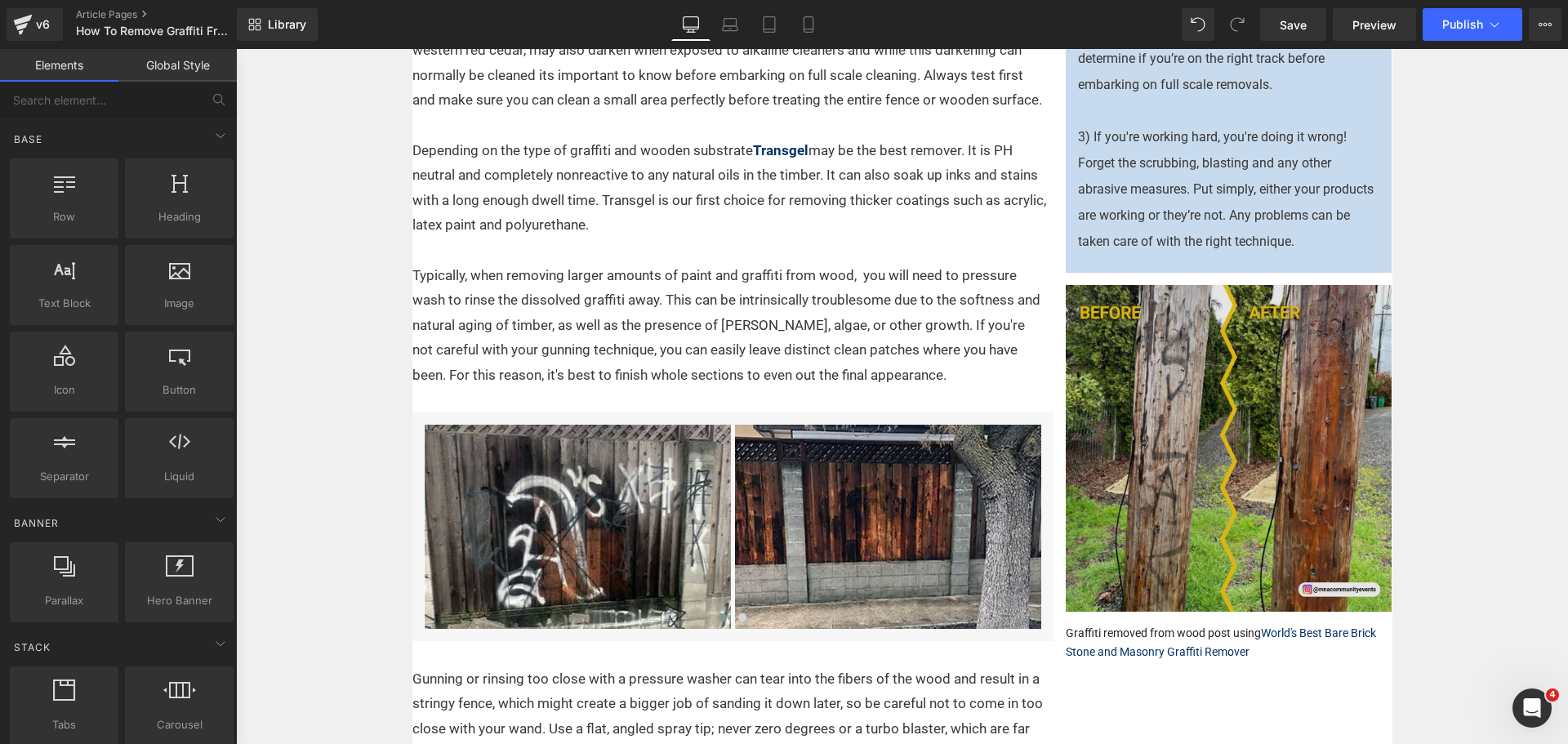
drag, startPoint x: 1465, startPoint y: 465, endPoint x: 1293, endPoint y: 317, distance: 226.9
click at [1467, 459] on div "Text Block Home / Expert Advice / Graffiti Removal Text Block There are a numbe…" at bounding box center [901, 618] width 1332 height 3410
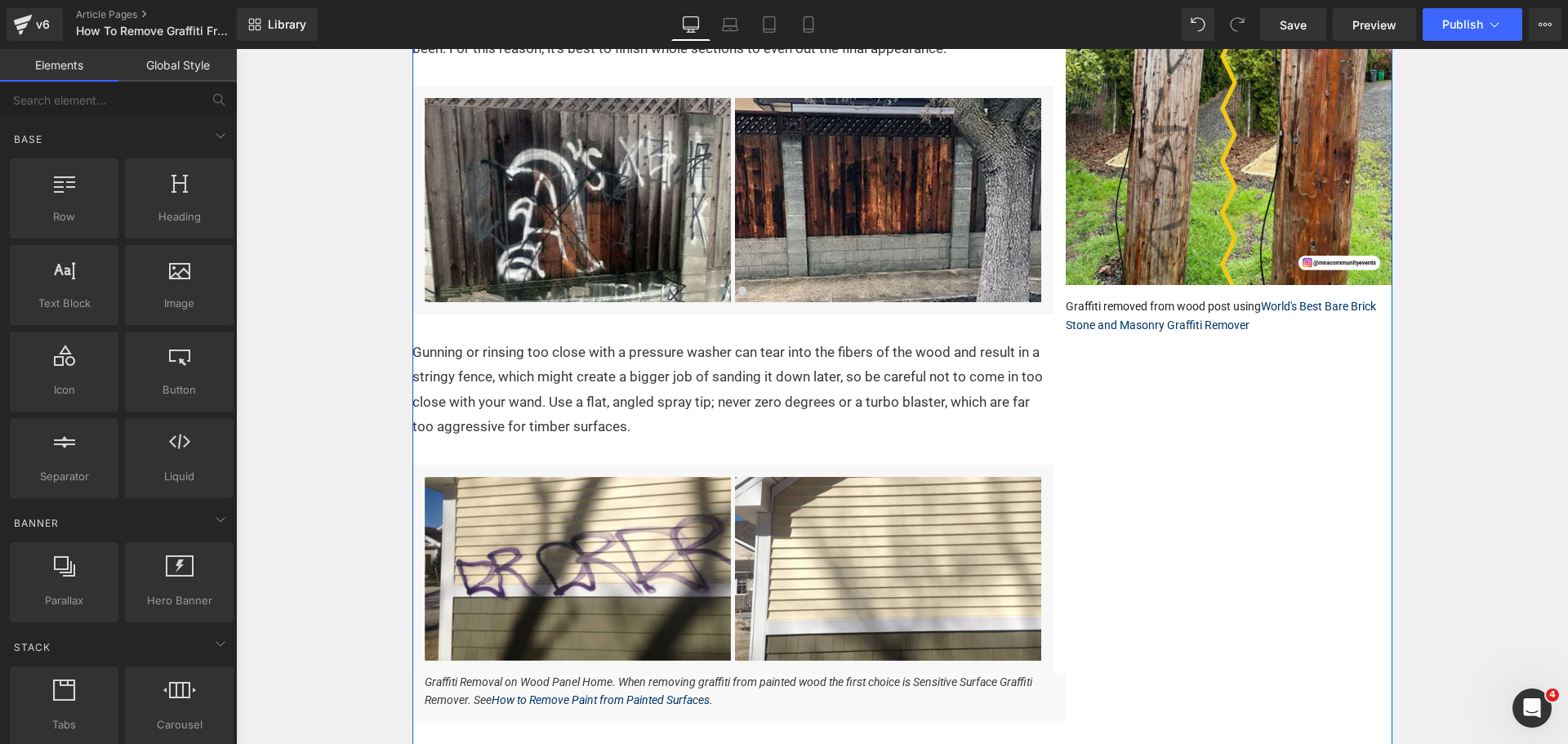
scroll to position [1449, 0]
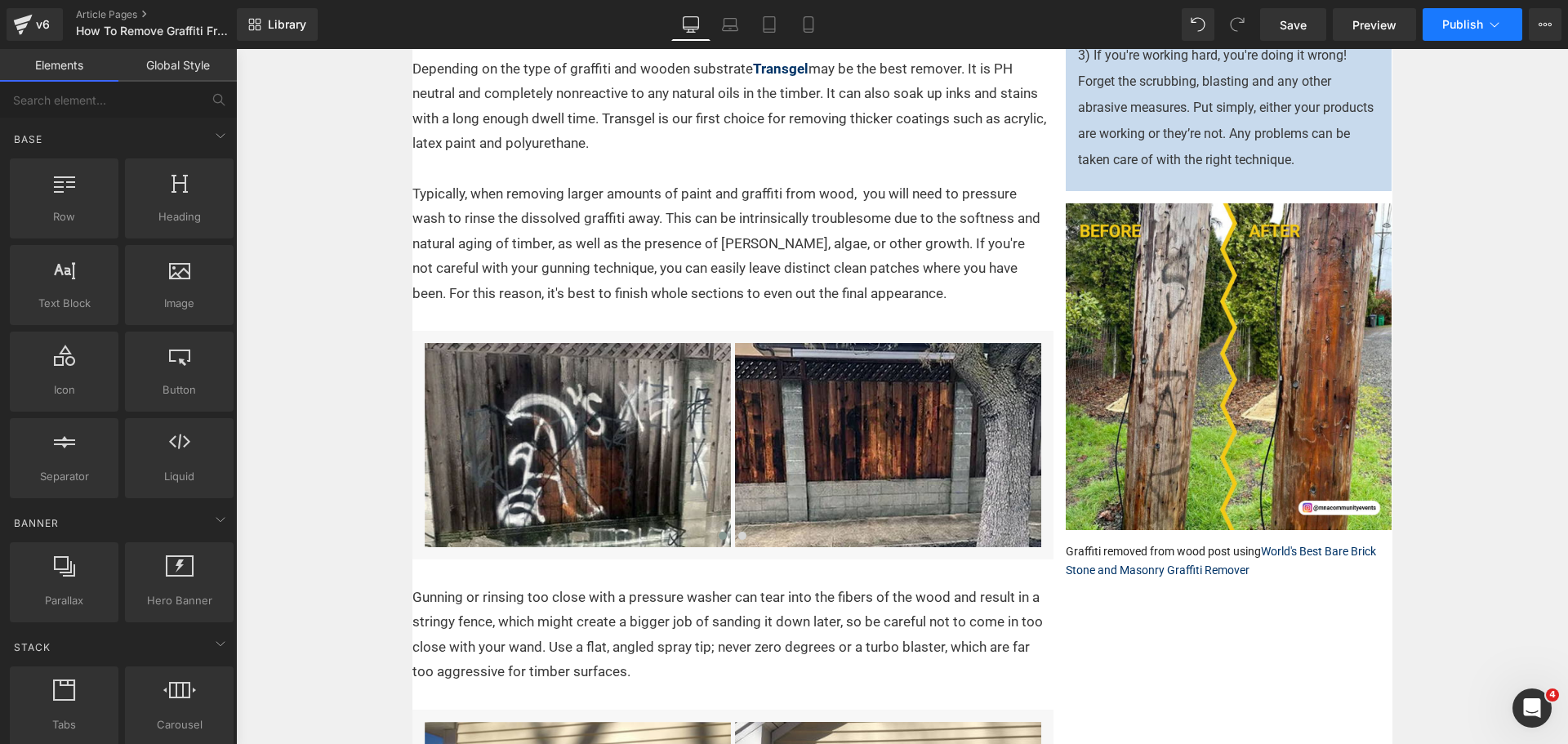
click at [1452, 25] on span "Publish" at bounding box center [1462, 24] width 41 height 13
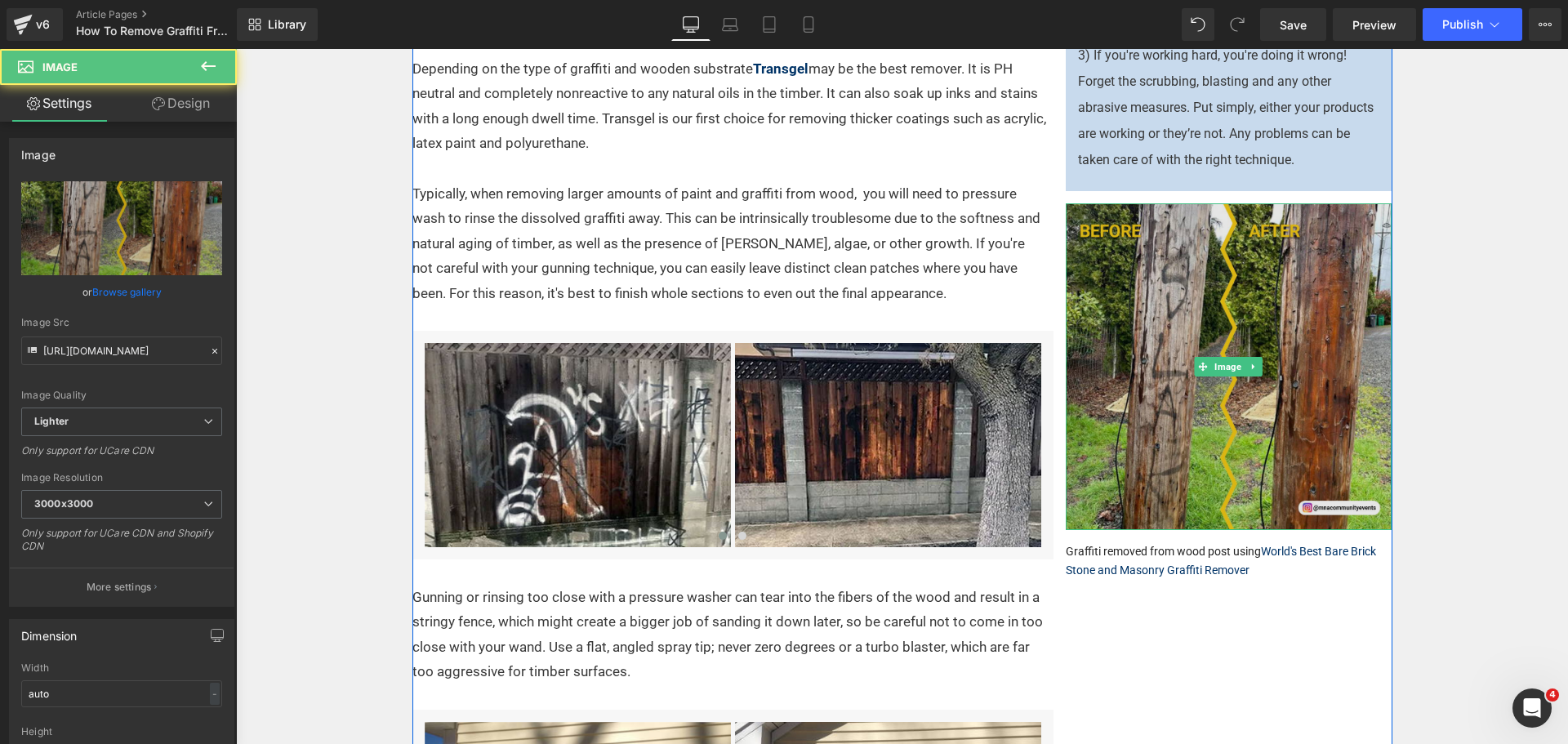
click at [1280, 352] on img at bounding box center [1229, 366] width 326 height 326
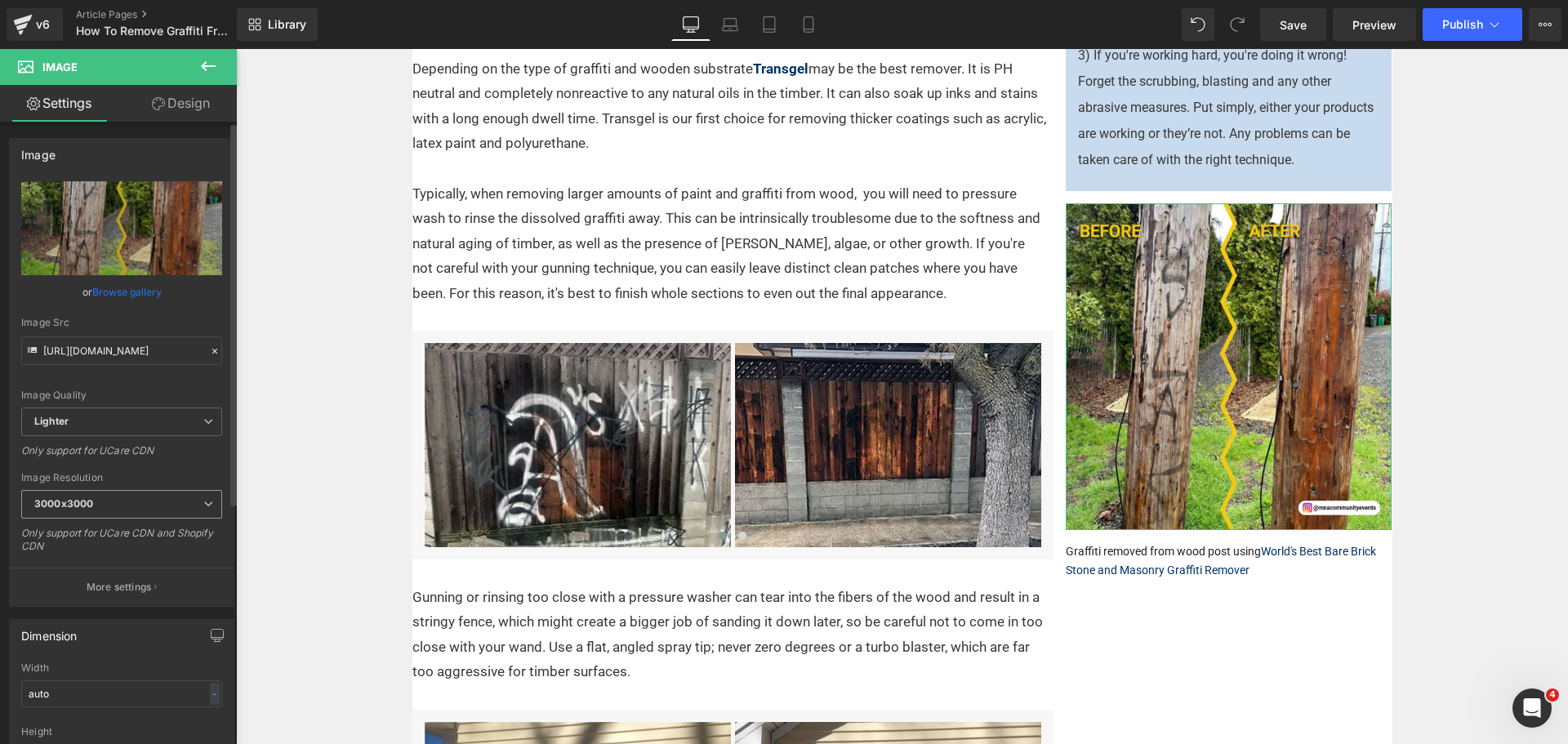
click at [35, 503] on b "3000x3000" at bounding box center [64, 503] width 59 height 12
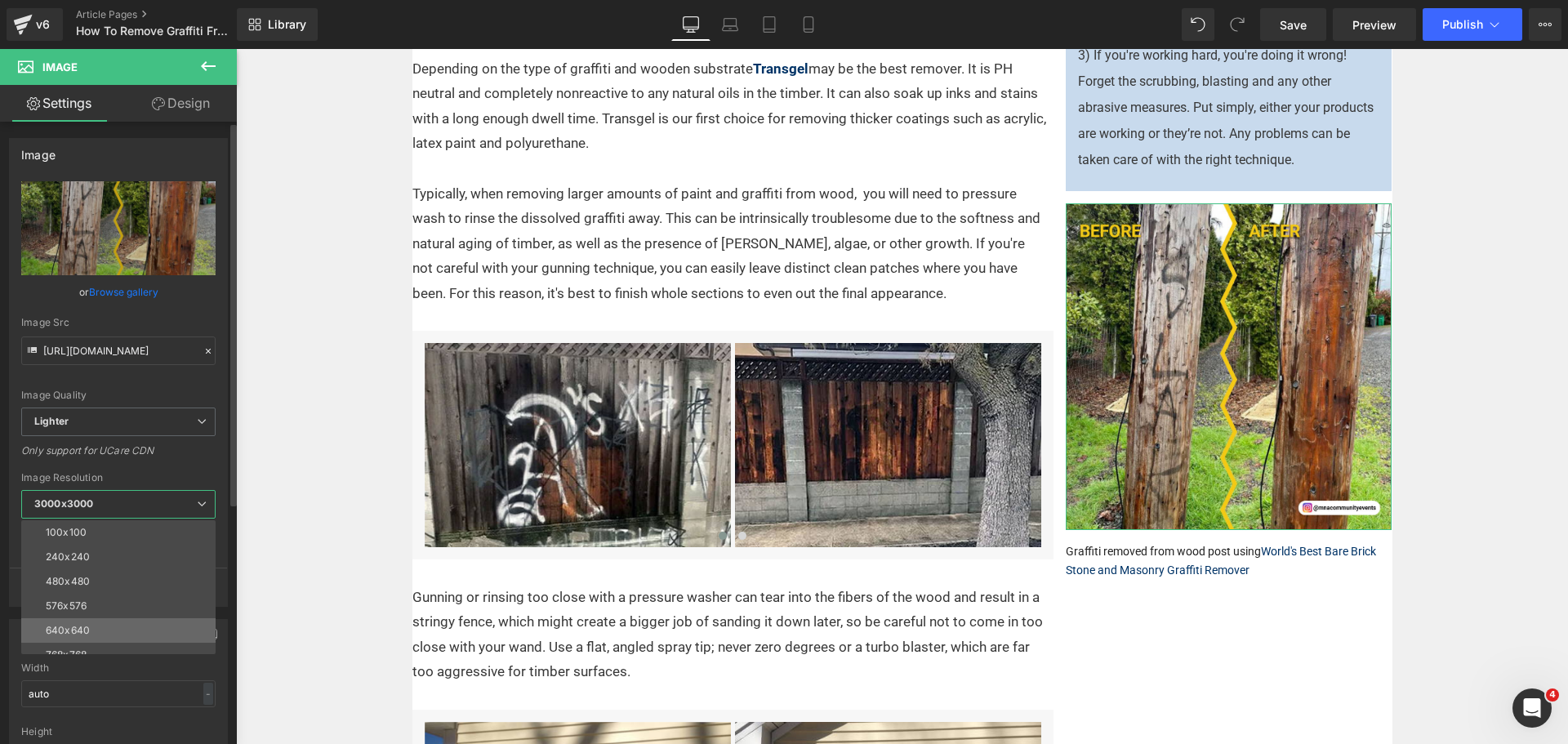
click at [76, 624] on div "640x640" at bounding box center [67, 629] width 44 height 11
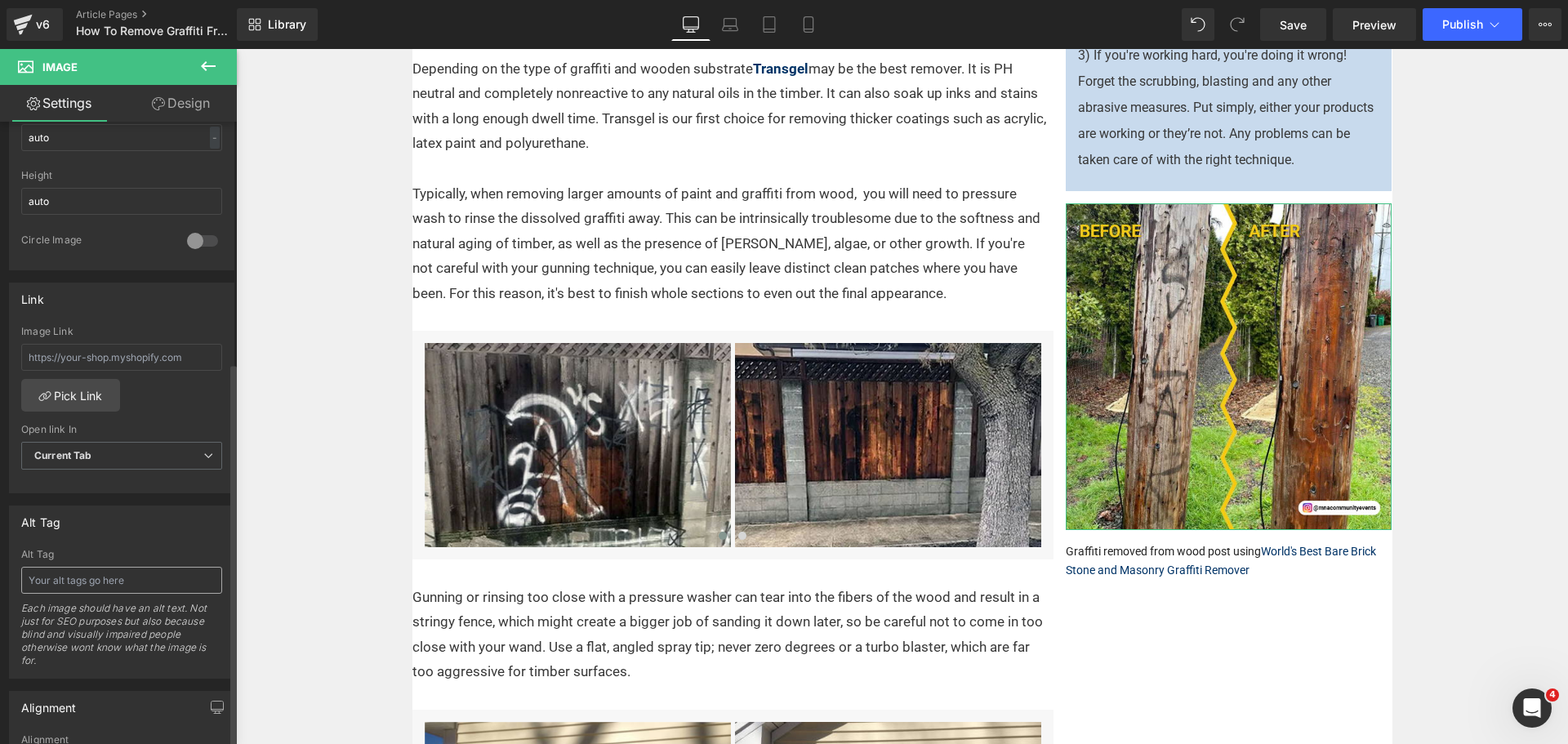
scroll to position [571, 0]
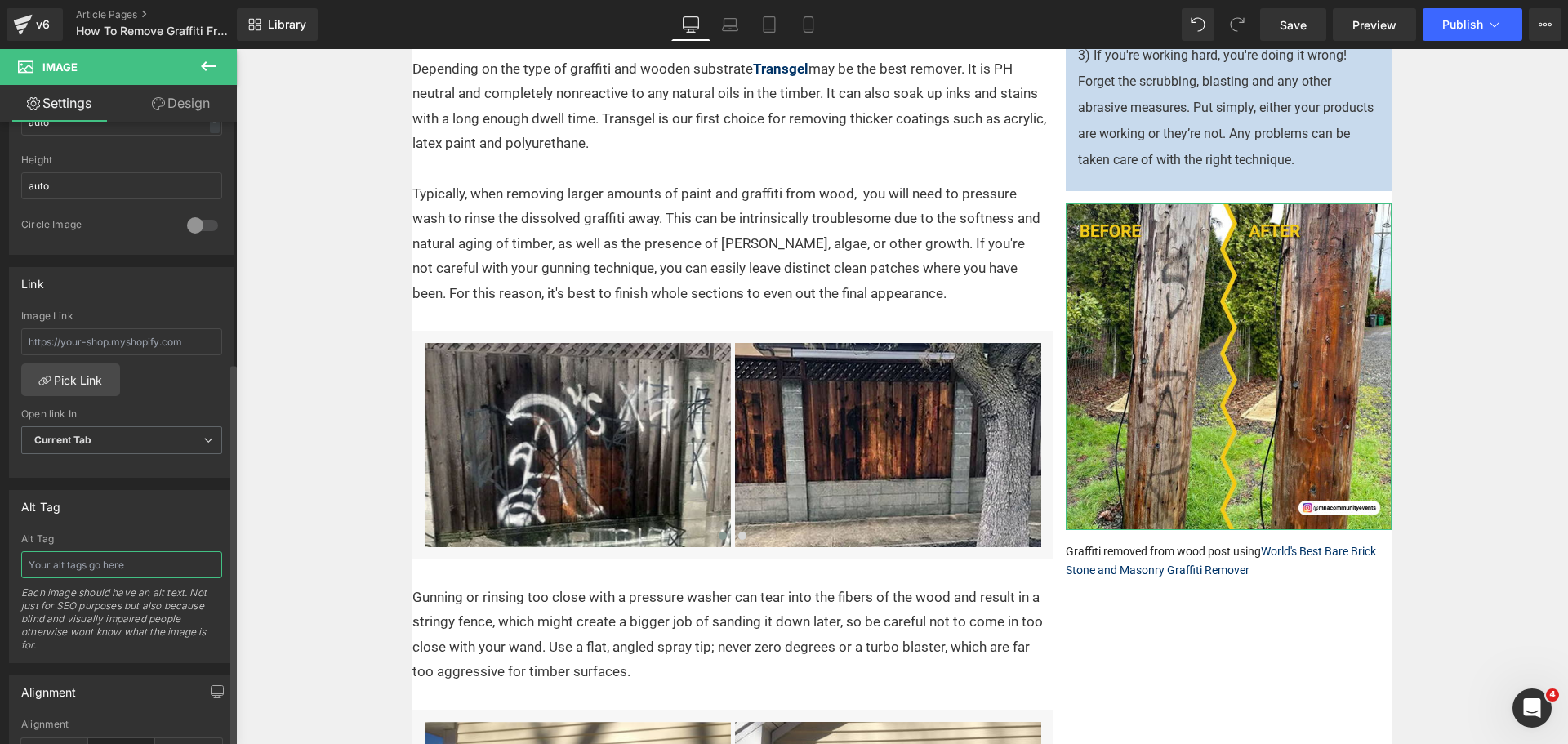
click at [71, 571] on input "text" at bounding box center [122, 564] width 201 height 27
type input "removing graffiti from wood post and trees with Worlds Best Bare Brick Stone an…"
click at [802, 26] on icon at bounding box center [808, 24] width 16 height 16
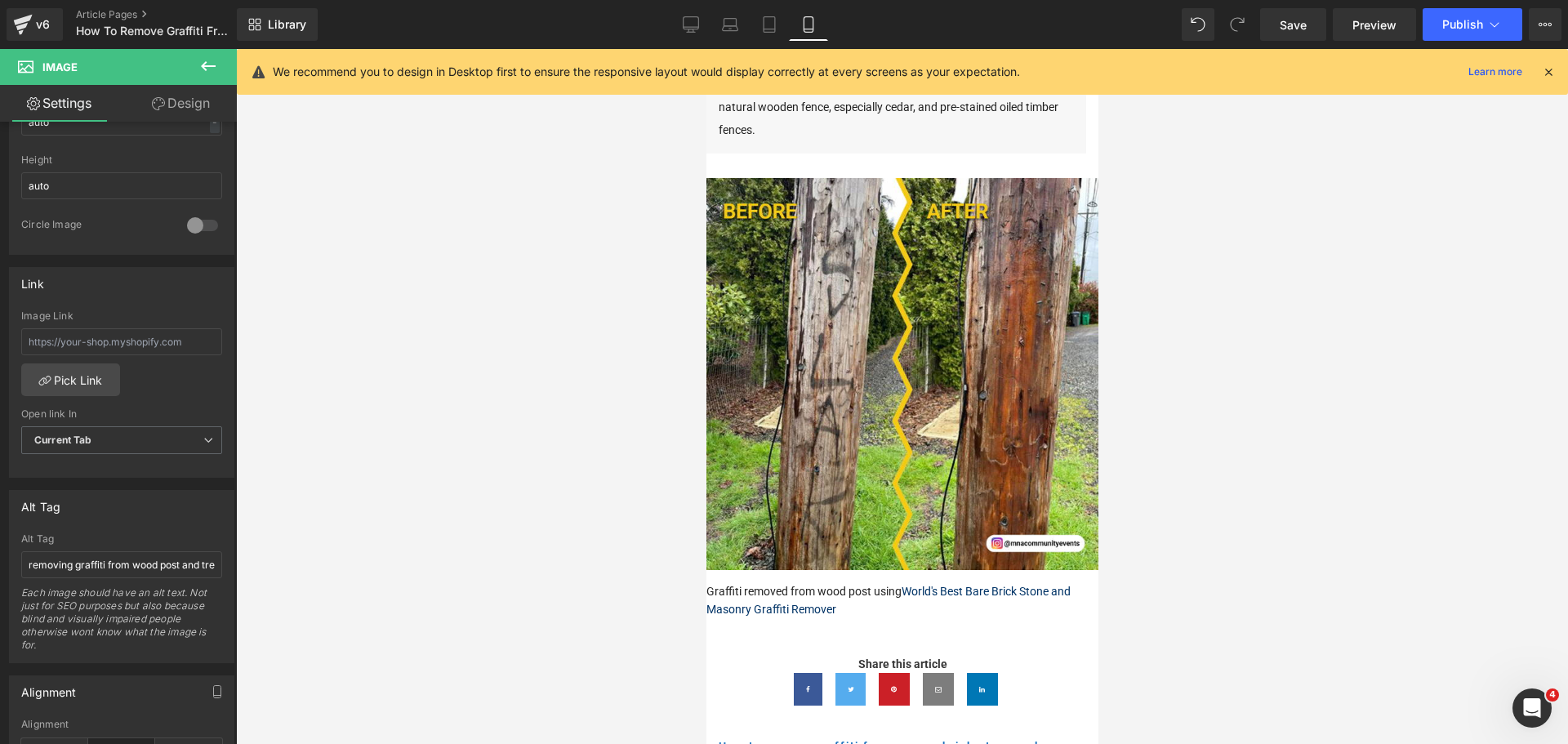
scroll to position [3587, 0]
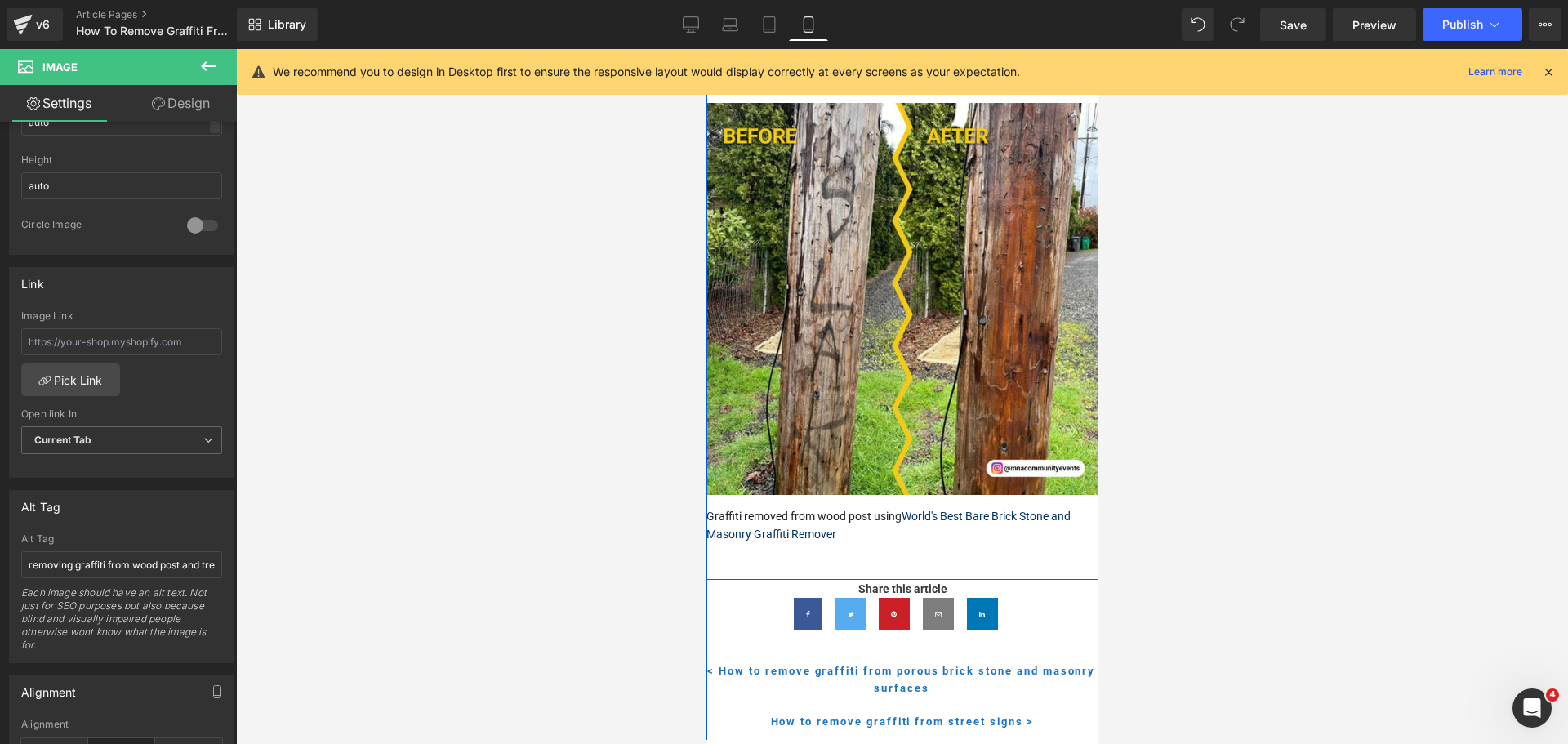
click at [705, 49] on div at bounding box center [705, 49] width 0 height 0
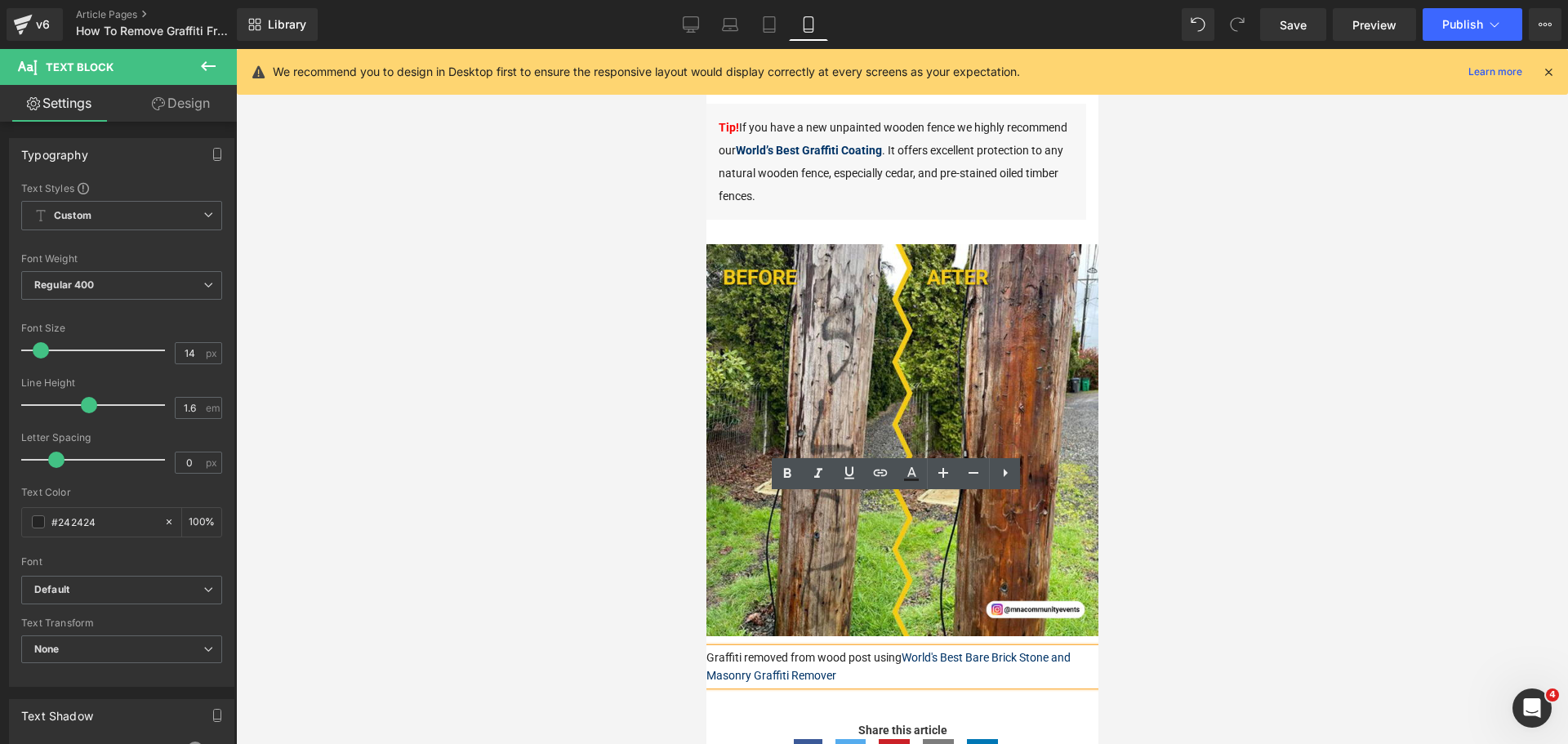
scroll to position [3260, 0]
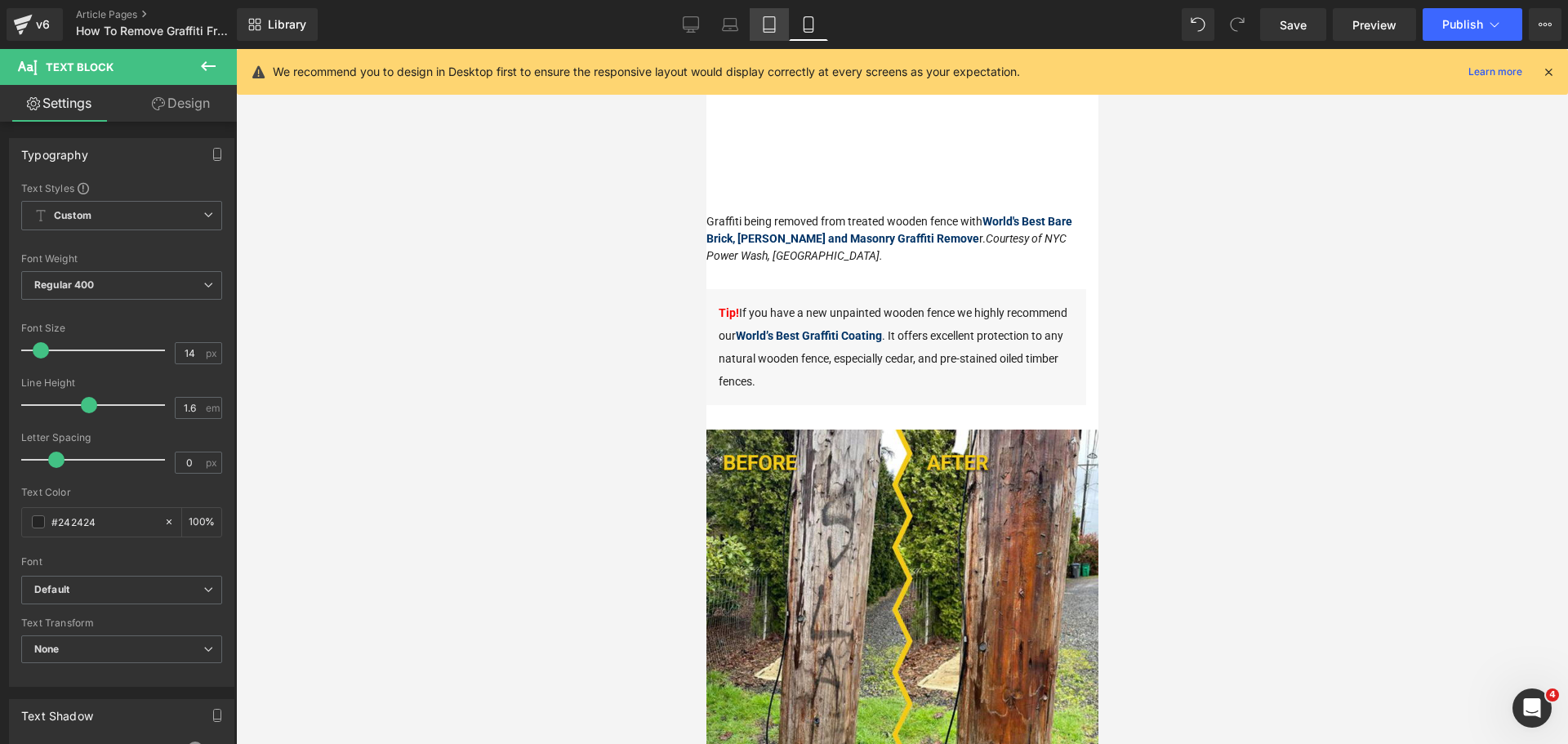
click at [773, 26] on icon at bounding box center [768, 24] width 16 height 16
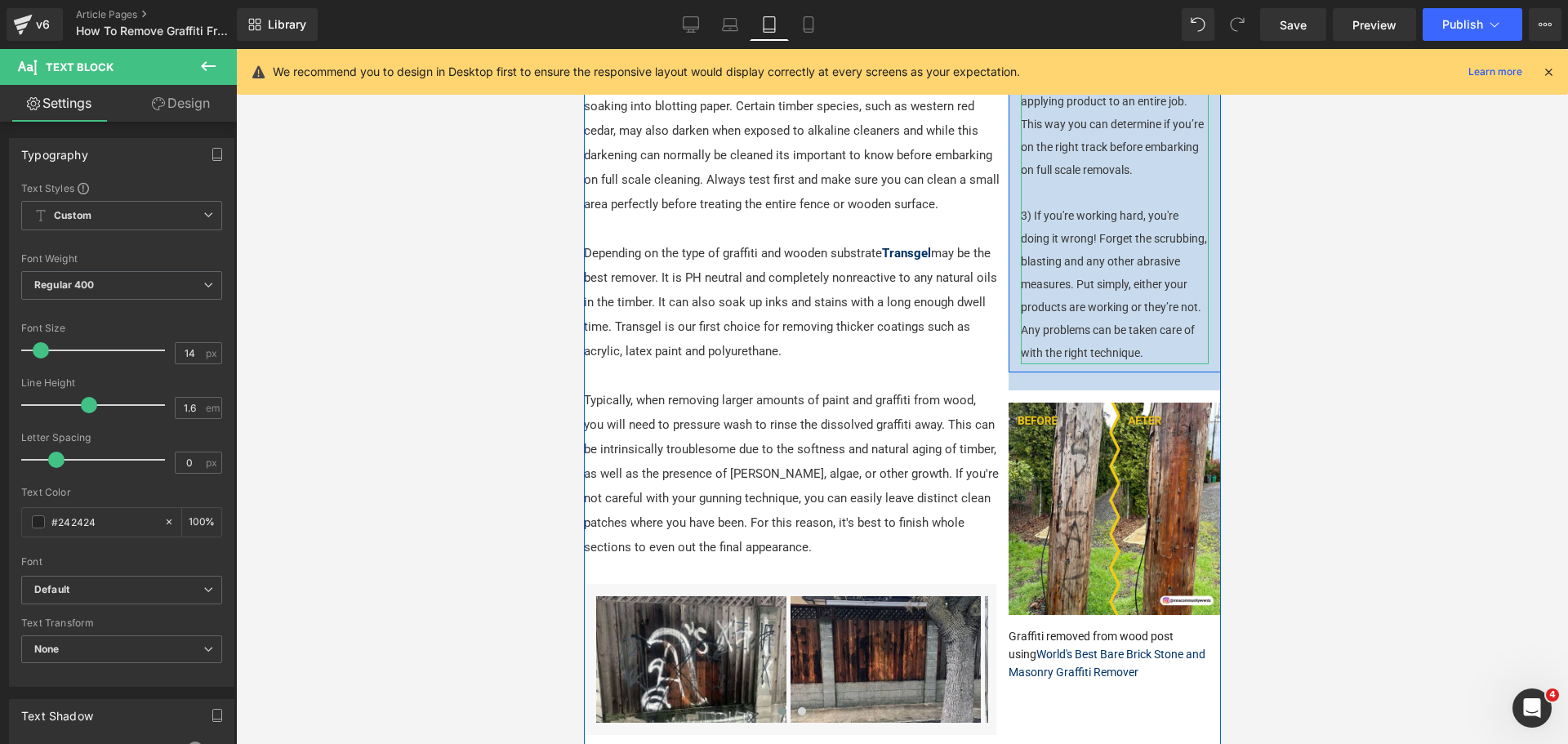
scroll to position [1315, 0]
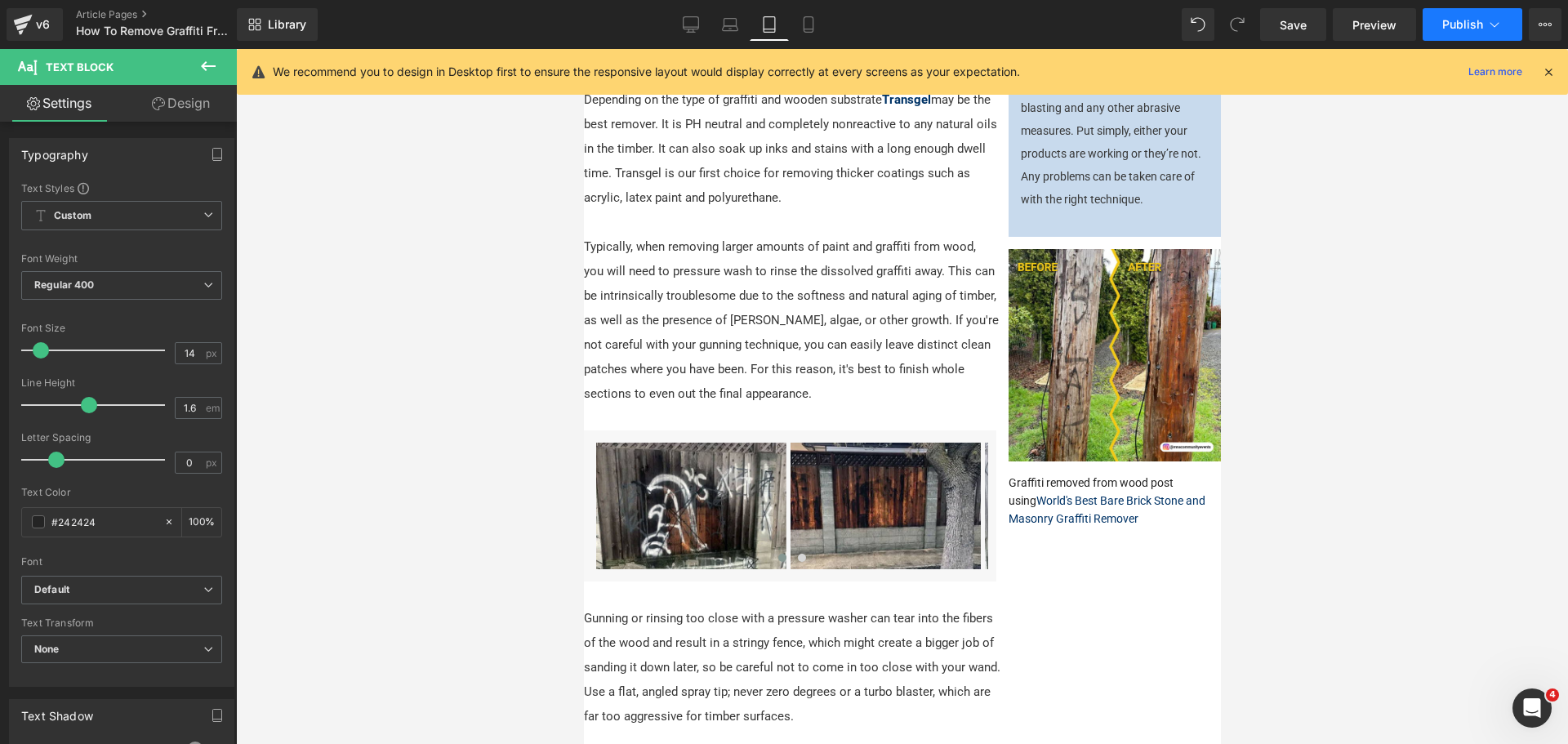
click at [1439, 28] on button "Publish" at bounding box center [1471, 24] width 99 height 33
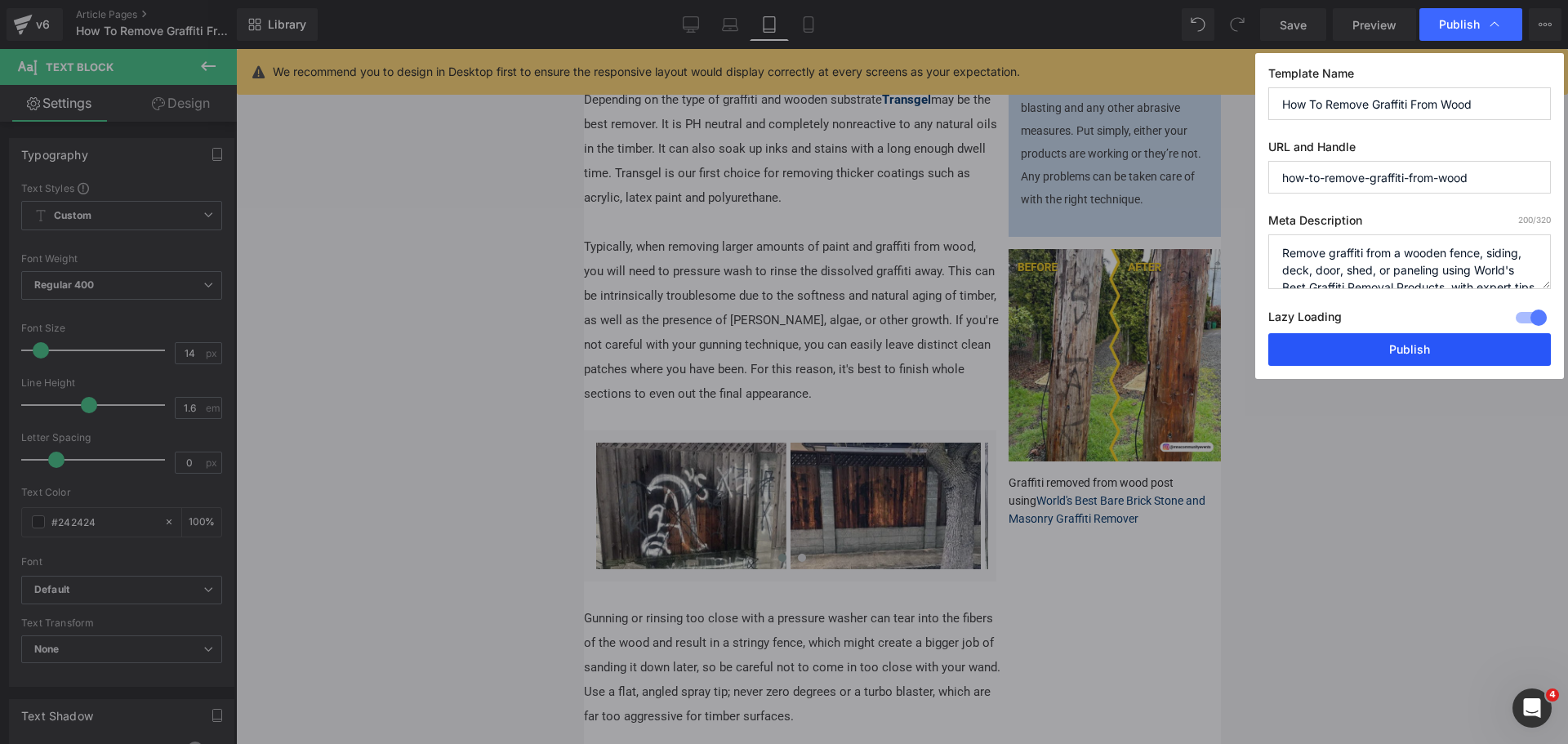
click at [1361, 350] on button "Publish" at bounding box center [1409, 350] width 282 height 33
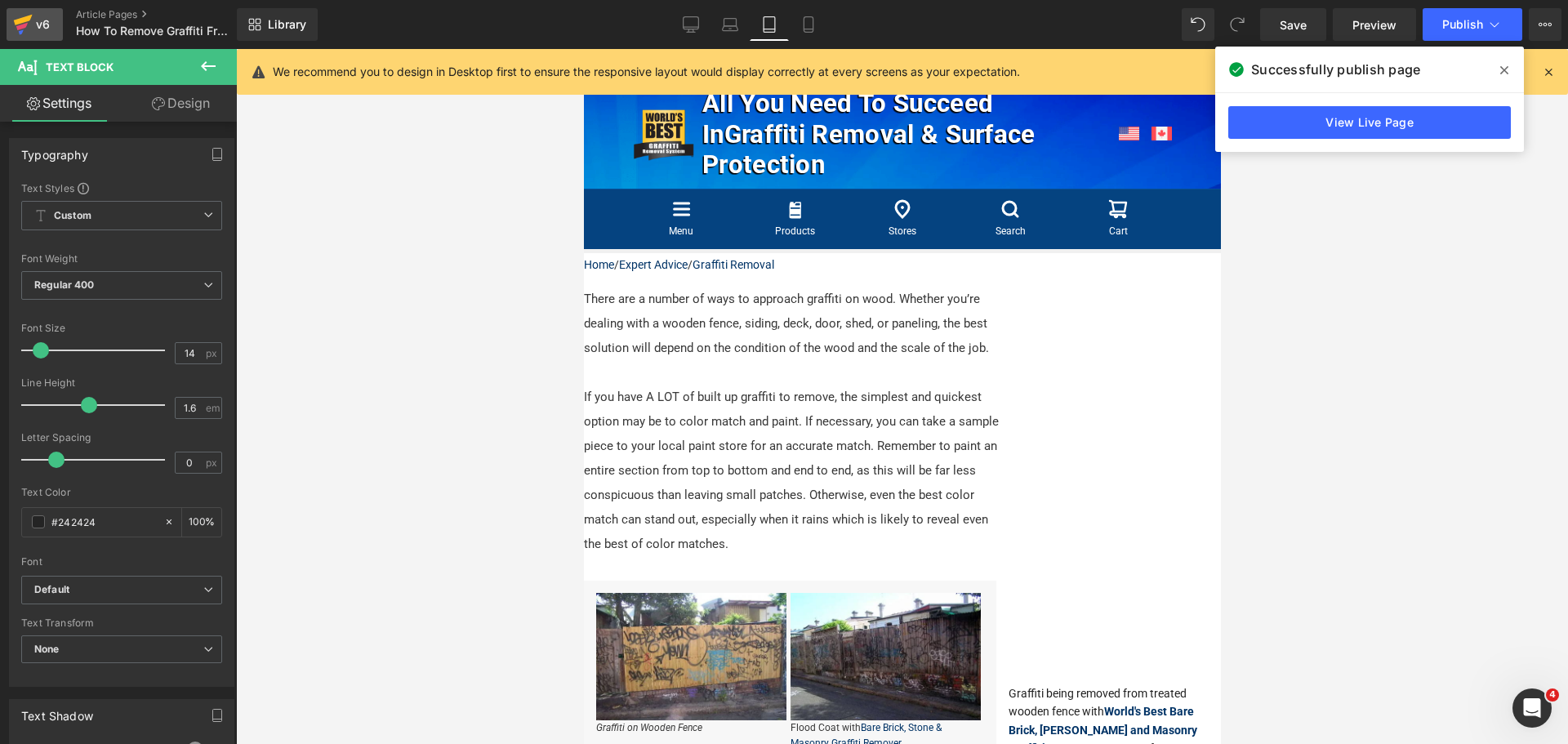
click at [29, 24] on icon at bounding box center [22, 24] width 20 height 41
